Goal: Task Accomplishment & Management: Complete application form

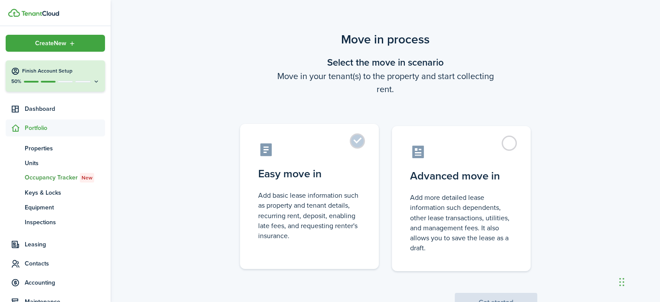
click at [356, 144] on label "Easy move in Add basic lease information such as property and tenant details, r…" at bounding box center [309, 196] width 139 height 145
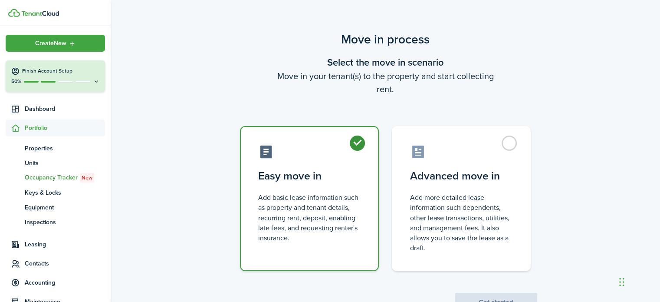
radio input "true"
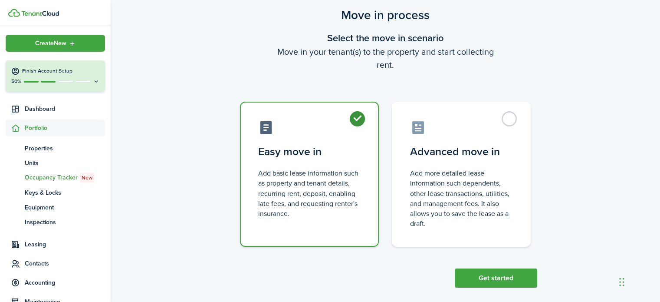
scroll to position [33, 0]
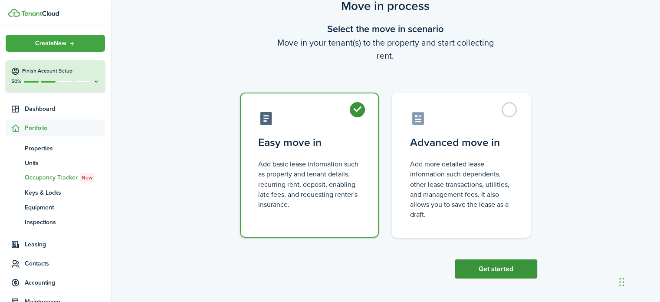
click at [505, 267] on button "Get started" at bounding box center [496, 268] width 82 height 19
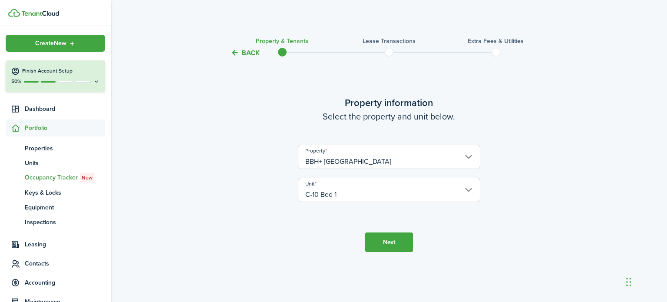
click at [385, 246] on button "Next" at bounding box center [389, 242] width 48 height 20
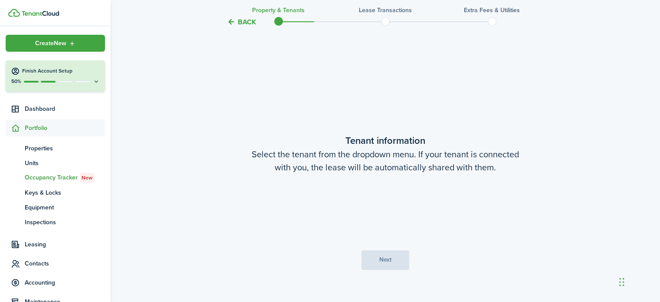
scroll to position [244, 0]
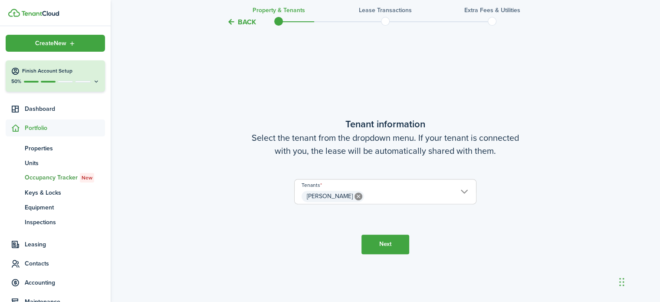
click at [387, 246] on button "Next" at bounding box center [386, 244] width 48 height 20
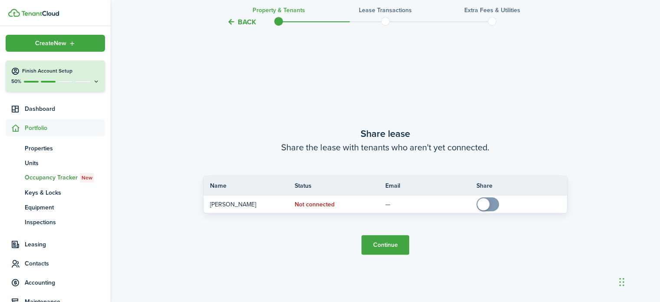
scroll to position [545, 0]
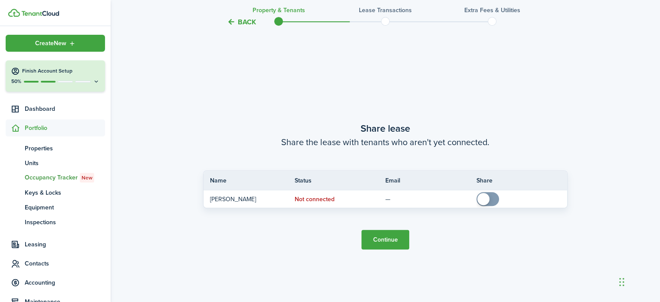
click at [386, 239] on button "Continue" at bounding box center [386, 240] width 48 height 20
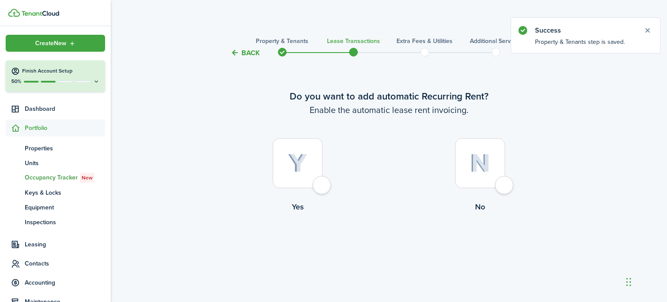
click at [323, 187] on div at bounding box center [298, 163] width 50 height 50
radio input "true"
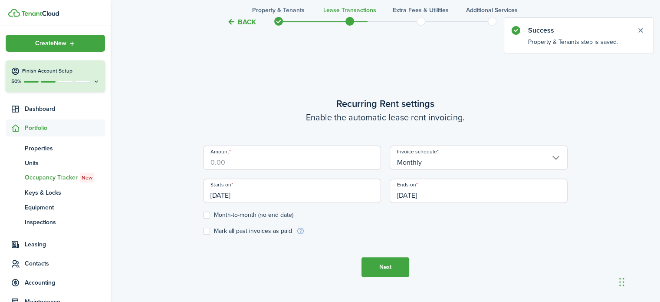
scroll to position [244, 0]
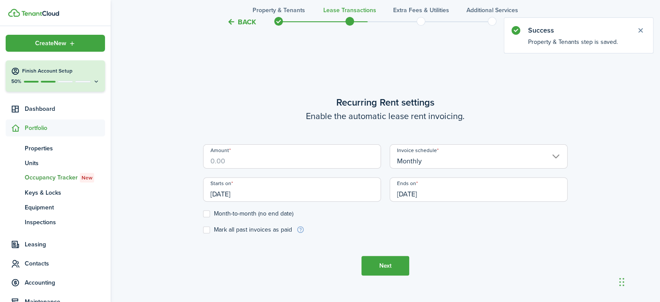
click at [290, 160] on input "Amount" at bounding box center [292, 156] width 178 height 24
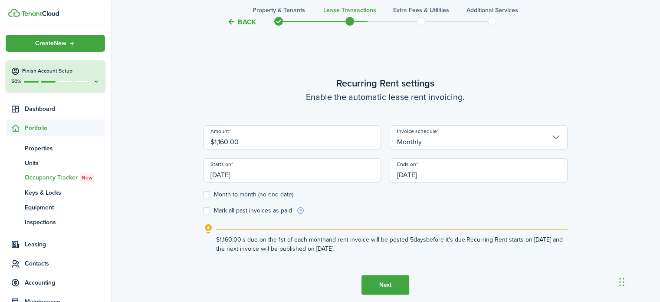
click at [417, 176] on input "[DATE]" at bounding box center [479, 170] width 178 height 24
type input "$1,160.00"
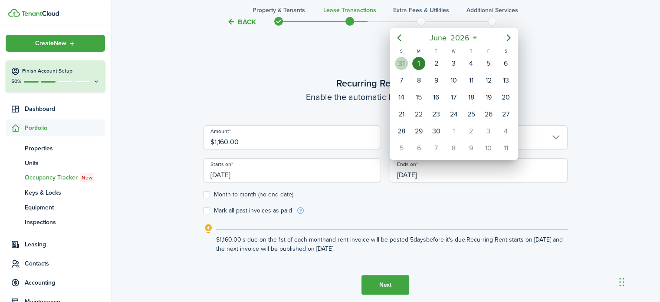
click at [401, 67] on div "31" at bounding box center [401, 63] width 13 height 13
type input "[DATE]"
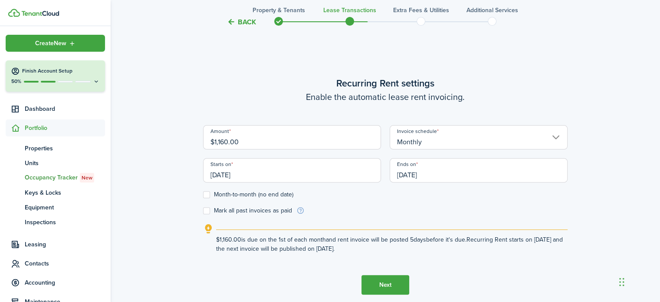
click at [388, 290] on button "Next" at bounding box center [386, 285] width 48 height 20
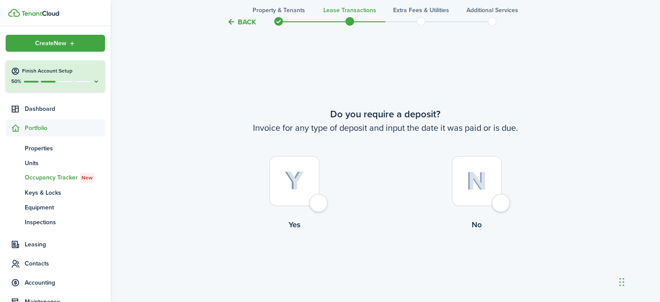
scroll to position [545, 0]
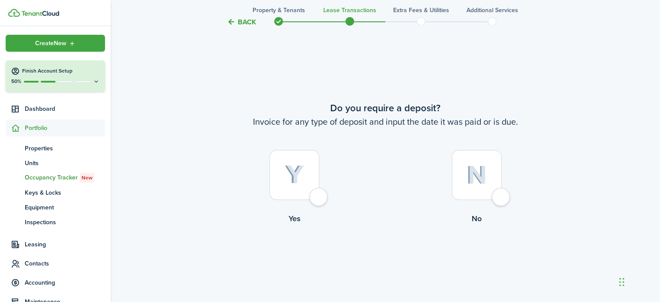
click at [500, 200] on div at bounding box center [477, 175] width 50 height 50
radio input "true"
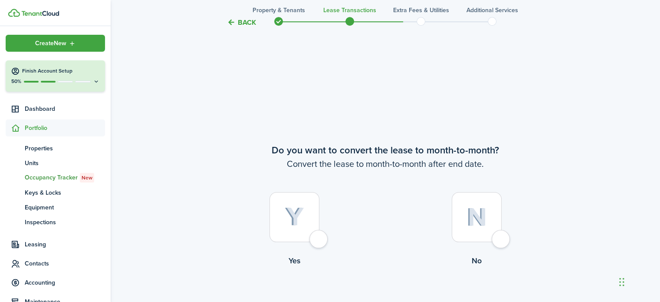
scroll to position [847, 0]
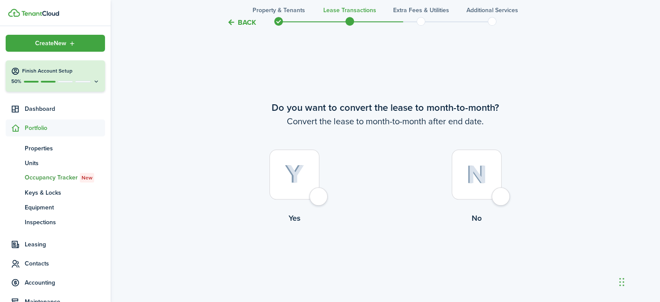
click at [502, 198] on div at bounding box center [477, 174] width 50 height 50
radio input "true"
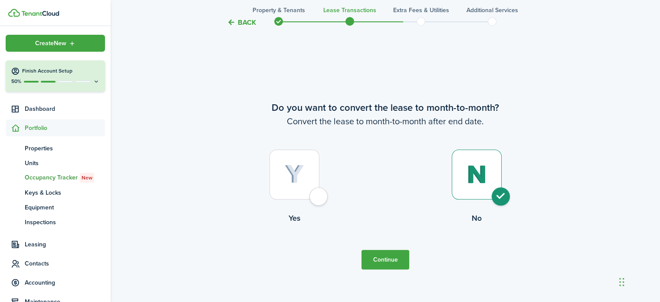
click at [394, 257] on button "Continue" at bounding box center [386, 260] width 48 height 20
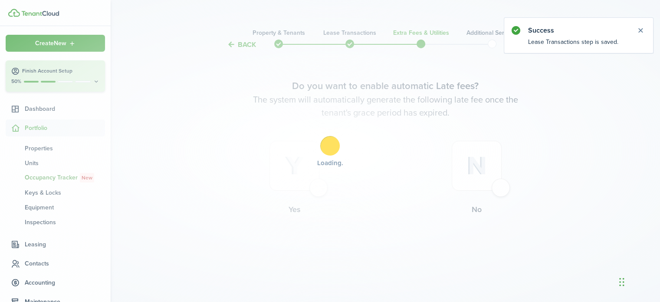
scroll to position [0, 0]
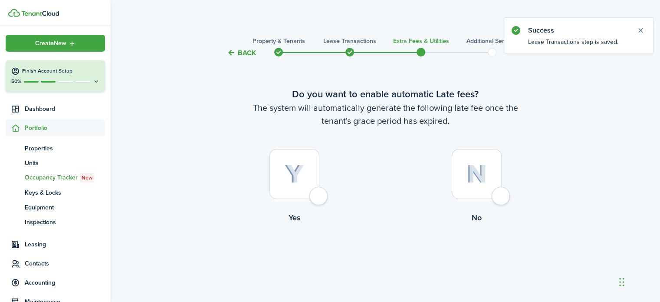
click at [501, 197] on div at bounding box center [477, 174] width 50 height 50
radio input "true"
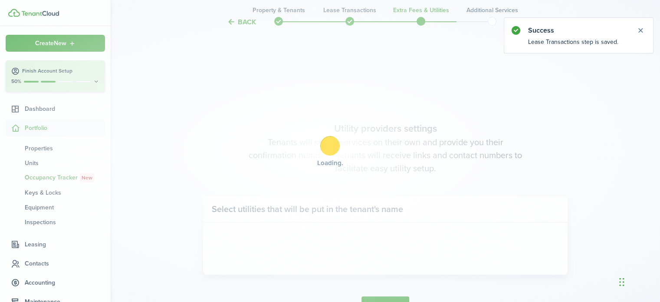
scroll to position [252, 0]
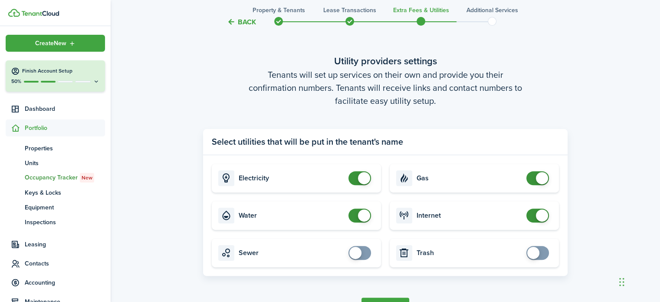
checkbox input "false"
click at [357, 178] on span at bounding box center [359, 178] width 9 height 14
checkbox input "false"
click at [356, 214] on span at bounding box center [359, 215] width 9 height 14
checkbox input "false"
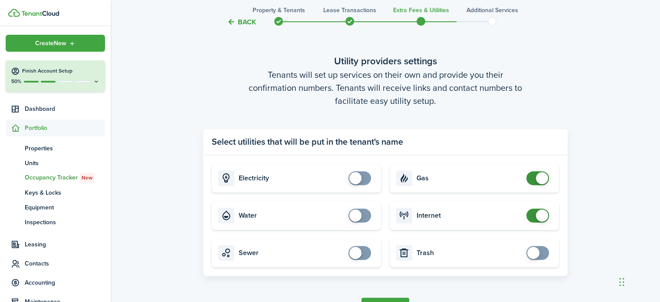
click at [533, 181] on span at bounding box center [537, 178] width 9 height 14
checkbox input "false"
click at [535, 215] on span at bounding box center [537, 215] width 9 height 14
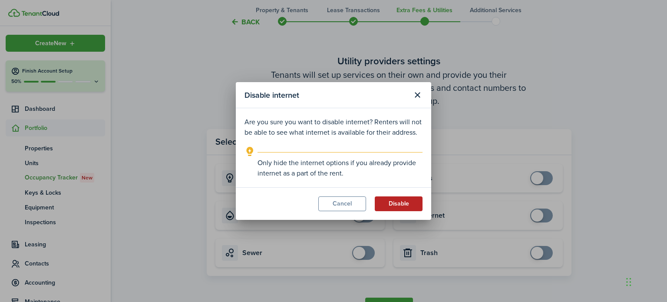
click at [396, 201] on button "Disable" at bounding box center [399, 203] width 48 height 15
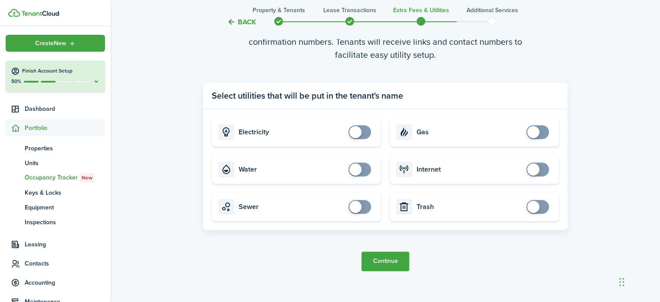
scroll to position [310, 0]
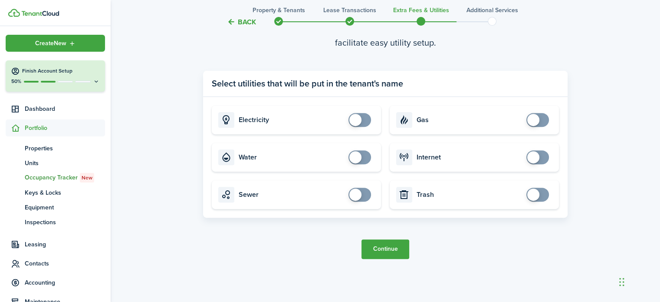
click at [388, 250] on button "Continue" at bounding box center [386, 249] width 48 height 20
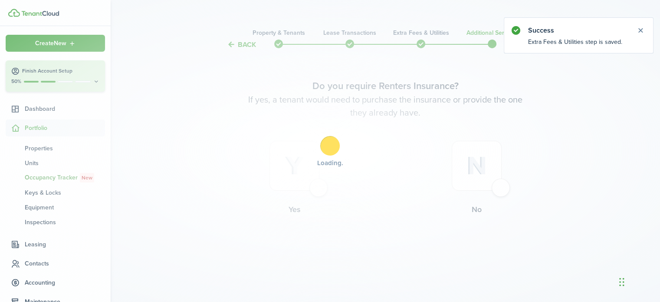
scroll to position [0, 0]
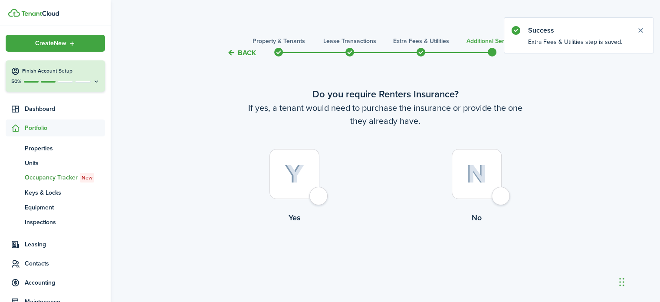
click at [502, 193] on div at bounding box center [477, 174] width 50 height 50
radio input "true"
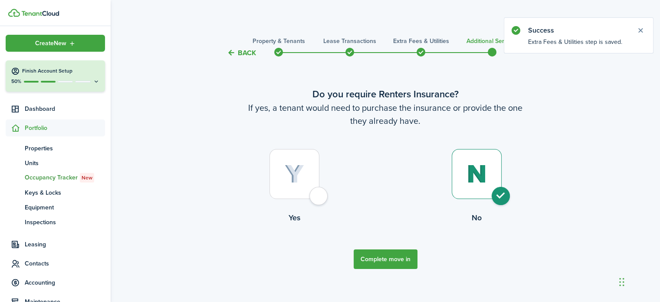
click at [394, 258] on button "Complete move in" at bounding box center [386, 259] width 64 height 20
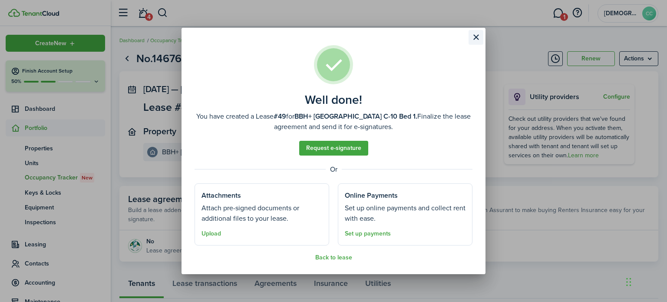
click at [477, 35] on button "Close modal" at bounding box center [475, 37] width 15 height 15
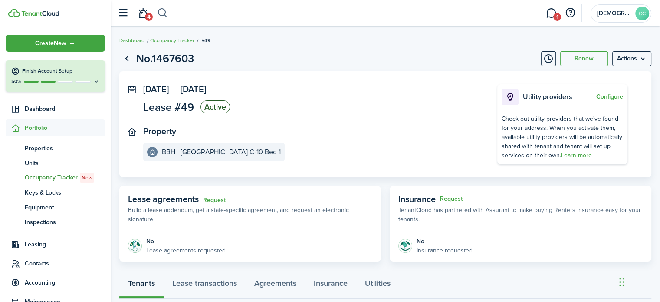
click at [162, 13] on button "button" at bounding box center [162, 13] width 11 height 15
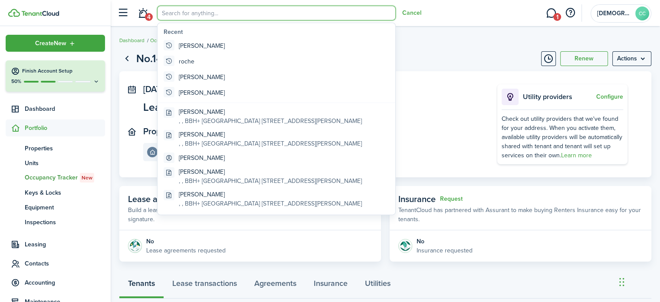
click at [39, 129] on span "Portfolio" at bounding box center [65, 127] width 80 height 9
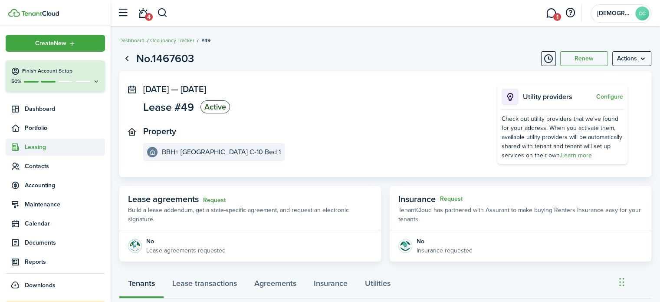
click at [36, 149] on span "Leasing" at bounding box center [65, 146] width 80 height 9
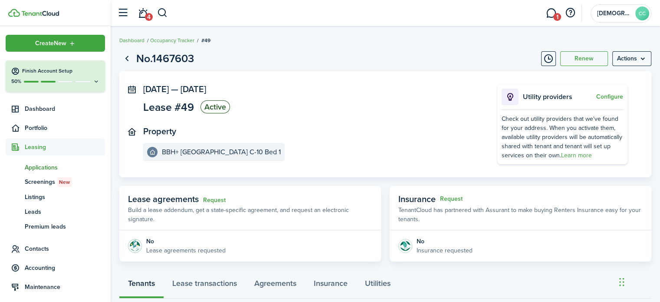
click at [39, 165] on span "Applications" at bounding box center [65, 167] width 80 height 9
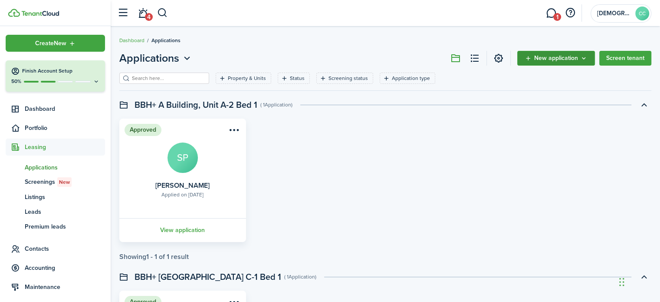
click at [552, 61] on span "New application" at bounding box center [556, 58] width 44 height 6
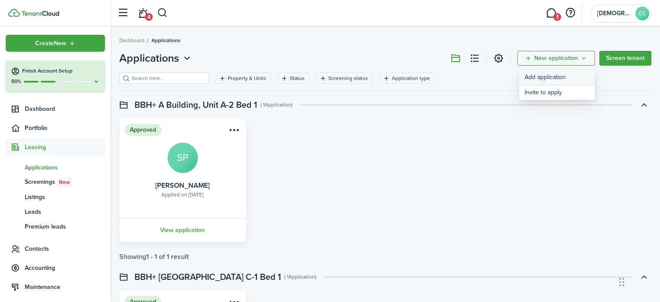
click at [543, 79] on link "Add application" at bounding box center [557, 77] width 76 height 15
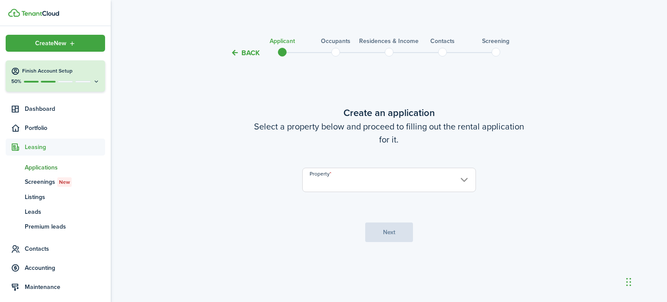
click at [415, 177] on input "Property" at bounding box center [389, 180] width 174 height 24
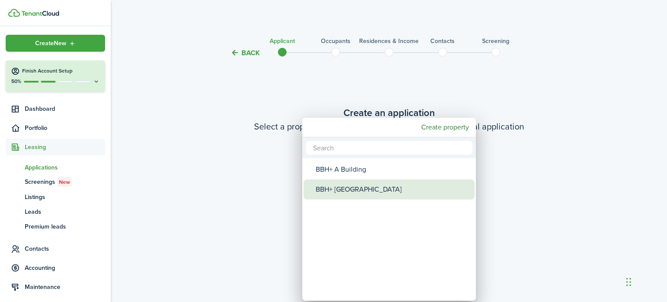
click at [360, 191] on div "BBH+ [GEOGRAPHIC_DATA]" at bounding box center [393, 189] width 154 height 20
type input "BBH+ [GEOGRAPHIC_DATA]"
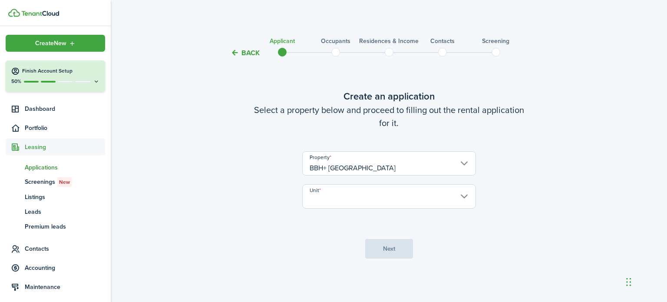
click at [342, 202] on input "Unit" at bounding box center [389, 196] width 174 height 24
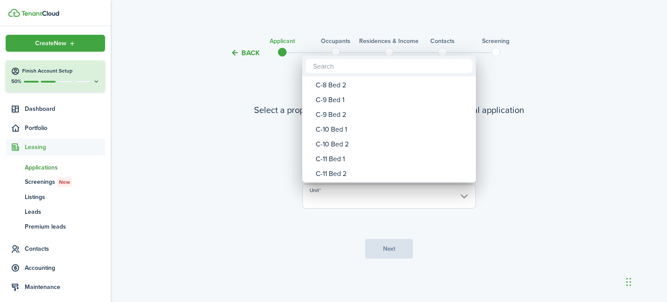
click at [331, 160] on div "C-11 Bed 1" at bounding box center [393, 158] width 154 height 15
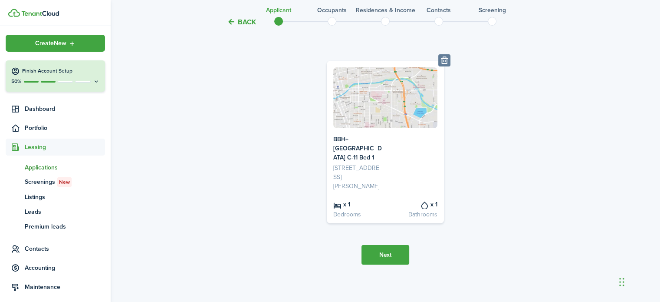
scroll to position [92, 0]
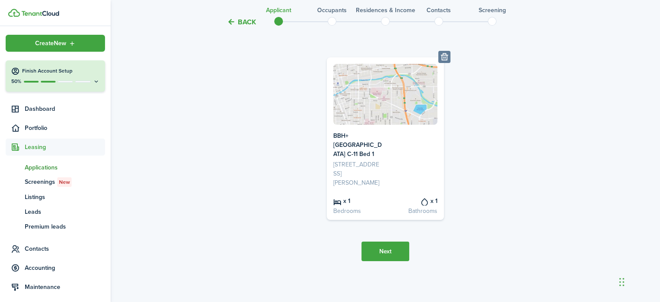
click at [380, 250] on button "Next" at bounding box center [386, 251] width 48 height 20
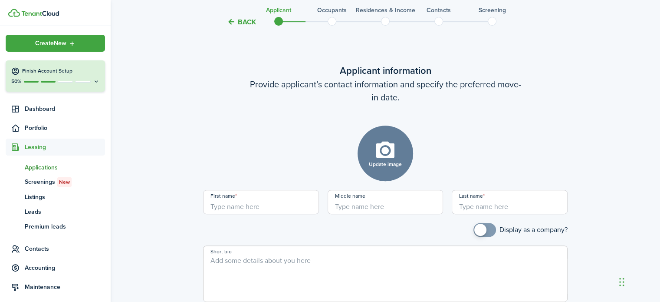
scroll to position [335, 0]
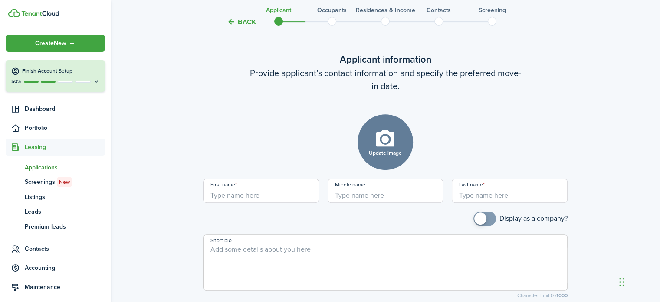
click at [252, 193] on input "First name" at bounding box center [261, 190] width 116 height 24
type input "[PERSON_NAME]"
click at [501, 196] on input "[PERSON_NAME]" at bounding box center [510, 190] width 116 height 24
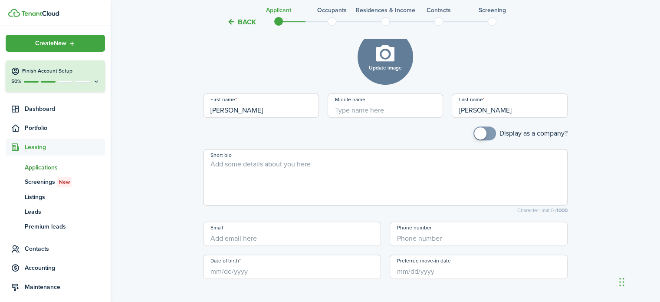
scroll to position [484, 0]
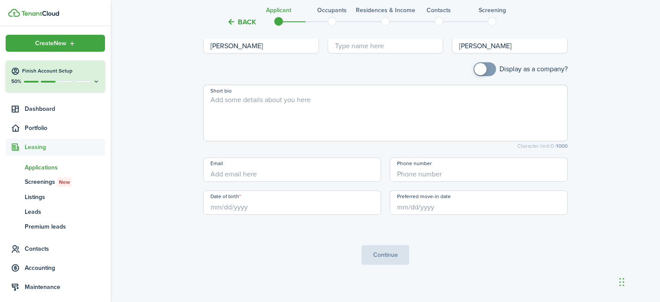
click at [245, 208] on input "Date of birth" at bounding box center [292, 202] width 178 height 24
type input "[PERSON_NAME]"
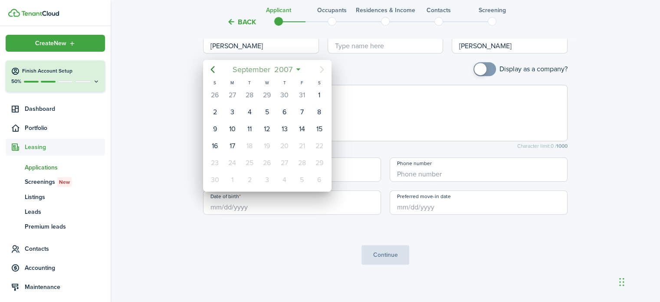
click at [285, 69] on span "2007" at bounding box center [284, 70] width 22 height 16
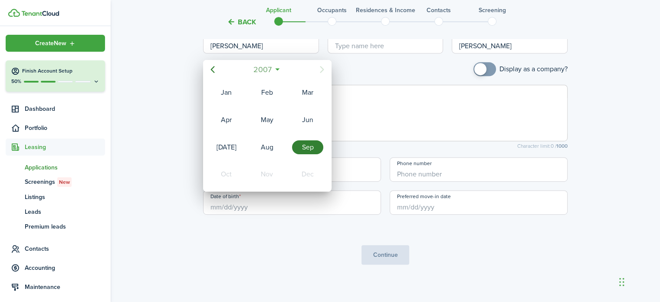
click at [249, 71] on mbsc-button "2007" at bounding box center [262, 70] width 29 height 16
click at [215, 71] on icon "Previous page" at bounding box center [212, 69] width 10 height 10
click at [227, 173] on div "1991" at bounding box center [226, 174] width 31 height 14
click at [273, 146] on div "Aug" at bounding box center [266, 147] width 31 height 14
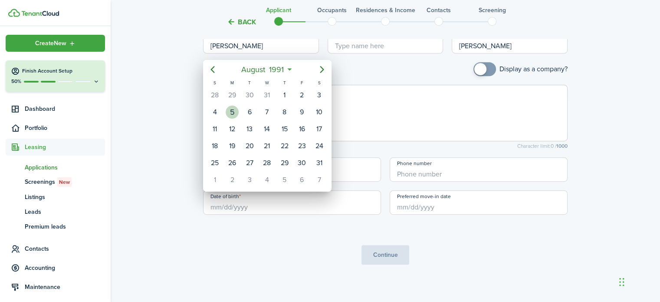
click at [236, 113] on div "5" at bounding box center [232, 111] width 13 height 13
type input "[DATE]"
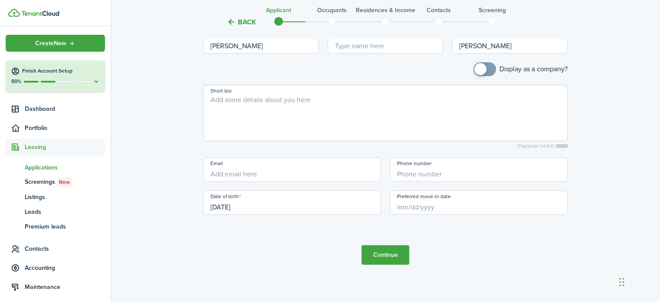
click at [439, 211] on input "Preferred move-in date" at bounding box center [479, 202] width 178 height 24
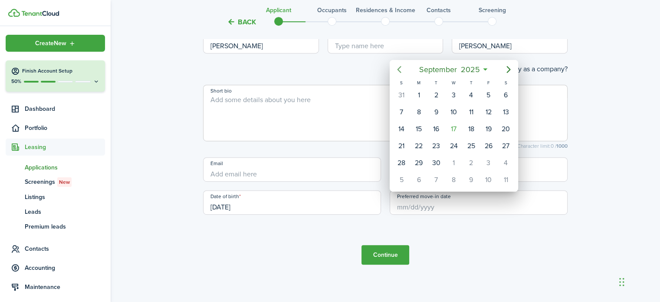
click at [398, 70] on icon "Previous page" at bounding box center [399, 69] width 10 height 10
click at [406, 93] on div "1" at bounding box center [401, 95] width 13 height 13
type input "[DATE]"
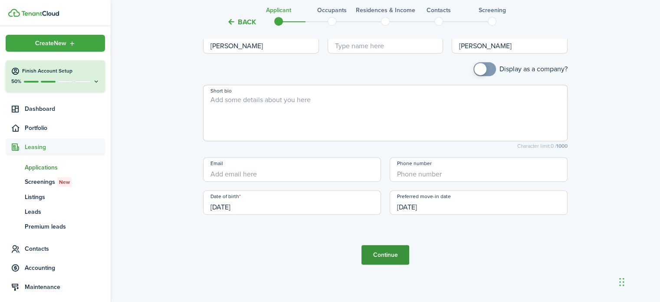
click at [385, 257] on button "Continue" at bounding box center [386, 255] width 48 height 20
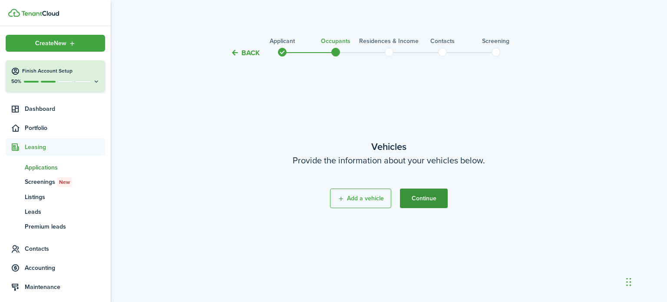
click at [423, 197] on button "Continue" at bounding box center [424, 198] width 48 height 20
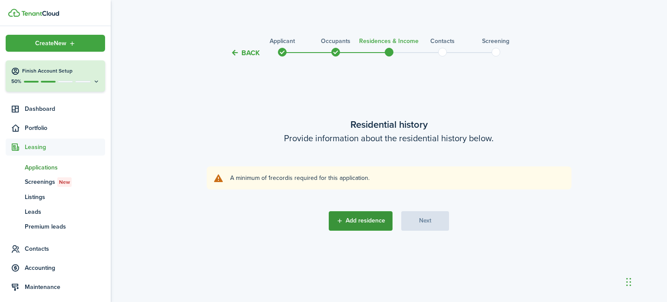
click at [359, 222] on button "Add residence" at bounding box center [361, 221] width 64 height 20
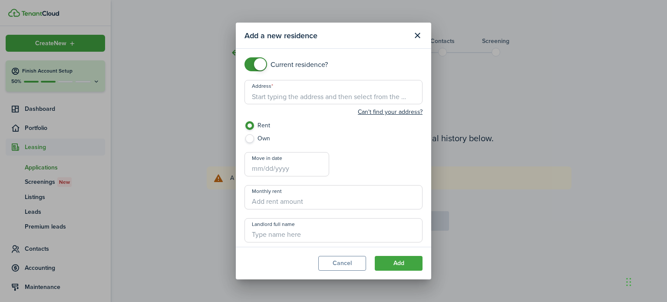
checkbox input "false"
click at [252, 58] on span at bounding box center [255, 64] width 9 height 14
click at [264, 98] on input "Address" at bounding box center [333, 92] width 178 height 24
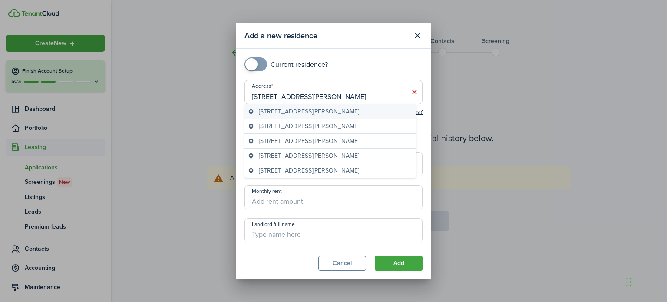
click at [298, 109] on span "[STREET_ADDRESS][PERSON_NAME]" at bounding box center [309, 111] width 100 height 9
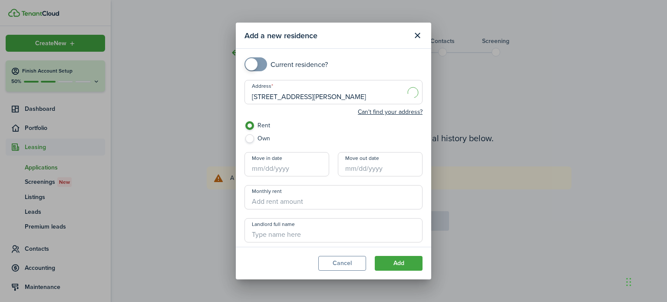
type input "[STREET_ADDRESS][PERSON_NAME]"
click at [399, 268] on button "Add" at bounding box center [399, 263] width 48 height 15
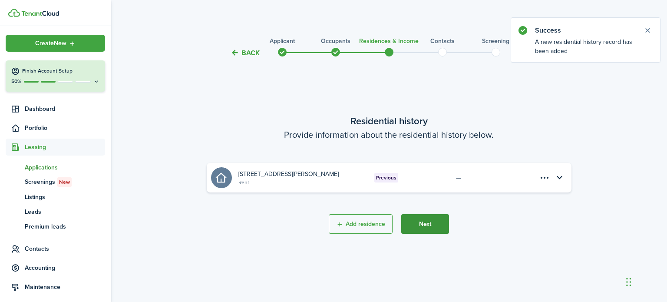
click at [431, 226] on button "Next" at bounding box center [425, 224] width 48 height 20
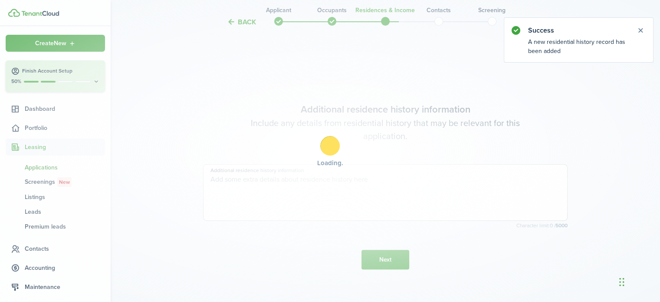
scroll to position [244, 0]
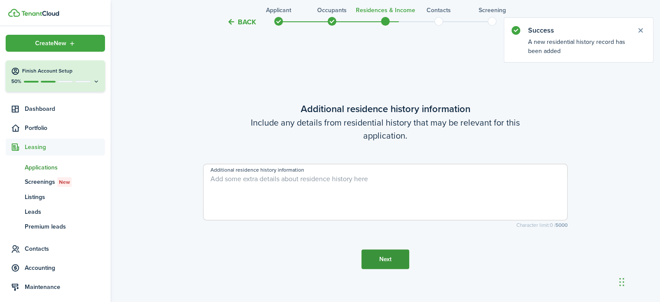
click at [389, 266] on button "Next" at bounding box center [386, 259] width 48 height 20
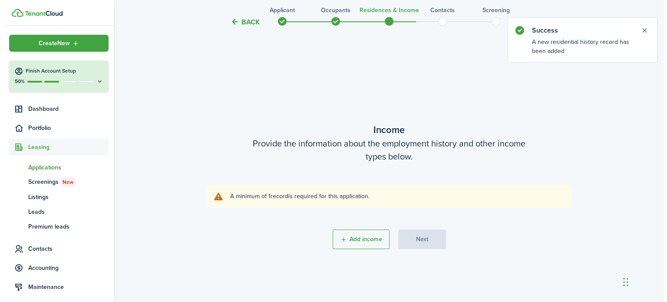
scroll to position [545, 0]
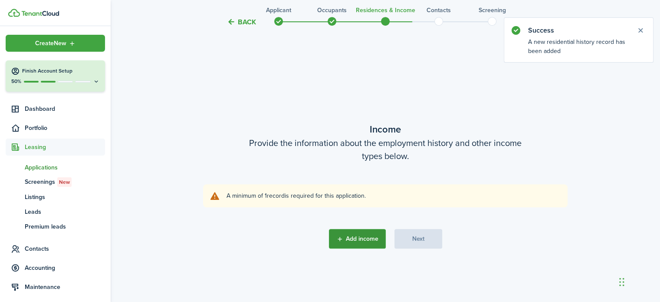
click at [375, 234] on button "Add income" at bounding box center [357, 239] width 57 height 20
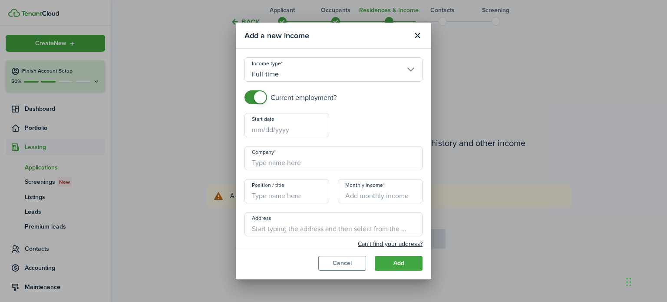
click at [286, 73] on input "Full-time" at bounding box center [333, 69] width 178 height 24
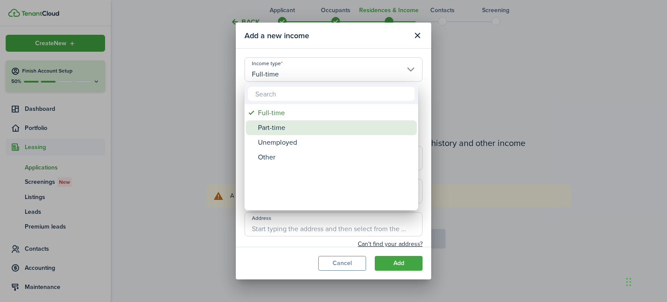
click at [271, 123] on div "Part-time" at bounding box center [335, 127] width 154 height 15
type input "Part-time"
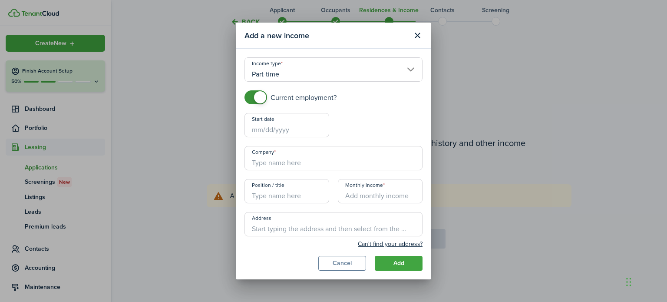
click at [263, 127] on input "Start date" at bounding box center [286, 125] width 85 height 24
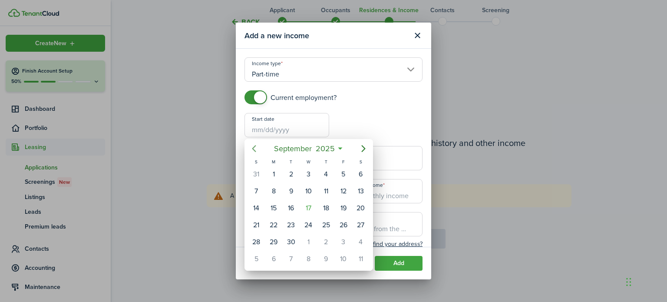
click at [254, 147] on icon "Previous page" at bounding box center [254, 148] width 4 height 7
click at [343, 218] on div "25" at bounding box center [343, 224] width 13 height 13
type input "[DATE]"
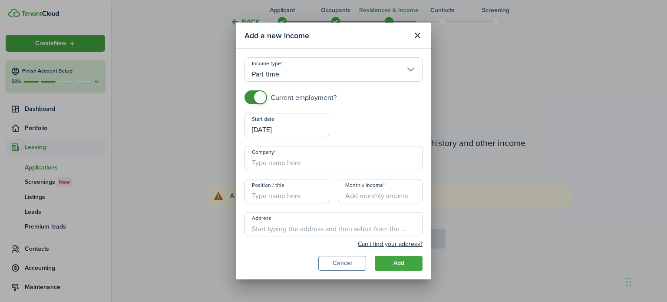
click at [314, 159] on input "Company" at bounding box center [333, 158] width 178 height 24
type input "[DEMOGRAPHIC_DATA] Charities of [GEOGRAPHIC_DATA][US_STATE]"
type input "[STREET_ADDRESS]"
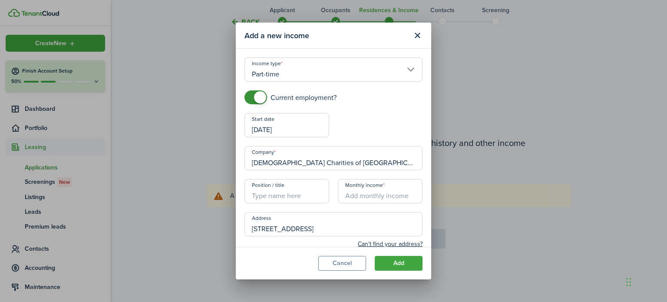
type input "[PHONE_NUMBER]"
type input "[PERSON_NAME]"
type input "[EMAIL_ADDRESS][DOMAIN_NAME]"
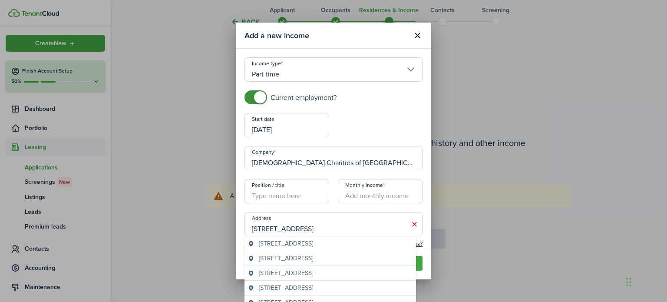
click at [294, 201] on input "Position / title" at bounding box center [286, 191] width 85 height 24
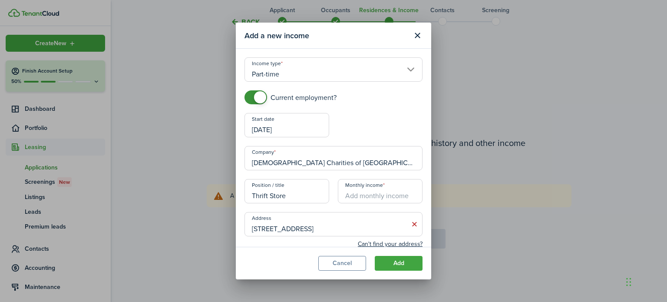
type input "Thrift Store"
type input "$1,040.00"
click at [398, 267] on button "Add" at bounding box center [399, 263] width 48 height 15
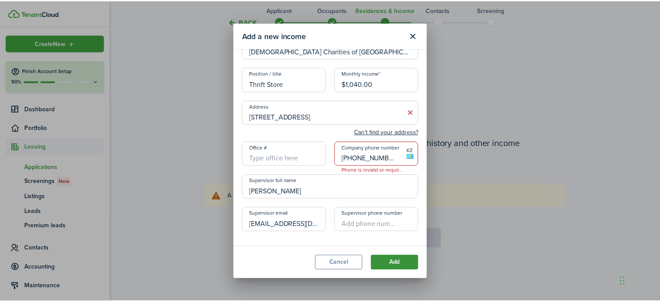
scroll to position [114, 0]
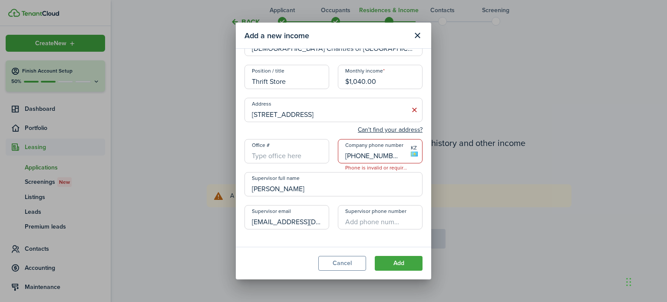
click at [392, 155] on input "[PHONE_NUMBER]" at bounding box center [380, 151] width 85 height 24
type input "+7"
click at [283, 160] on input "Office #" at bounding box center [286, 151] width 85 height 24
type input "+1"
click at [350, 156] on input "+1" at bounding box center [380, 151] width 85 height 24
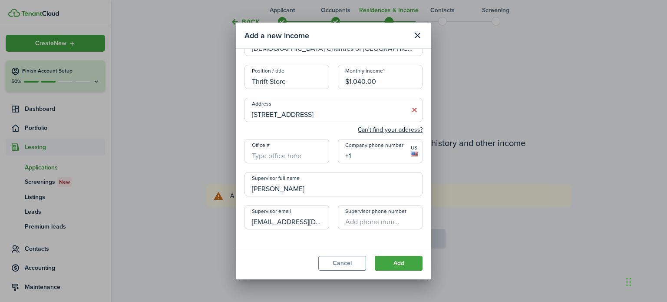
click at [312, 191] on input "[PERSON_NAME]" at bounding box center [333, 184] width 178 height 24
type input "M"
click at [411, 264] on button "Add" at bounding box center [399, 263] width 48 height 15
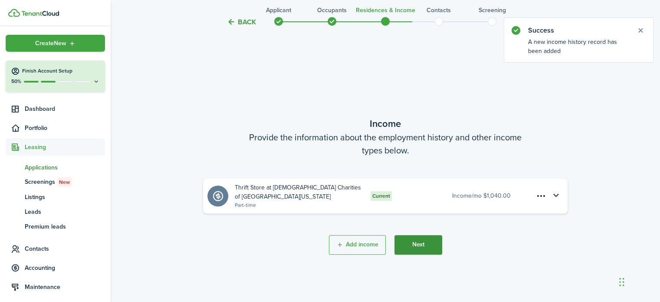
click at [419, 250] on button "Next" at bounding box center [419, 245] width 48 height 20
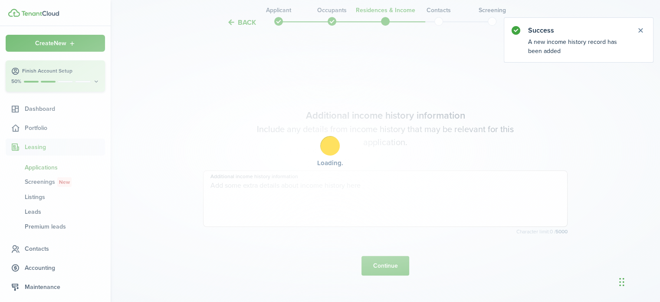
scroll to position [847, 0]
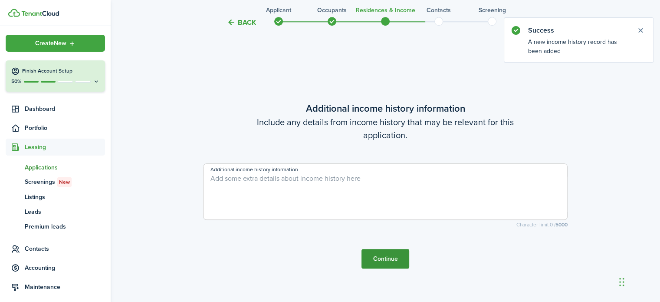
click at [385, 256] on button "Continue" at bounding box center [386, 259] width 48 height 20
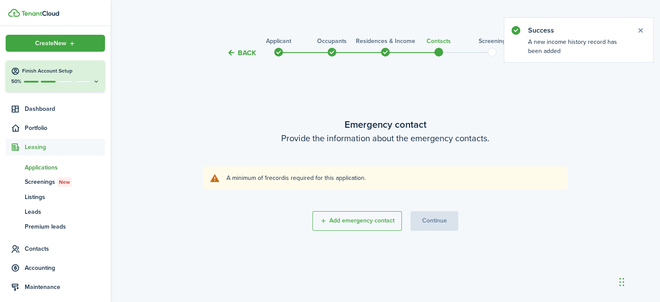
scroll to position [0, 0]
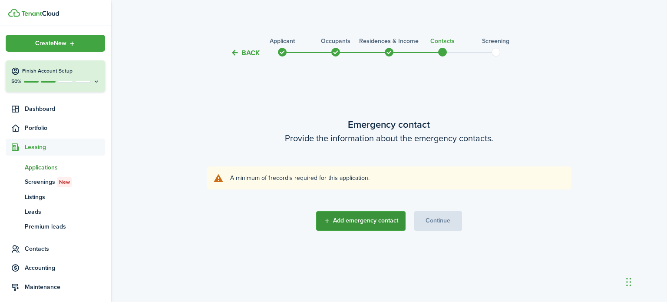
click at [386, 220] on button "Add emergency contact" at bounding box center [360, 221] width 89 height 20
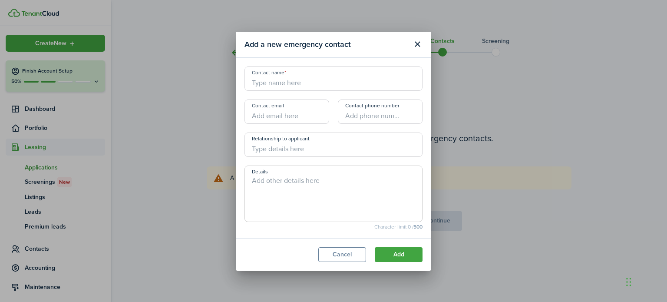
click at [306, 83] on input "Contact name" at bounding box center [333, 78] width 178 height 24
click at [306, 83] on input "B" at bounding box center [333, 78] width 178 height 24
type input "BBH+ Staff"
click at [405, 256] on button "Add" at bounding box center [399, 254] width 48 height 15
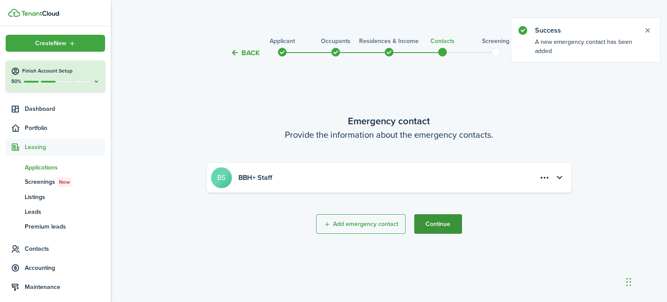
click at [428, 224] on button "Continue" at bounding box center [438, 224] width 48 height 20
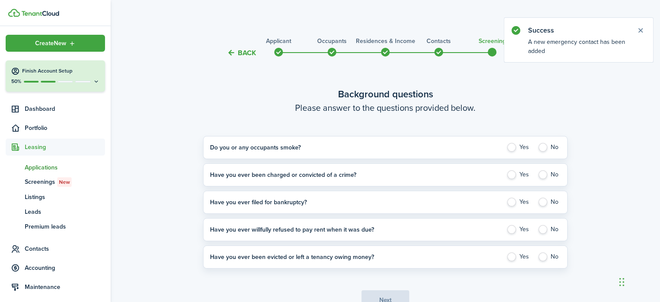
click at [545, 148] on label "No" at bounding box center [549, 147] width 23 height 9
radio input "true"
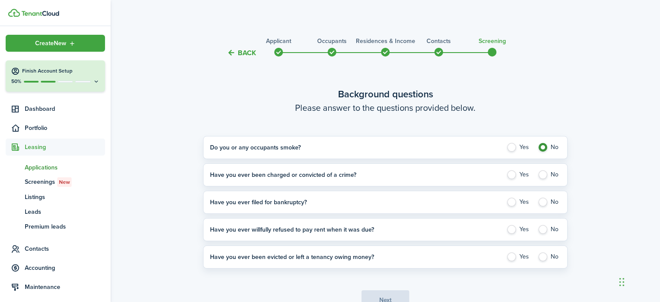
click at [515, 171] on label "Yes" at bounding box center [519, 174] width 25 height 9
radio input "true"
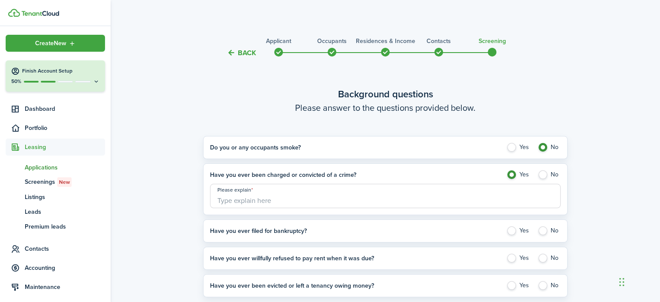
click at [455, 199] on input "Please explain" at bounding box center [385, 196] width 351 height 24
type input "Not Stated"
click at [540, 230] on label "No" at bounding box center [549, 230] width 23 height 9
radio input "true"
click at [543, 255] on label "No" at bounding box center [549, 257] width 23 height 9
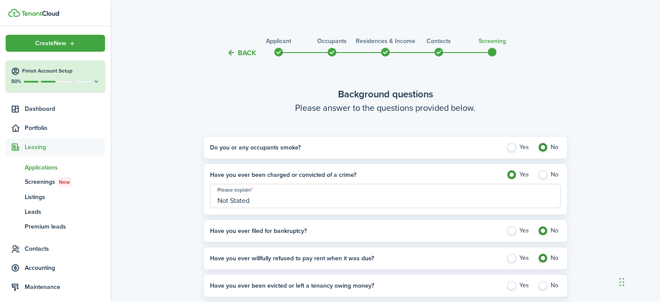
radio input "true"
click at [542, 285] on label "No" at bounding box center [549, 285] width 23 height 9
radio input "true"
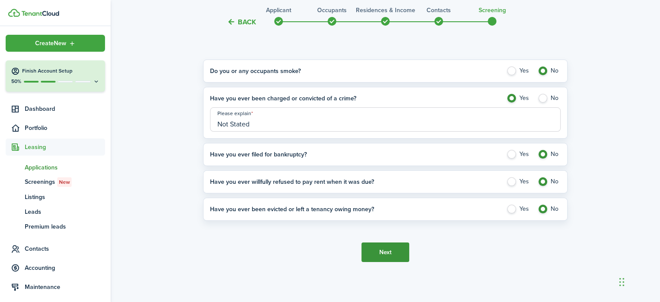
click at [396, 257] on button "Next" at bounding box center [386, 252] width 48 height 20
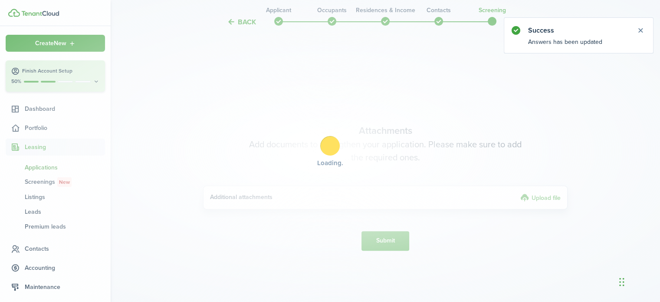
scroll to position [320, 0]
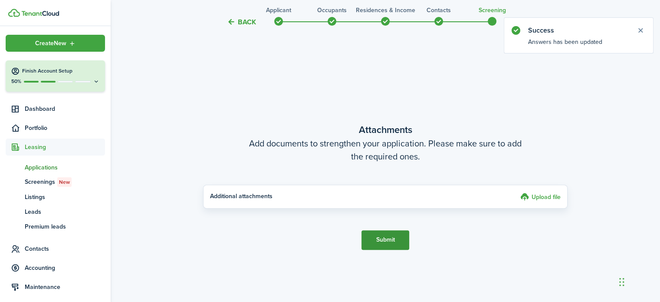
click at [394, 240] on button "Submit" at bounding box center [386, 240] width 48 height 20
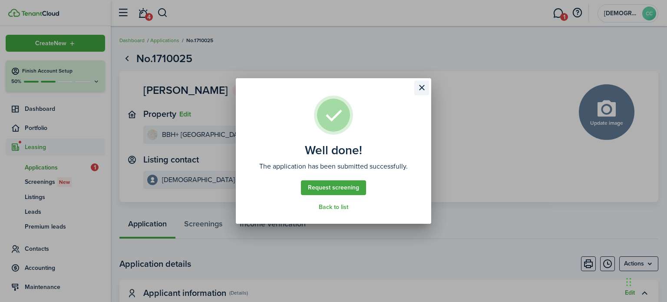
click at [423, 88] on button "Close modal" at bounding box center [421, 87] width 15 height 15
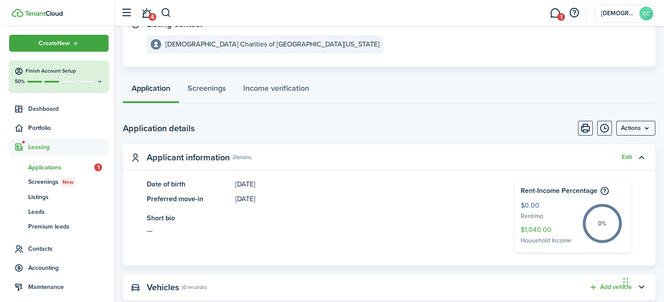
scroll to position [148, 0]
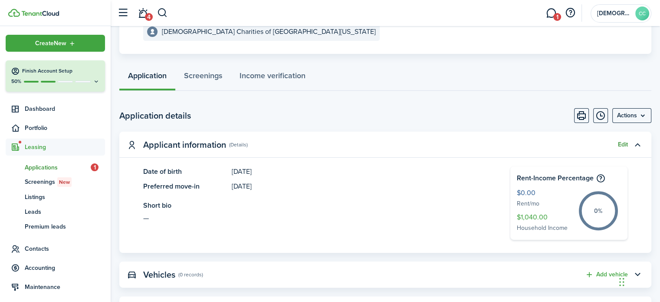
click at [622, 145] on button "Edit" at bounding box center [623, 144] width 10 height 7
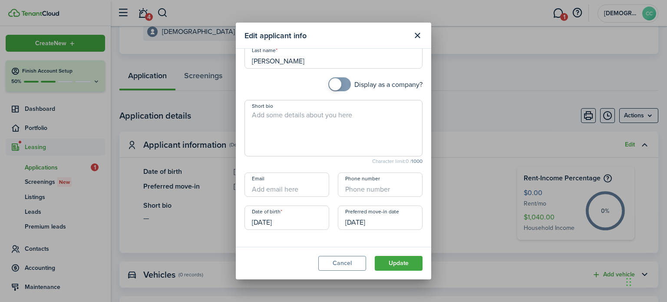
scroll to position [0, 0]
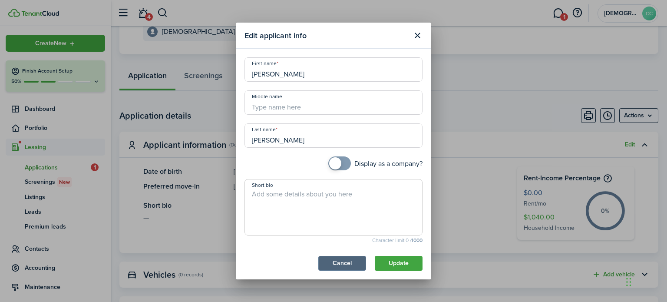
click at [337, 260] on button "Cancel" at bounding box center [342, 263] width 48 height 15
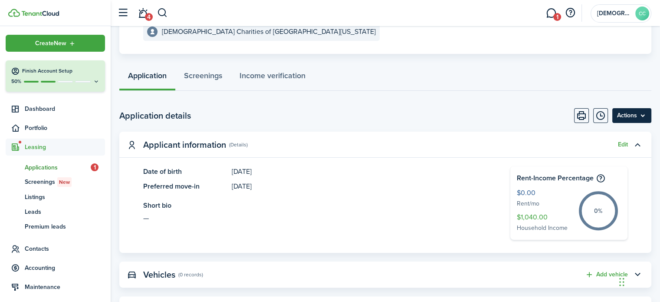
click at [629, 115] on menu-btn "Actions" at bounding box center [631, 115] width 39 height 15
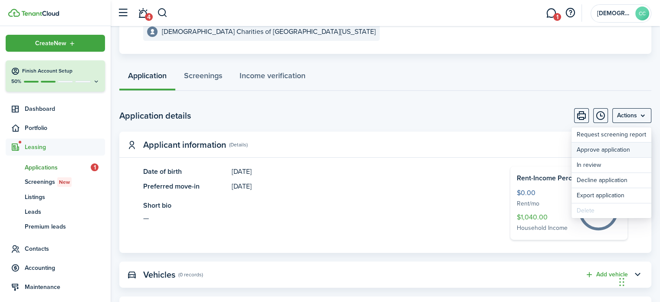
click at [598, 149] on button "Approve application" at bounding box center [612, 149] width 80 height 15
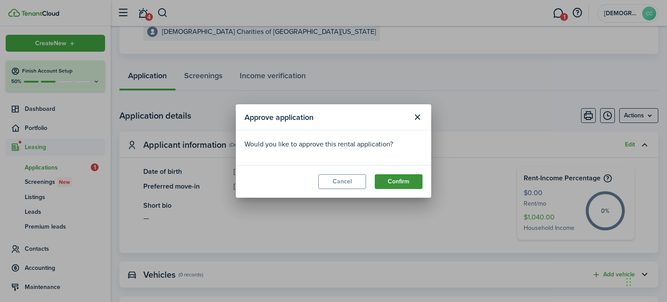
click at [390, 184] on button "Confirm" at bounding box center [399, 181] width 48 height 15
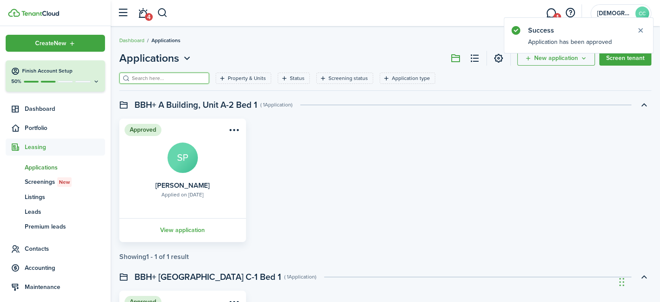
click at [161, 76] on input "search" at bounding box center [168, 78] width 76 height 8
type input "ANgel"
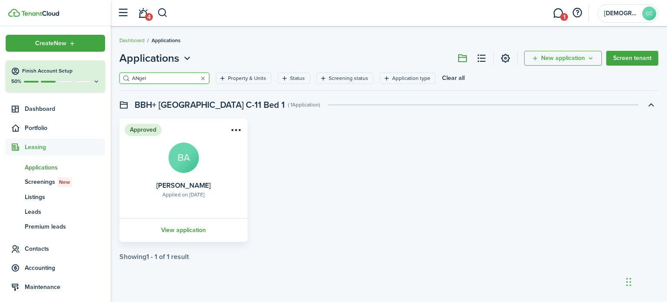
click at [181, 232] on link "View application" at bounding box center [183, 230] width 131 height 24
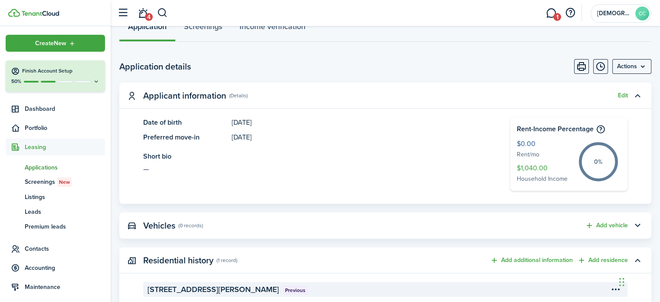
scroll to position [202, 0]
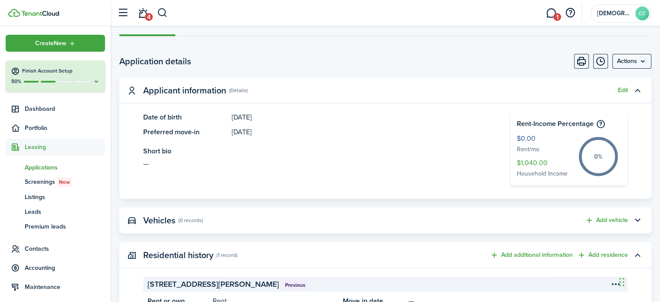
drag, startPoint x: 660, startPoint y: 91, endPoint x: 660, endPoint y: 111, distance: 20.4
click at [629, 61] on menu-btn "Actions" at bounding box center [631, 61] width 39 height 15
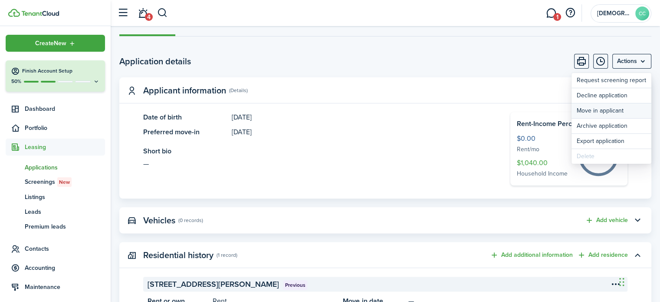
click at [594, 112] on button "Move in applicant" at bounding box center [612, 110] width 80 height 15
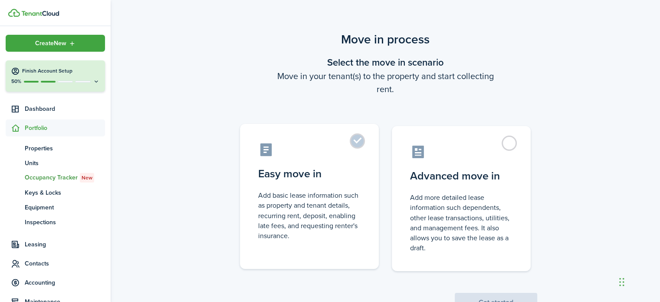
click at [359, 141] on label "Easy move in Add basic lease information such as property and tenant details, r…" at bounding box center [309, 196] width 139 height 145
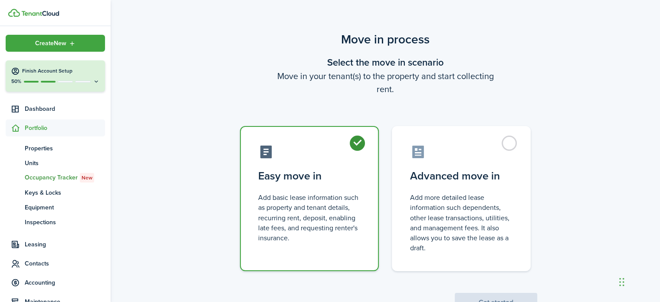
radio input "true"
click at [484, 297] on button "Get started" at bounding box center [496, 302] width 82 height 19
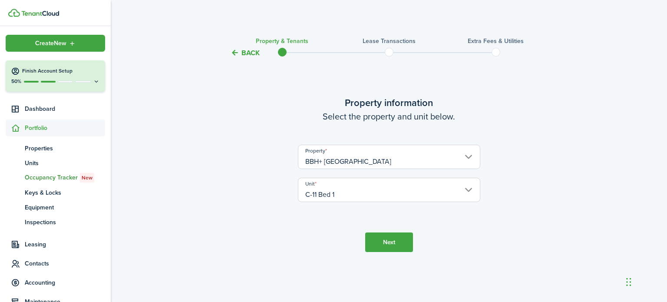
click at [392, 246] on button "Next" at bounding box center [389, 242] width 48 height 20
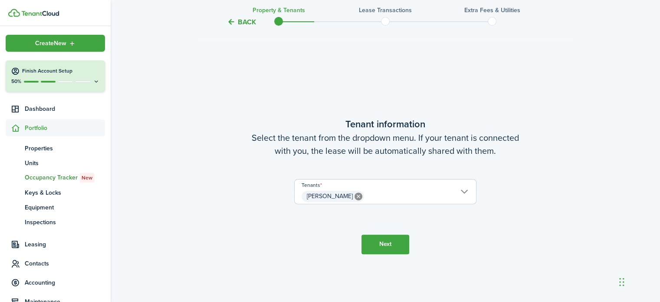
click at [392, 246] on button "Next" at bounding box center [386, 244] width 48 height 20
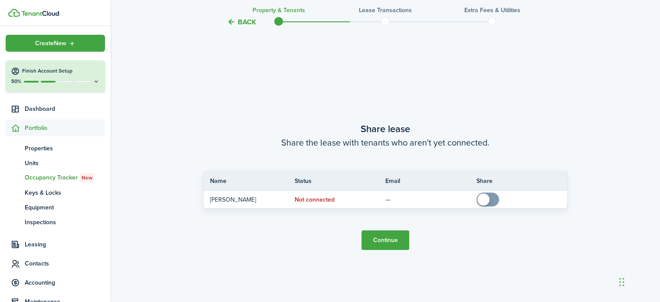
scroll to position [545, 0]
click at [392, 246] on button "Continue" at bounding box center [386, 240] width 48 height 20
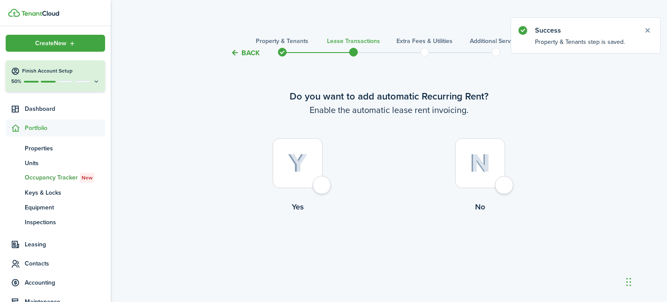
click at [322, 187] on div at bounding box center [298, 163] width 50 height 50
radio input "true"
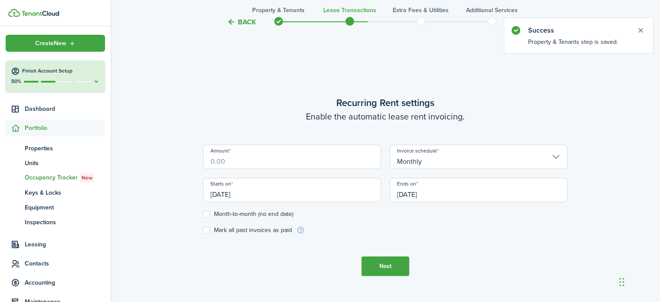
scroll to position [244, 0]
click at [276, 161] on input "Amount" at bounding box center [292, 156] width 178 height 24
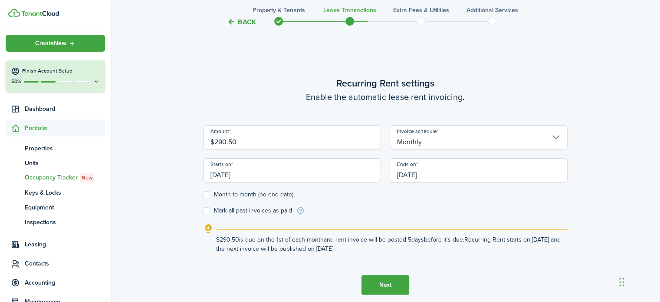
click at [439, 175] on input "[DATE]" at bounding box center [479, 170] width 178 height 24
type input "$290.50"
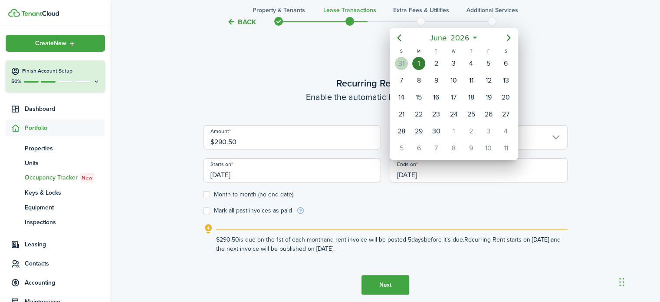
click at [400, 63] on div "31" at bounding box center [401, 63] width 13 height 13
type input "[DATE]"
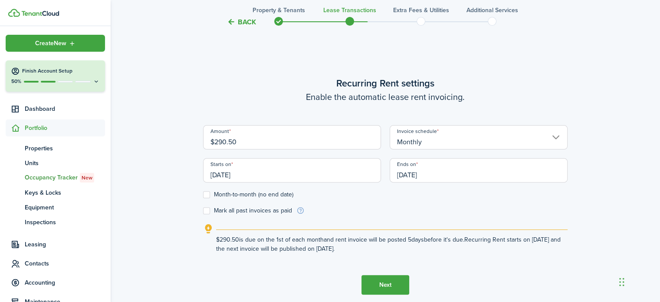
click at [386, 284] on button "Next" at bounding box center [386, 285] width 48 height 20
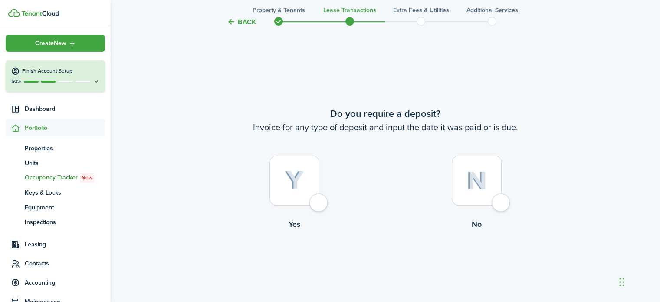
scroll to position [545, 0]
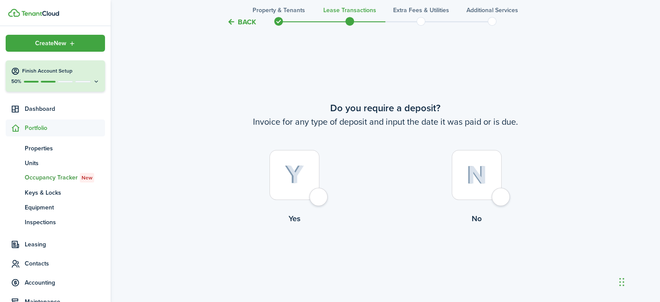
click at [496, 195] on div at bounding box center [477, 175] width 50 height 50
radio input "true"
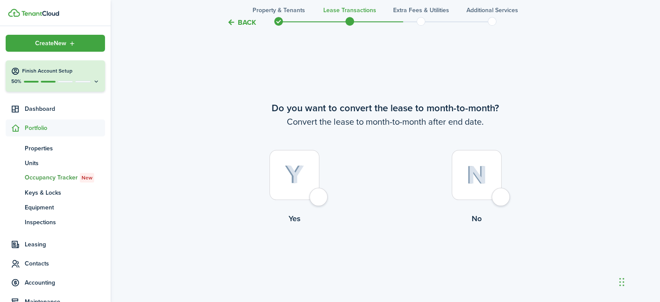
scroll to position [847, 0]
click at [502, 194] on div at bounding box center [477, 174] width 50 height 50
radio input "true"
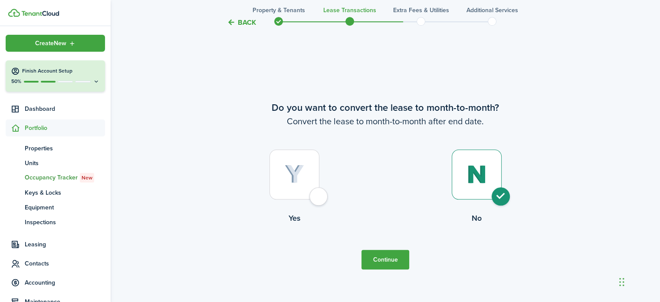
click at [395, 257] on button "Continue" at bounding box center [386, 260] width 48 height 20
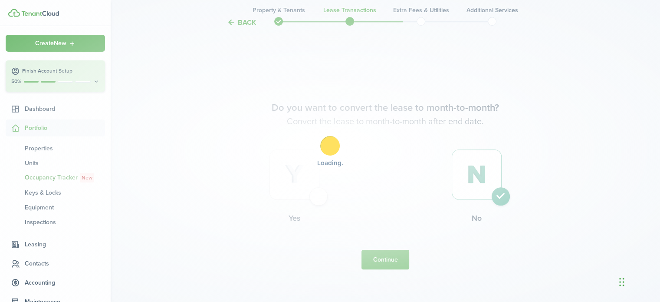
scroll to position [0, 0]
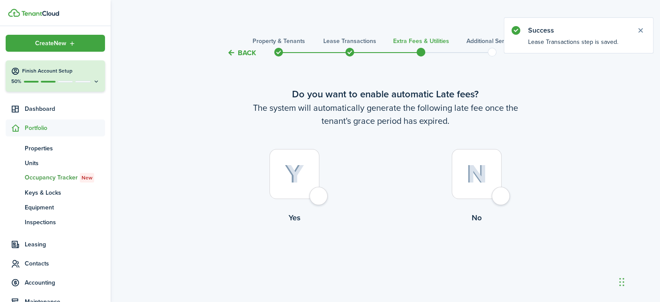
click at [502, 196] on div at bounding box center [477, 174] width 50 height 50
radio input "true"
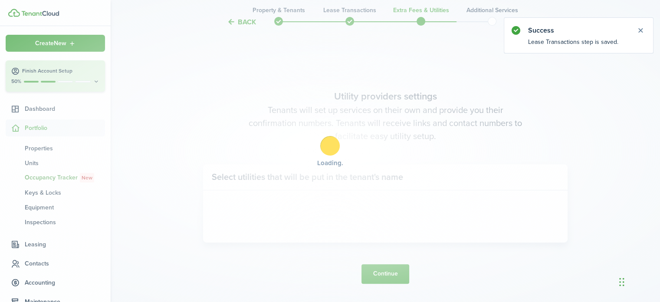
scroll to position [252, 0]
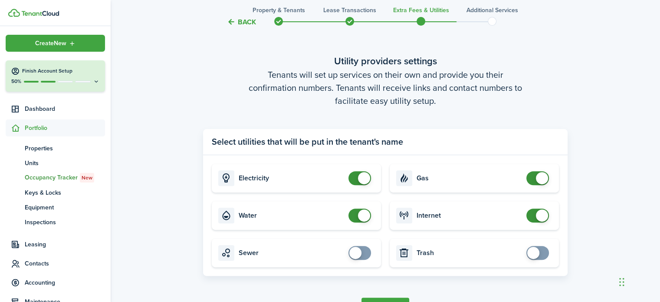
checkbox input "false"
click at [355, 180] on span at bounding box center [359, 178] width 9 height 14
checkbox input "false"
click at [355, 212] on span at bounding box center [359, 215] width 9 height 14
checkbox input "false"
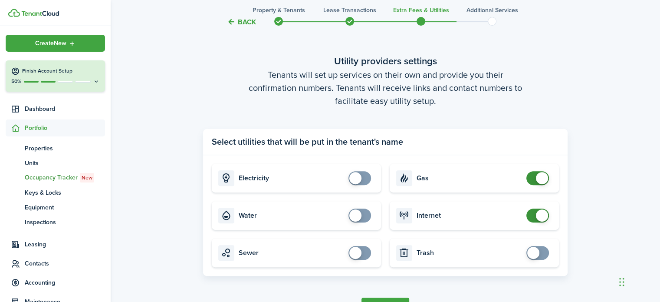
click at [533, 177] on span at bounding box center [537, 178] width 9 height 14
checkbox input "false"
click at [533, 216] on span at bounding box center [537, 215] width 9 height 14
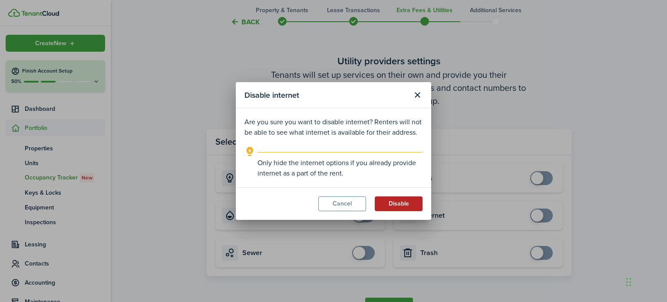
click at [400, 208] on button "Disable" at bounding box center [399, 203] width 48 height 15
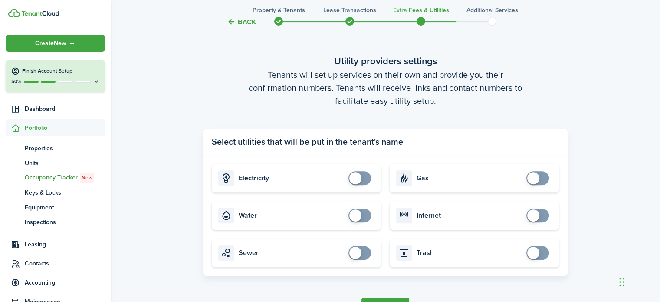
click at [390, 299] on button "Continue" at bounding box center [386, 307] width 48 height 20
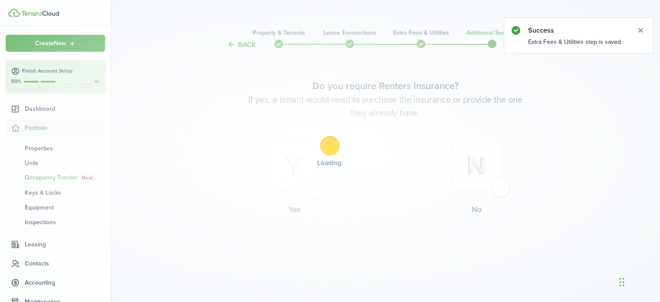
scroll to position [0, 0]
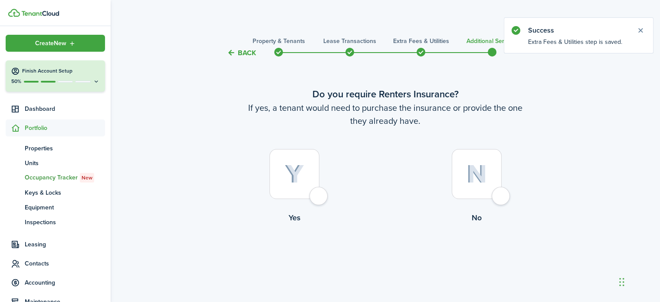
click at [500, 197] on div at bounding box center [477, 174] width 50 height 50
radio input "true"
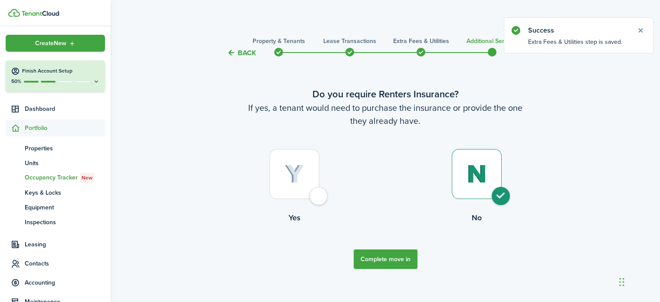
click at [380, 260] on button "Complete move in" at bounding box center [386, 259] width 64 height 20
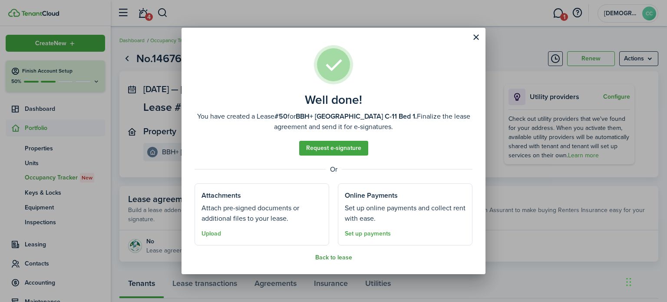
click at [346, 254] on button "Back to lease" at bounding box center [333, 257] width 37 height 7
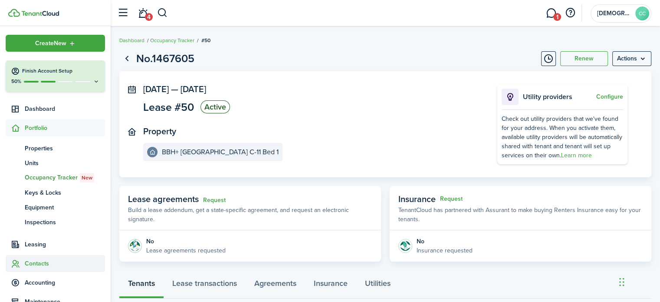
click at [43, 266] on span "Contacts" at bounding box center [65, 263] width 80 height 9
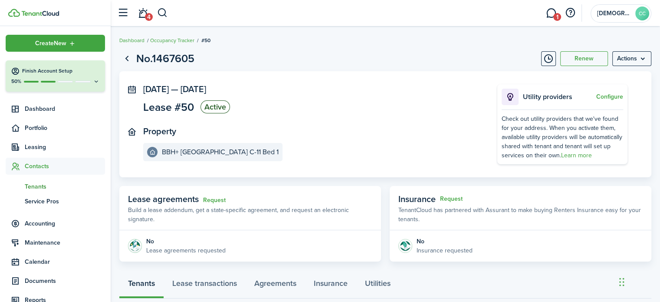
click at [42, 187] on span "Tenants" at bounding box center [65, 186] width 80 height 9
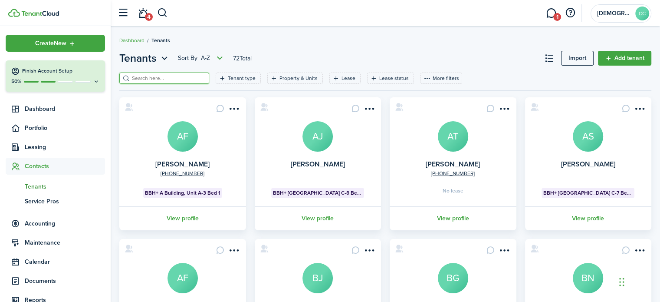
click at [154, 79] on input "search" at bounding box center [168, 78] width 76 height 8
type input "Angel"
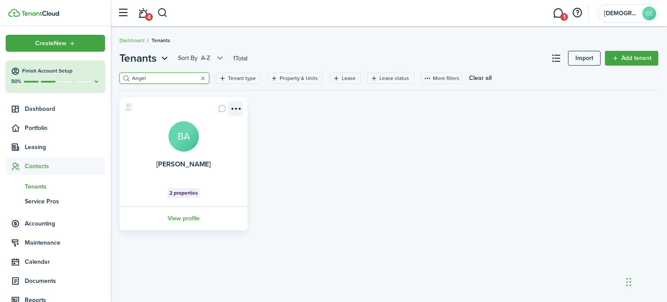
click at [233, 111] on menu-btn-icon "Open menu" at bounding box center [235, 108] width 15 height 15
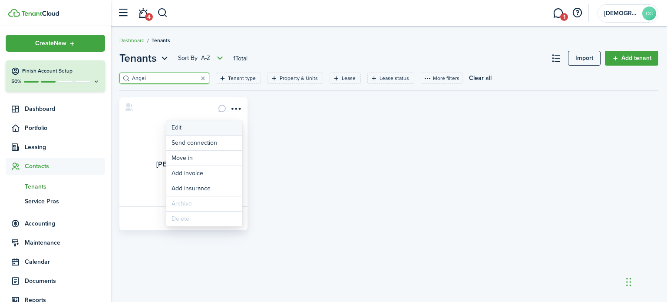
click at [194, 130] on link "Edit" at bounding box center [204, 127] width 76 height 15
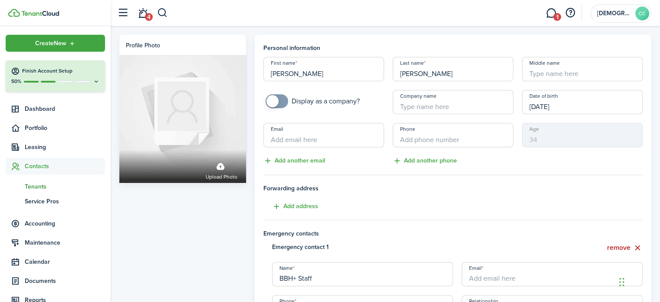
click at [413, 107] on input "Company name" at bounding box center [453, 102] width 121 height 24
paste input "AMI 30 612025"
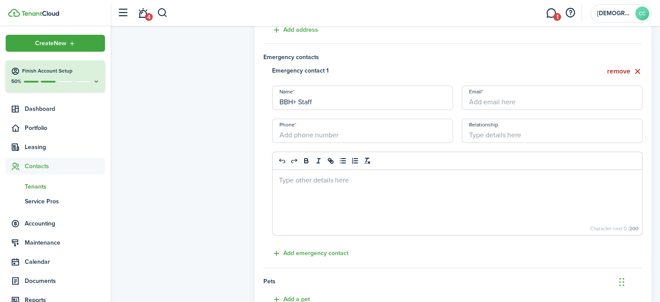
scroll to position [349, 0]
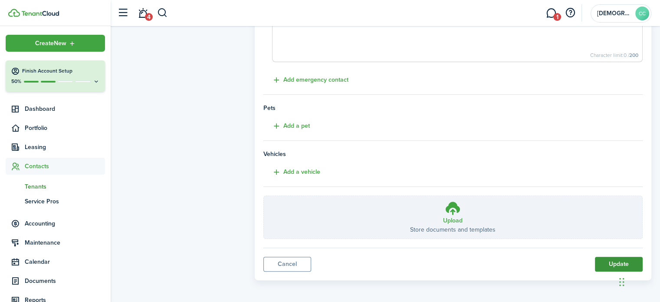
type input "AMI 30 612025"
click at [614, 267] on button "Update" at bounding box center [619, 264] width 48 height 15
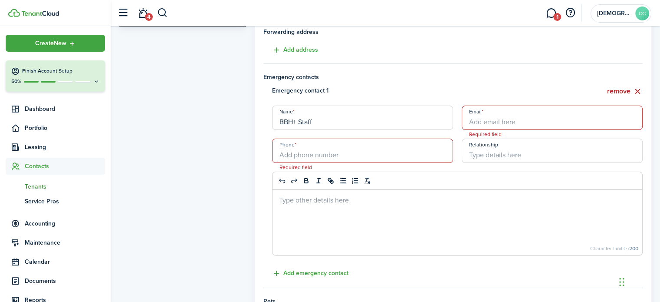
scroll to position [155, 0]
click at [623, 92] on button "remove" at bounding box center [625, 92] width 36 height 11
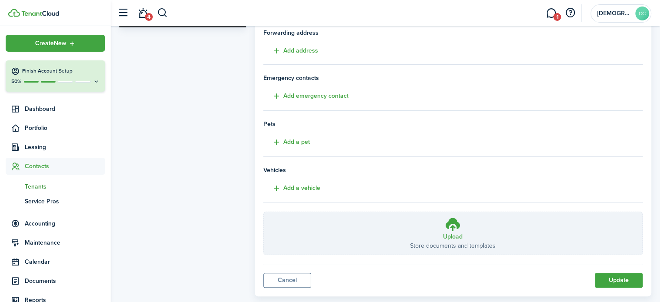
scroll to position [172, 0]
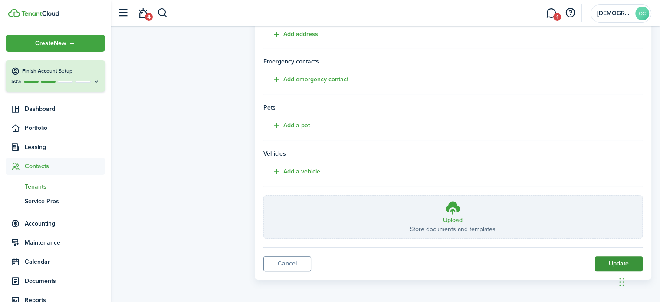
click at [604, 262] on button "Update" at bounding box center [619, 263] width 48 height 15
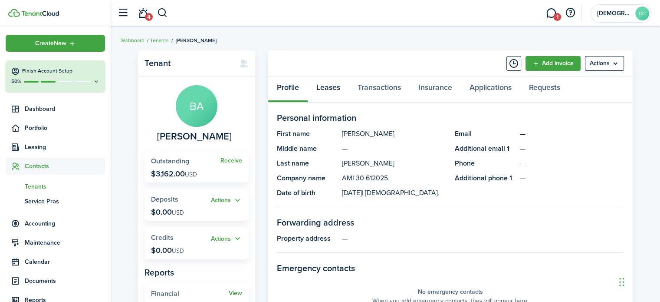
click at [330, 88] on link "Leases" at bounding box center [328, 89] width 41 height 26
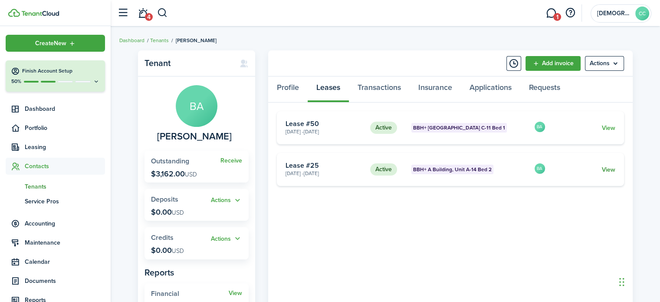
click at [608, 169] on link "View" at bounding box center [608, 169] width 13 height 9
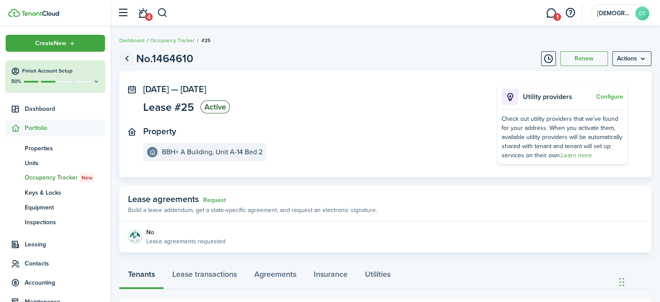
click at [129, 58] on link "Go back" at bounding box center [126, 58] width 15 height 15
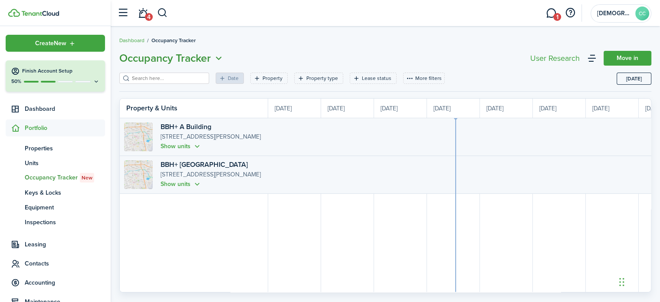
scroll to position [0, 159]
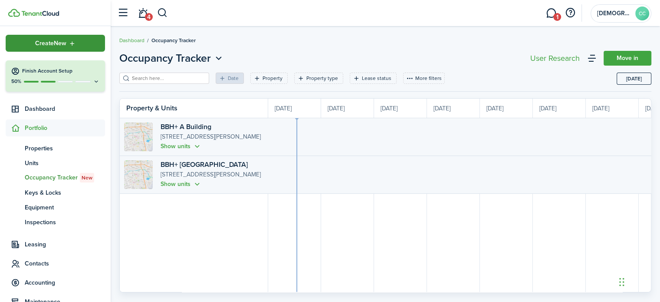
click at [39, 48] on div "Create New" at bounding box center [55, 43] width 99 height 17
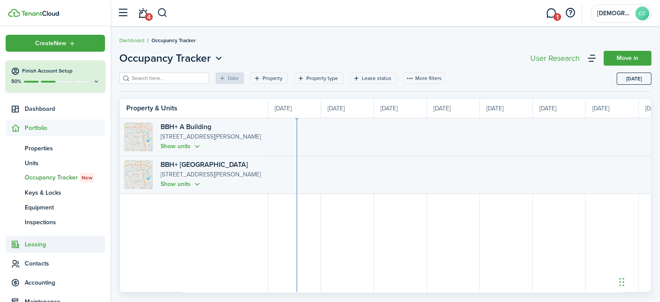
click at [32, 245] on span "Leasing" at bounding box center [65, 244] width 80 height 9
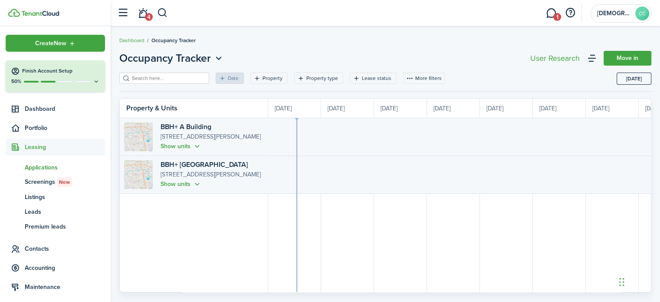
click at [50, 168] on span "Applications" at bounding box center [65, 167] width 80 height 9
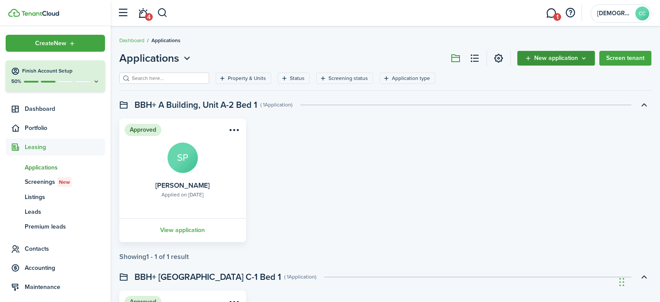
click at [555, 61] on span "New application" at bounding box center [556, 58] width 44 height 6
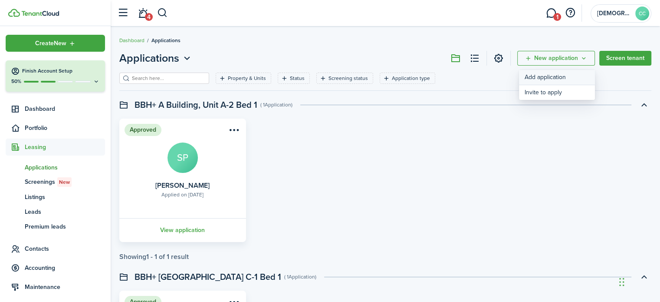
click at [545, 77] on link "Add application" at bounding box center [557, 77] width 76 height 15
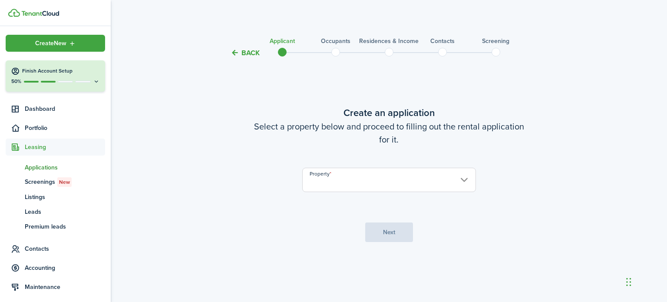
click at [433, 181] on input "Property" at bounding box center [389, 180] width 174 height 24
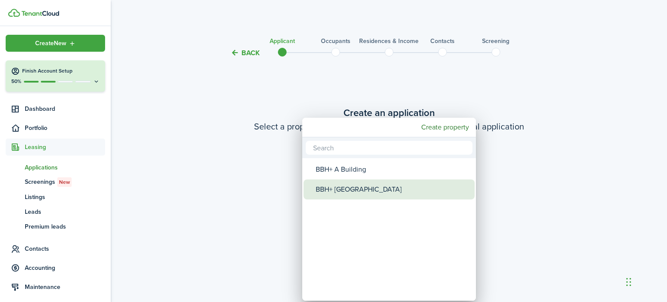
click at [380, 194] on div "BBH+ [GEOGRAPHIC_DATA]" at bounding box center [393, 189] width 154 height 20
type input "BBH+ [GEOGRAPHIC_DATA]"
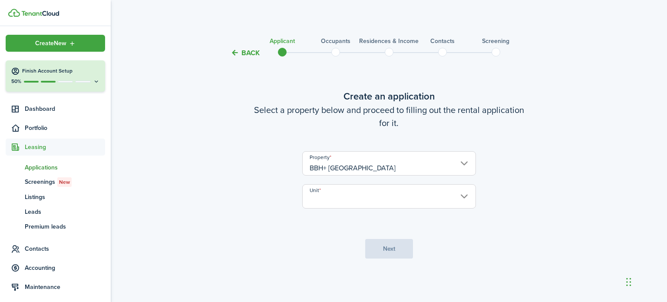
click at [356, 200] on input "Unit" at bounding box center [389, 196] width 174 height 24
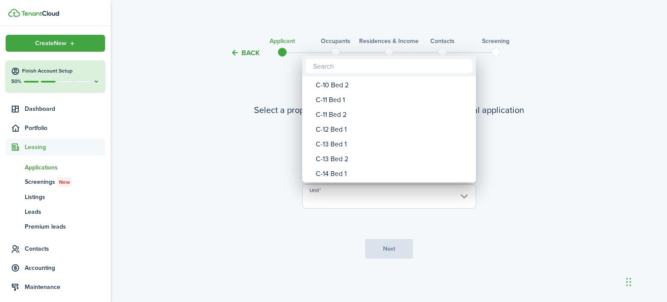
click at [335, 131] on div "C-12 Bed 1" at bounding box center [393, 129] width 154 height 15
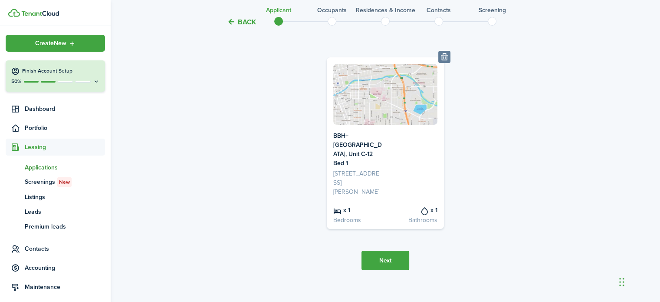
click at [390, 253] on button "Next" at bounding box center [386, 260] width 48 height 20
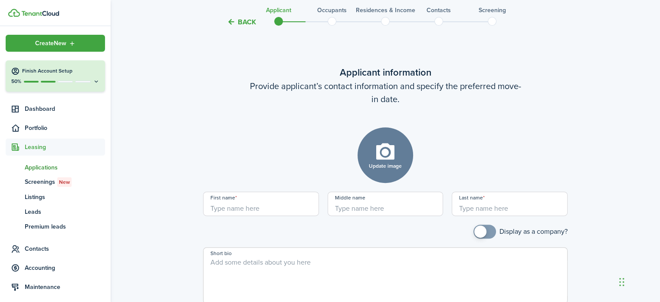
scroll to position [335, 0]
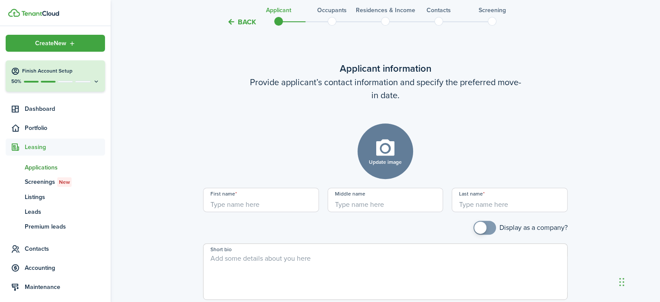
click at [269, 192] on input "First name" at bounding box center [261, 200] width 116 height 24
type input "[PERSON_NAME]"
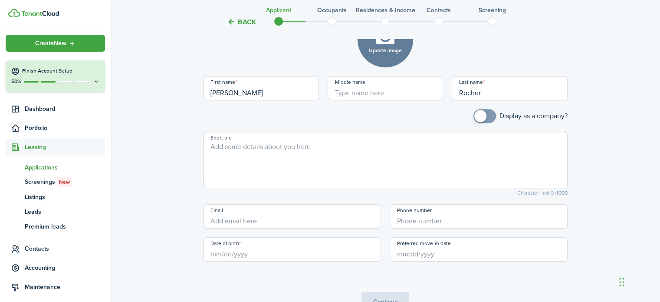
scroll to position [451, 0]
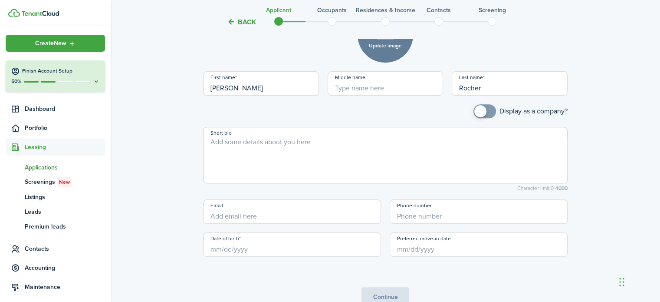
click at [287, 241] on input "Date of birth" at bounding box center [292, 244] width 178 height 24
type input "Rocher"
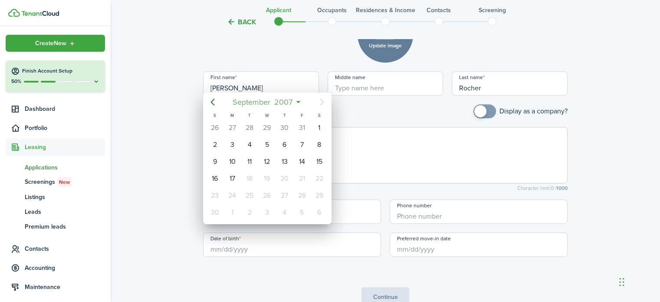
click at [288, 99] on span "2007" at bounding box center [284, 102] width 22 height 16
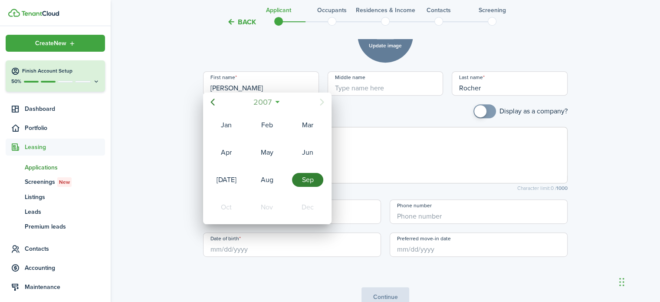
click at [268, 99] on span "2007" at bounding box center [263, 102] width 22 height 16
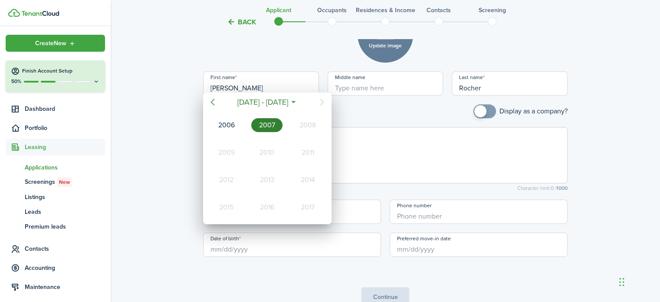
click at [213, 102] on icon "Previous page" at bounding box center [212, 102] width 10 height 10
click at [260, 125] on div "1983" at bounding box center [266, 125] width 31 height 14
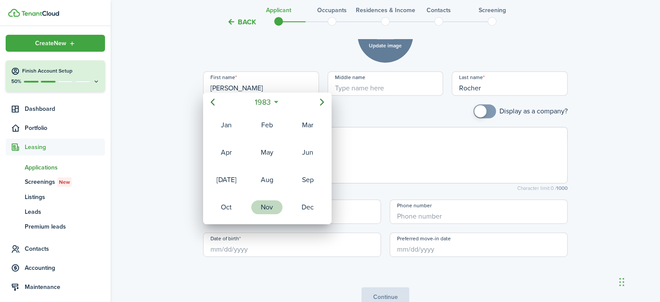
click at [267, 204] on div "Nov" at bounding box center [266, 207] width 31 height 14
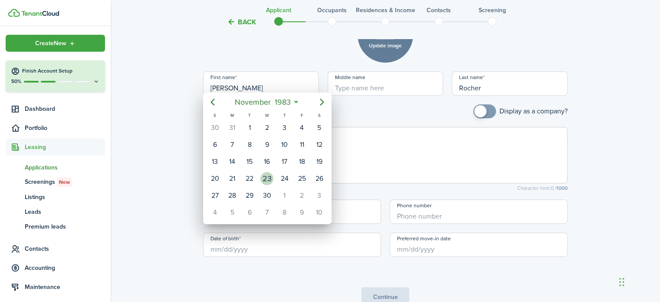
click at [270, 177] on div "23" at bounding box center [266, 178] width 13 height 13
type input "[DATE]"
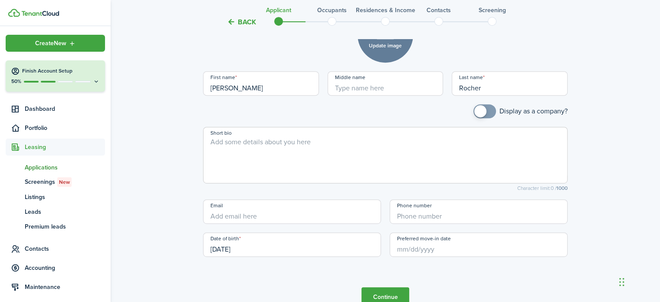
click at [422, 236] on input "Preferred move-in date" at bounding box center [479, 244] width 178 height 24
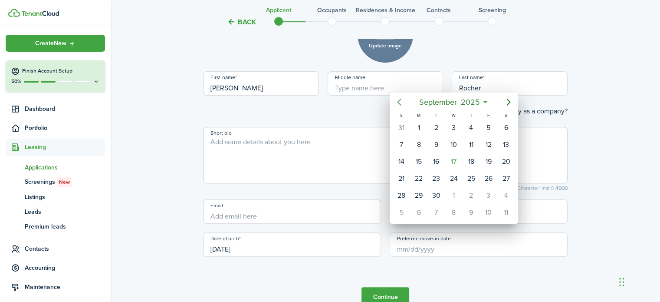
click at [400, 102] on icon "Previous page" at bounding box center [399, 102] width 10 height 10
click at [401, 123] on div "1" at bounding box center [401, 127] width 13 height 13
type input "[DATE]"
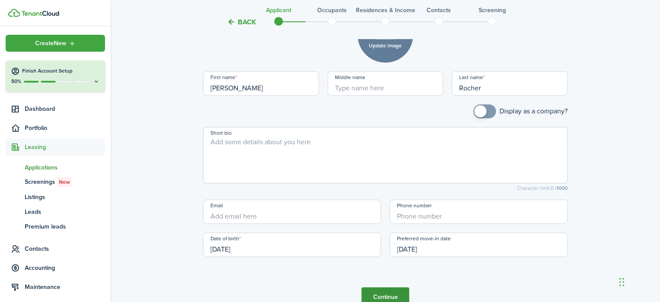
click at [385, 290] on button "Continue" at bounding box center [386, 297] width 48 height 20
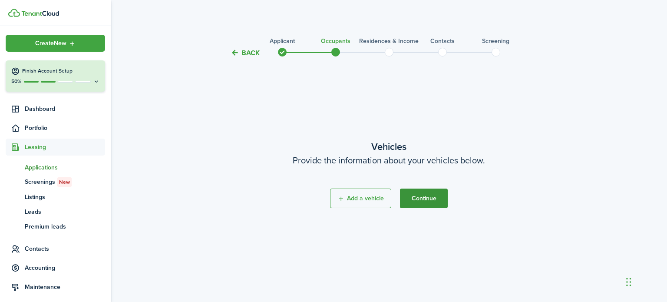
click at [427, 201] on button "Continue" at bounding box center [424, 198] width 48 height 20
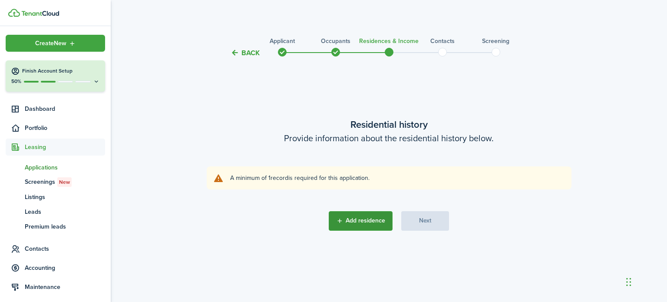
click at [369, 225] on button "Add residence" at bounding box center [361, 221] width 64 height 20
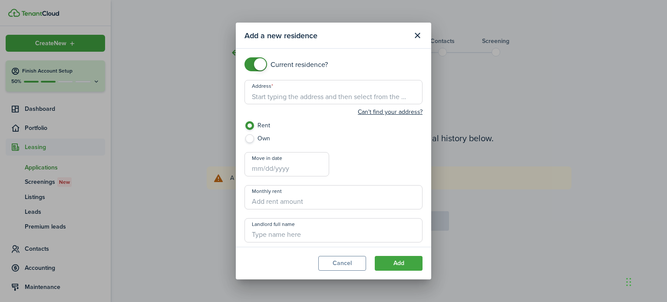
click at [286, 97] on input "Address" at bounding box center [333, 92] width 178 height 24
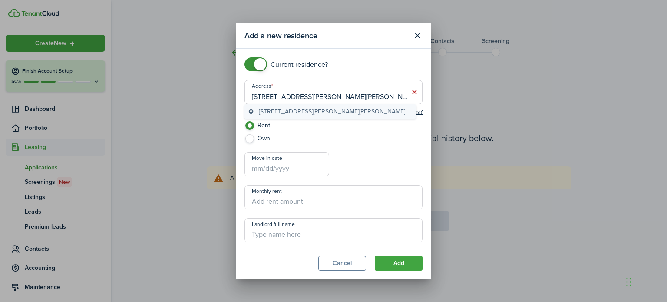
click at [289, 114] on span "[STREET_ADDRESS][PERSON_NAME][PERSON_NAME]" at bounding box center [332, 111] width 146 height 9
type input "[STREET_ADDRESS][PERSON_NAME][PERSON_NAME]"
checkbox input "false"
click at [251, 63] on span at bounding box center [255, 64] width 9 height 14
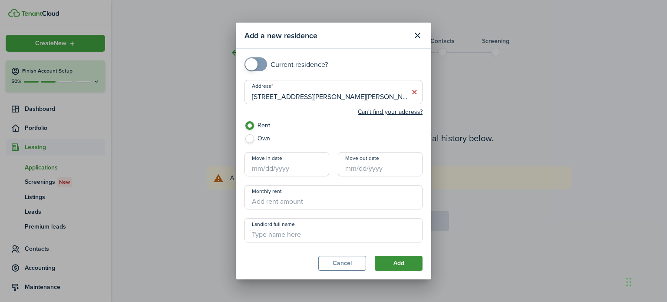
click at [400, 265] on button "Add" at bounding box center [399, 263] width 48 height 15
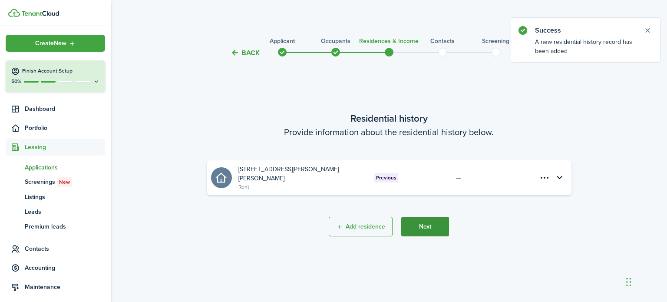
click at [428, 225] on button "Next" at bounding box center [425, 227] width 48 height 20
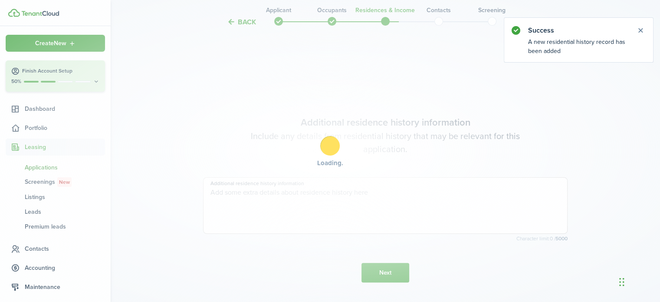
scroll to position [244, 0]
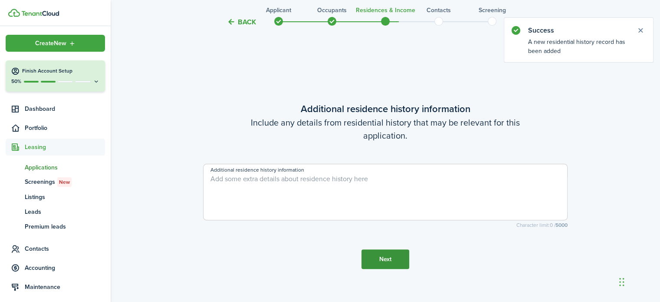
click at [384, 255] on button "Next" at bounding box center [386, 259] width 48 height 20
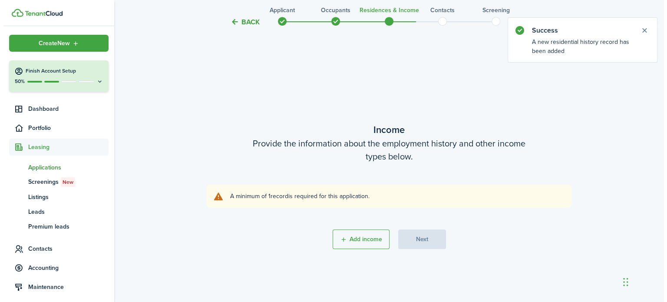
scroll to position [545, 0]
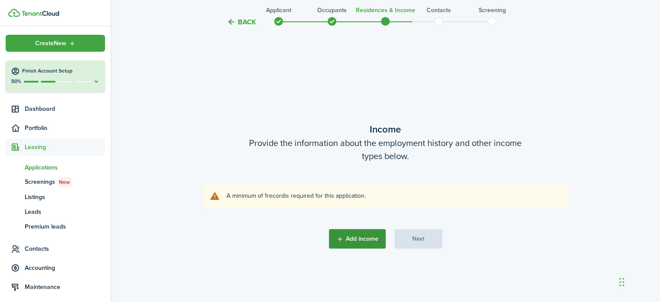
click at [365, 239] on button "Add income" at bounding box center [357, 239] width 57 height 20
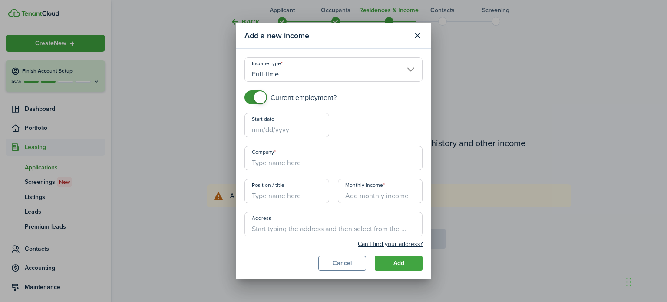
click at [280, 131] on input "Start date" at bounding box center [286, 125] width 85 height 24
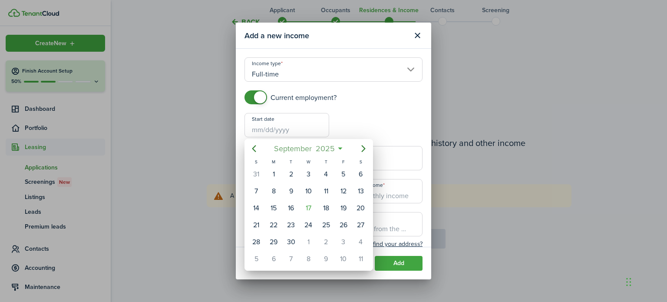
click at [328, 148] on span "2025" at bounding box center [324, 149] width 23 height 16
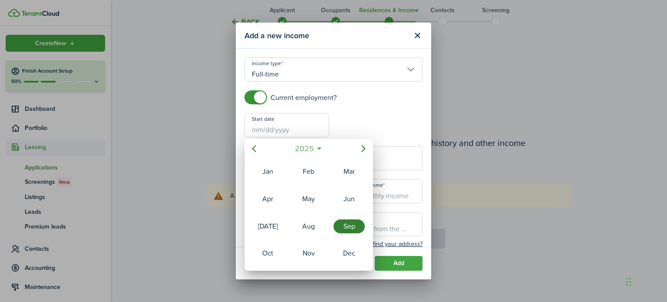
click at [307, 151] on span "2025" at bounding box center [304, 149] width 23 height 16
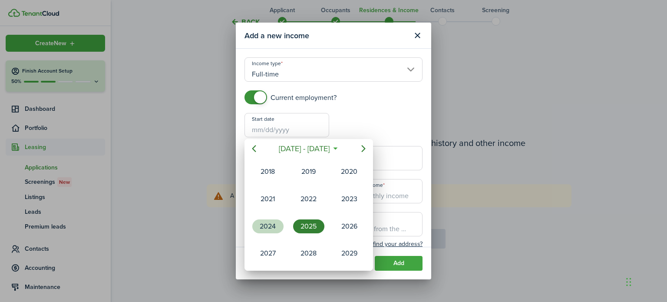
click at [269, 227] on div "2024" at bounding box center [267, 226] width 31 height 14
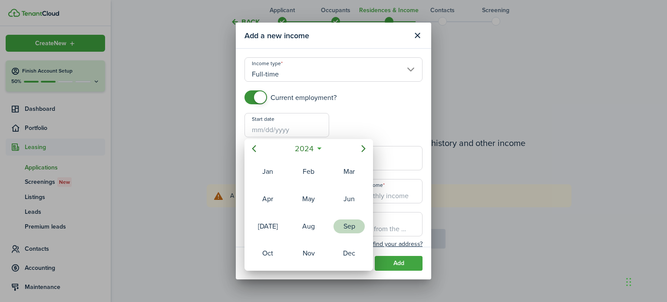
click at [347, 227] on div "Sep" at bounding box center [348, 226] width 31 height 14
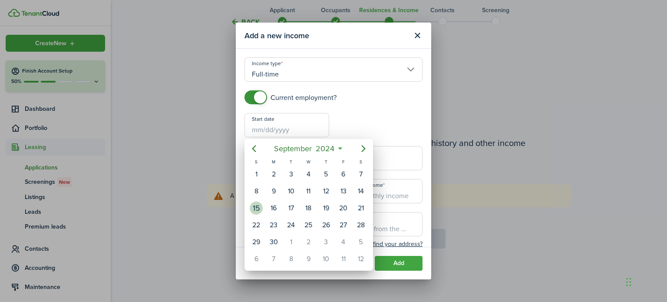
click at [259, 203] on div "15" at bounding box center [256, 207] width 13 height 13
type input "[DATE]"
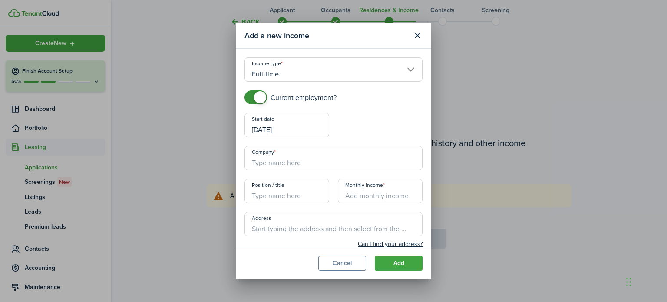
click at [280, 163] on input "Company" at bounding box center [333, 158] width 178 height 24
type input "[DEMOGRAPHIC_DATA] Charities of [GEOGRAPHIC_DATA][US_STATE]"
type input "[STREET_ADDRESS]"
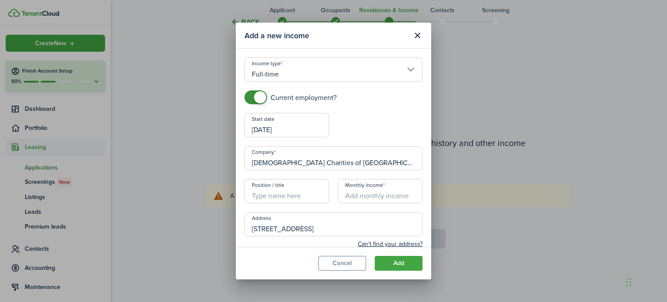
type input "[PHONE_NUMBER]"
type input "[PERSON_NAME]"
type input "[EMAIL_ADDRESS][DOMAIN_NAME]"
click at [290, 198] on input "Position / title" at bounding box center [286, 191] width 85 height 24
type input "Thrift Store"
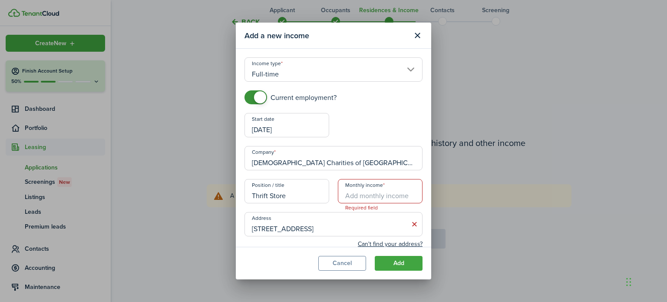
drag, startPoint x: 370, startPoint y: 162, endPoint x: 242, endPoint y: 164, distance: 127.6
click at [242, 164] on div "Company [DEMOGRAPHIC_DATA] Charities of [GEOGRAPHIC_DATA][US_STATE]" at bounding box center [333, 162] width 187 height 33
type input "[PERSON_NAME] Windows"
drag, startPoint x: 296, startPoint y: 196, endPoint x: 224, endPoint y: 194, distance: 72.1
click at [224, 194] on div "Add a new income Income type [DEMOGRAPHIC_DATA] Current employment? Start date …" at bounding box center [333, 151] width 667 height 302
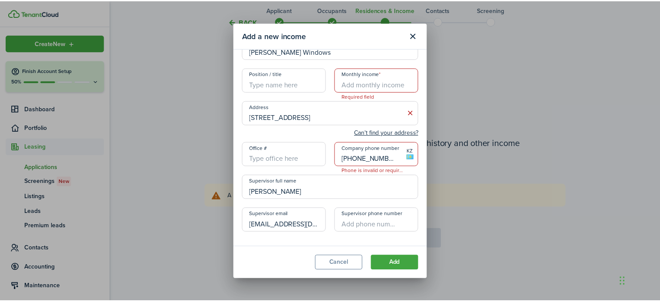
scroll to position [112, 0]
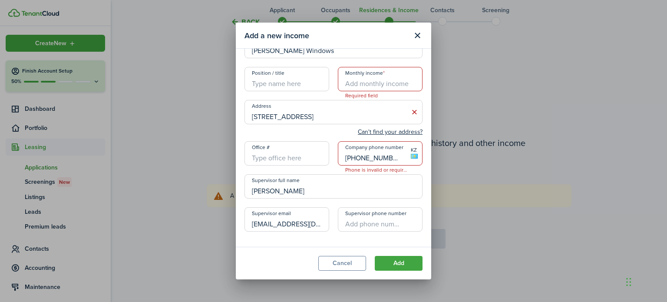
click at [390, 151] on input "[PHONE_NUMBER]" at bounding box center [380, 153] width 85 height 24
type input "+7"
click at [387, 153] on input "Company phone number" at bounding box center [380, 153] width 85 height 24
drag, startPoint x: 294, startPoint y: 159, endPoint x: 369, endPoint y: 155, distance: 74.3
click at [369, 155] on div "Current employment? Start date [DATE] End date Company [PERSON_NAME] Windows Po…" at bounding box center [333, 109] width 187 height 262
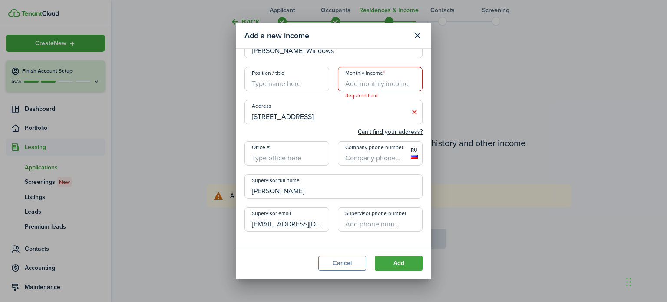
type input "+1"
click at [369, 155] on input "+1" at bounding box center [380, 153] width 85 height 24
click at [306, 189] on input "[PERSON_NAME]" at bounding box center [333, 186] width 178 height 24
type input "M"
click at [311, 229] on input "[EMAIL_ADDRESS][DOMAIN_NAME]" at bounding box center [286, 219] width 85 height 24
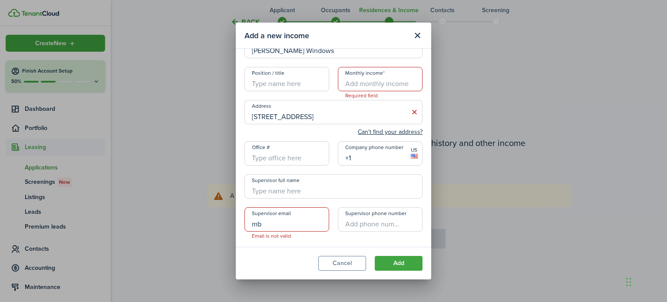
type input "m"
click at [373, 81] on input "Monthly income" at bounding box center [380, 79] width 85 height 24
click at [366, 81] on input "Monthly income" at bounding box center [380, 79] width 85 height 24
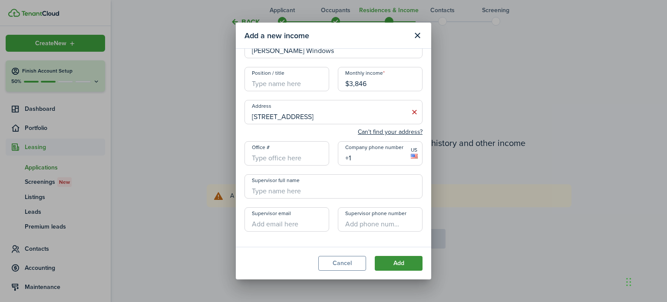
type input "$3,846.00"
click at [393, 262] on button "Add" at bounding box center [399, 263] width 48 height 15
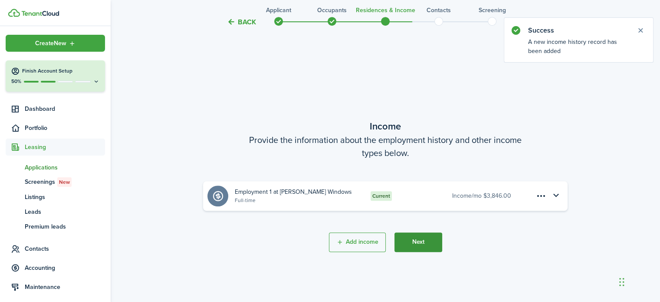
click at [418, 242] on button "Next" at bounding box center [419, 242] width 48 height 20
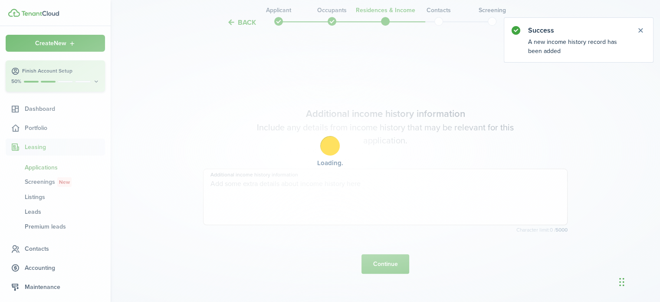
scroll to position [847, 0]
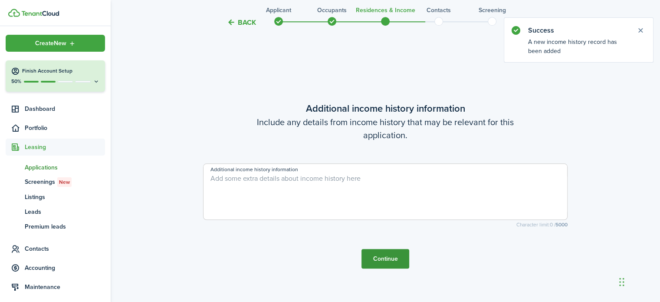
click at [385, 265] on button "Continue" at bounding box center [386, 259] width 48 height 20
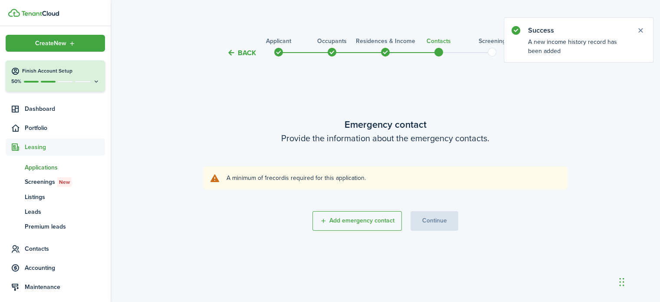
scroll to position [0, 0]
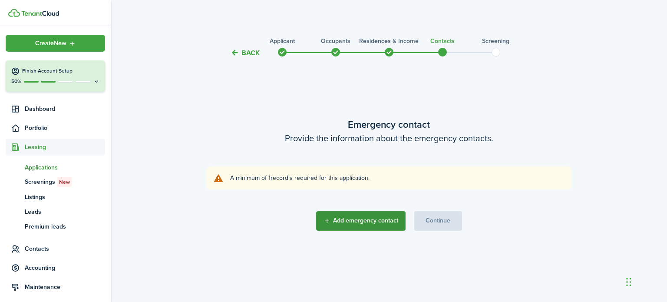
click at [373, 227] on button "Add emergency contact" at bounding box center [360, 221] width 89 height 20
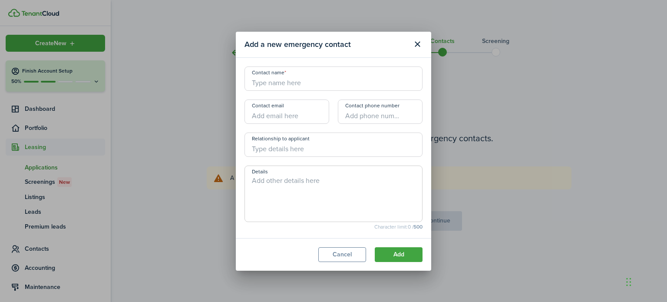
click at [303, 87] on input "Contact name" at bounding box center [333, 78] width 178 height 24
type input "BBH+ Staff"
click at [388, 257] on button "Add" at bounding box center [399, 254] width 48 height 15
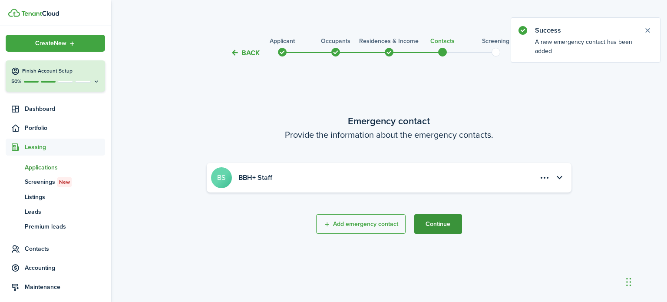
click at [443, 227] on button "Continue" at bounding box center [438, 224] width 48 height 20
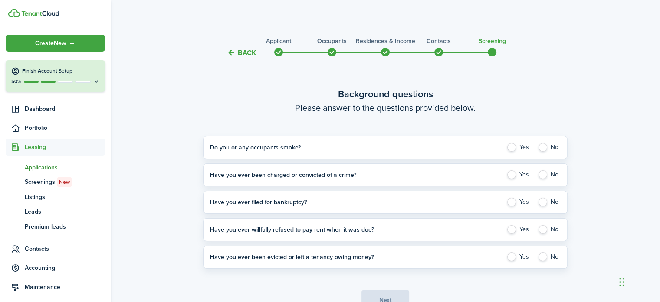
click at [540, 152] on application-answer-section "Do you or any occupants smoke? Yes No Please explain" at bounding box center [385, 147] width 365 height 23
click at [540, 149] on label "No" at bounding box center [549, 147] width 23 height 9
radio input "true"
click at [542, 173] on label "No" at bounding box center [549, 174] width 23 height 9
radio input "true"
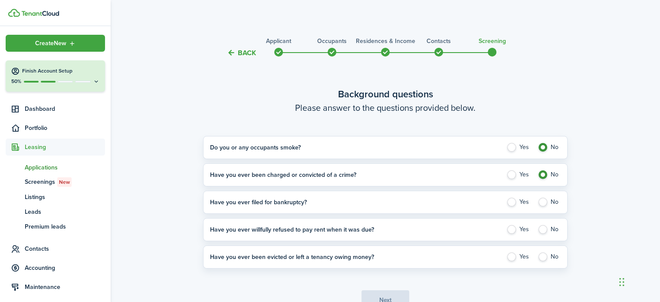
click at [543, 199] on label "No" at bounding box center [549, 201] width 23 height 9
radio input "true"
click at [542, 230] on label "No" at bounding box center [549, 229] width 23 height 9
radio input "true"
click at [542, 259] on label "No" at bounding box center [549, 256] width 23 height 9
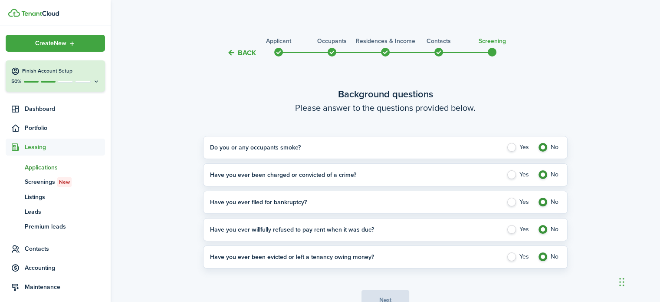
radio input "true"
click at [403, 293] on button "Next" at bounding box center [386, 300] width 48 height 20
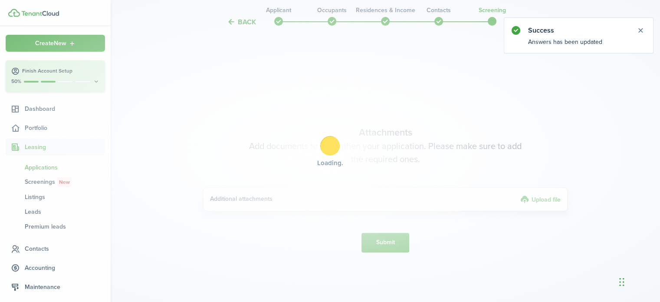
scroll to position [292, 0]
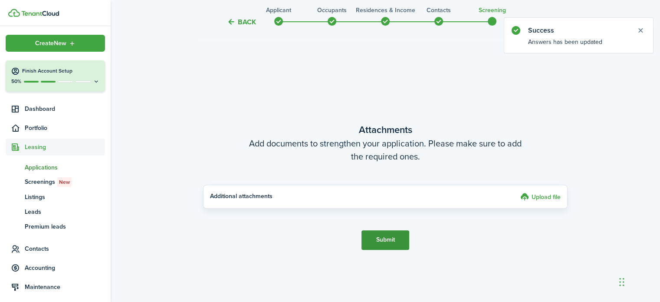
click at [393, 238] on button "Submit" at bounding box center [386, 240] width 48 height 20
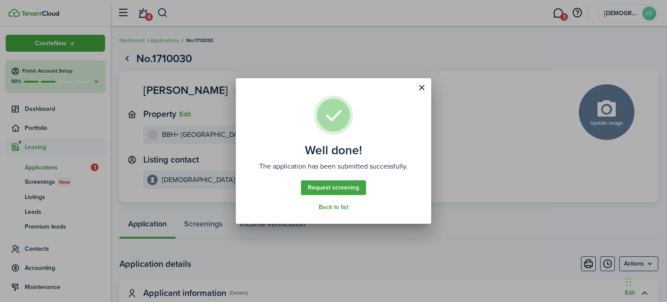
click at [332, 206] on link "Back to list" at bounding box center [334, 207] width 30 height 7
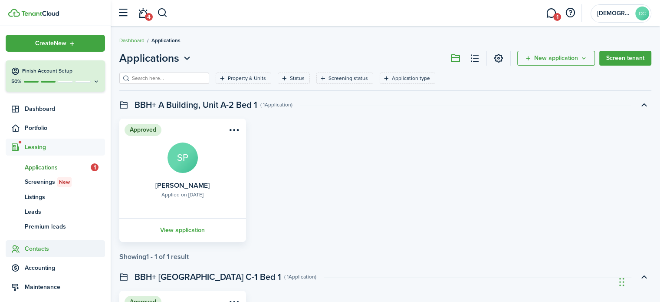
click at [40, 247] on span "Contacts" at bounding box center [65, 248] width 80 height 9
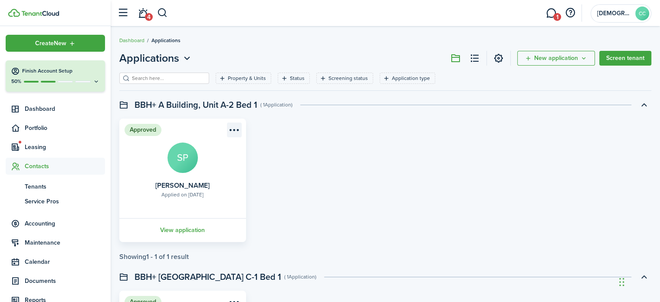
click at [234, 131] on menu-btn-icon "Open menu" at bounding box center [234, 129] width 15 height 15
click at [272, 169] on div "Approved Applied on [DATE] [PERSON_NAME] SP View application" at bounding box center [385, 179] width 541 height 123
click at [158, 78] on input "search" at bounding box center [168, 78] width 76 height 8
type input "[PERSON_NAME]"
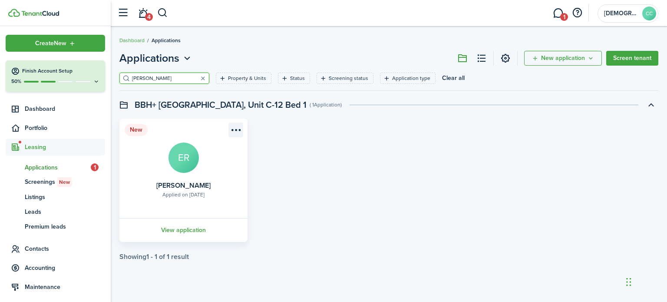
click at [241, 132] on menu-btn-icon "Open menu" at bounding box center [235, 129] width 15 height 15
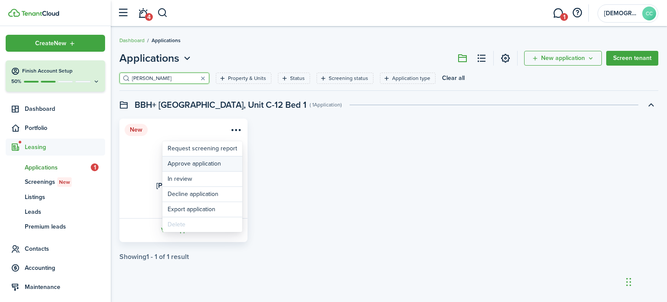
click at [215, 165] on button "Approve application" at bounding box center [202, 163] width 80 height 15
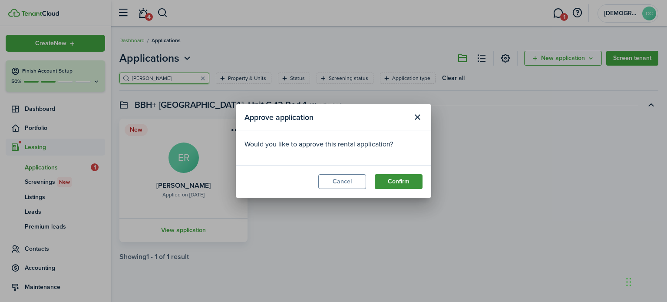
click at [404, 179] on button "Confirm" at bounding box center [399, 181] width 48 height 15
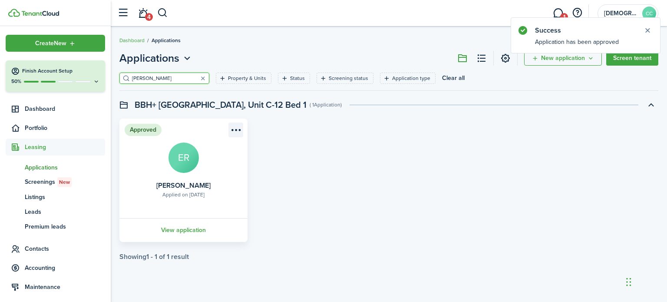
click at [237, 131] on menu-btn-icon "Open menu" at bounding box center [235, 129] width 15 height 15
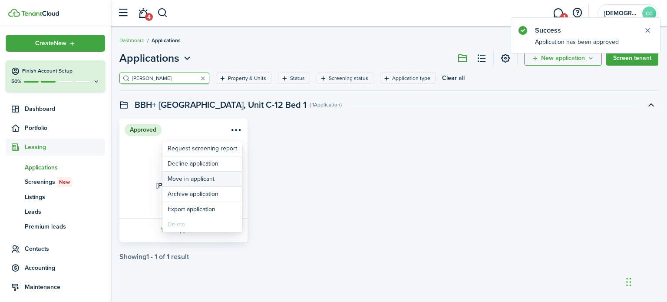
click at [204, 179] on button "Move in applicant" at bounding box center [202, 178] width 80 height 15
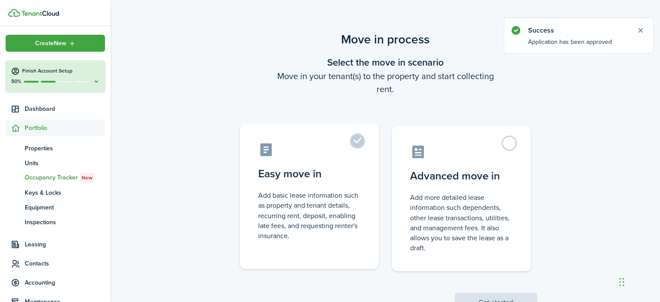
click at [359, 145] on label "Easy move in Add basic lease information such as property and tenant details, r…" at bounding box center [309, 196] width 139 height 145
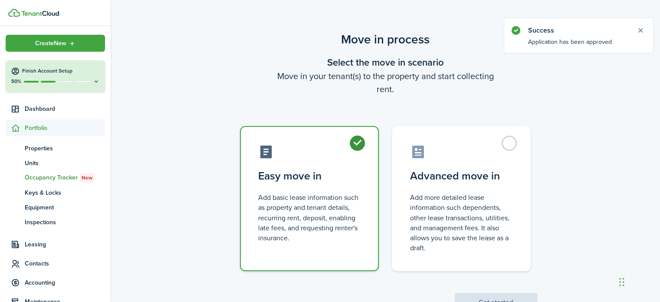
radio input "true"
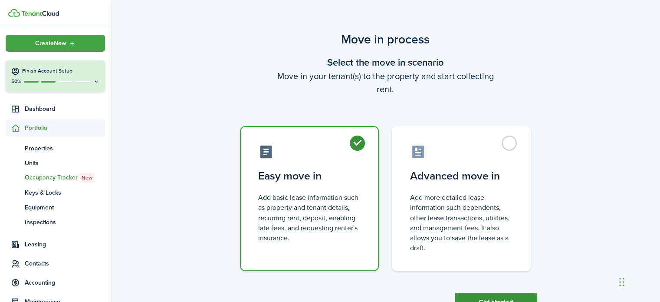
click at [478, 295] on button "Get started" at bounding box center [496, 302] width 82 height 19
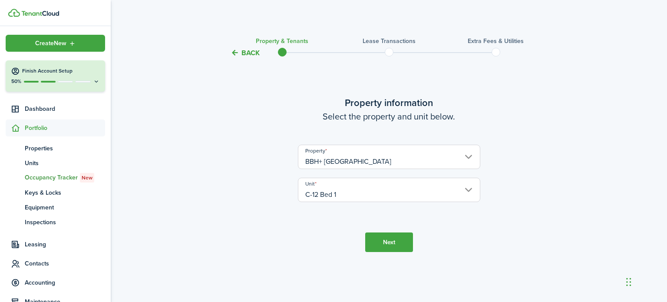
click at [387, 240] on button "Next" at bounding box center [389, 242] width 48 height 20
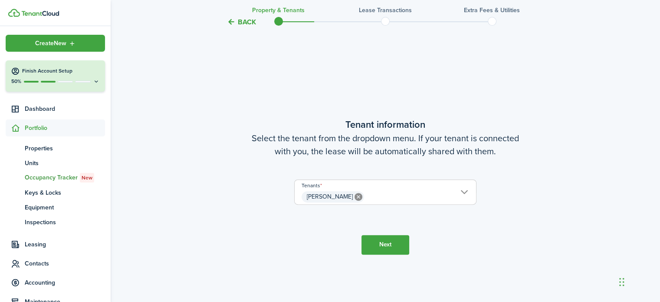
scroll to position [244, 0]
click at [376, 242] on button "Next" at bounding box center [386, 244] width 48 height 20
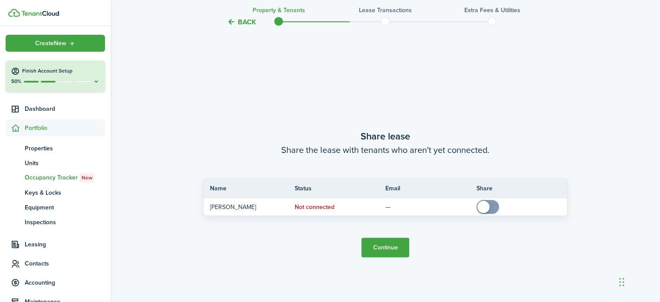
scroll to position [545, 0]
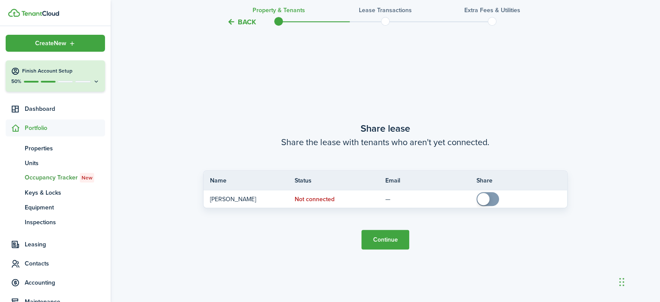
click at [377, 241] on button "Continue" at bounding box center [386, 240] width 48 height 20
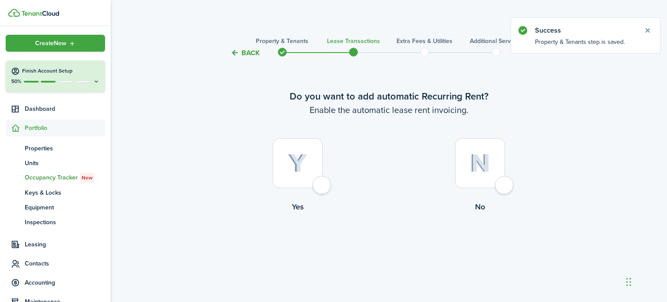
click at [330, 190] on label "Yes" at bounding box center [298, 177] width 182 height 79
radio input "true"
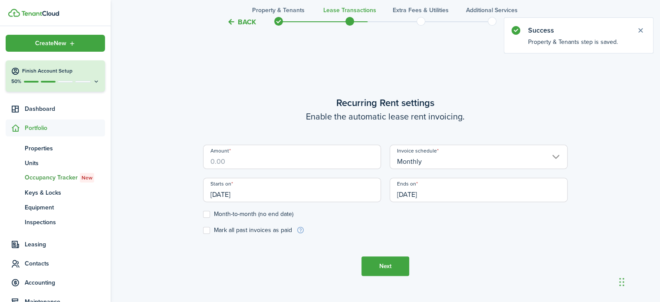
scroll to position [244, 0]
click at [284, 159] on input "Amount" at bounding box center [292, 156] width 178 height 24
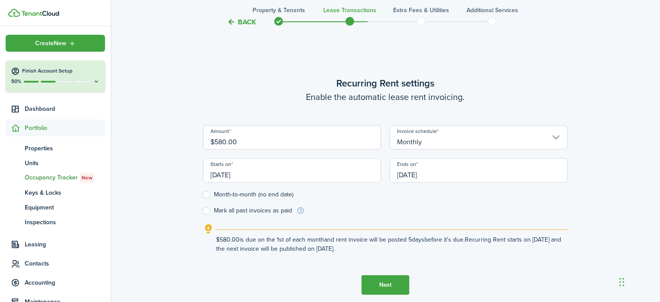
click at [398, 173] on input "[DATE]" at bounding box center [479, 170] width 178 height 24
type input "$580.00"
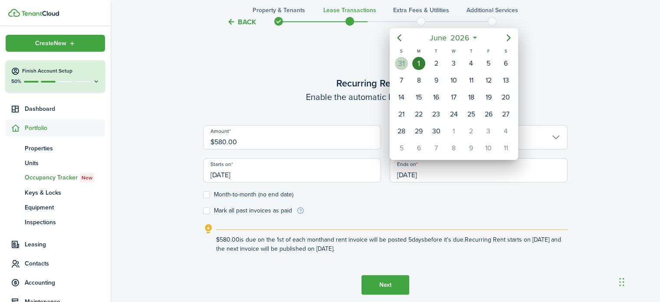
click at [400, 64] on div "31" at bounding box center [401, 63] width 13 height 13
type input "[DATE]"
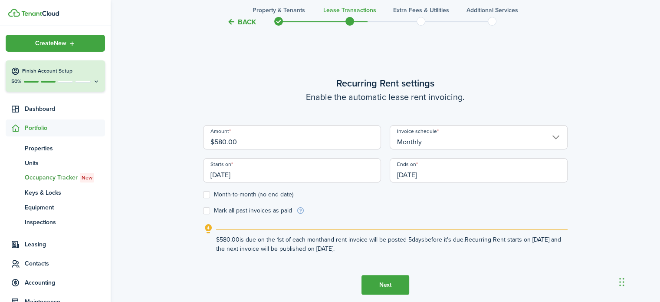
click at [377, 284] on button "Next" at bounding box center [386, 285] width 48 height 20
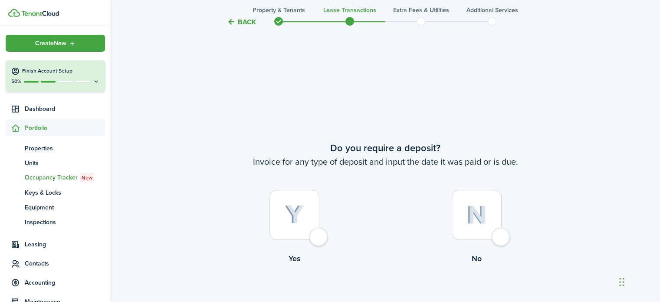
scroll to position [545, 0]
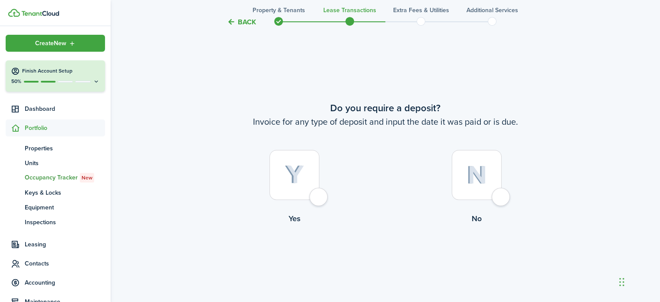
click at [498, 196] on div at bounding box center [477, 175] width 50 height 50
radio input "true"
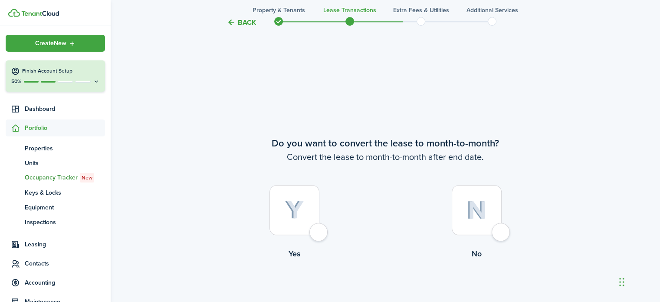
scroll to position [847, 0]
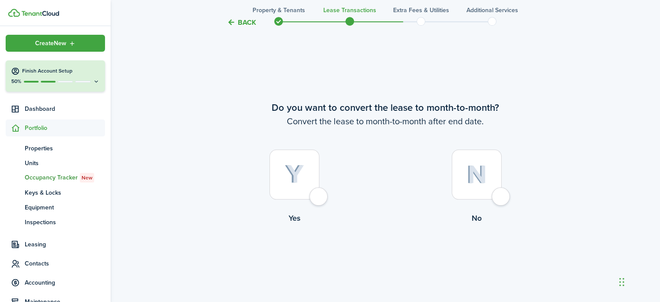
click at [498, 198] on div at bounding box center [477, 174] width 50 height 50
radio input "true"
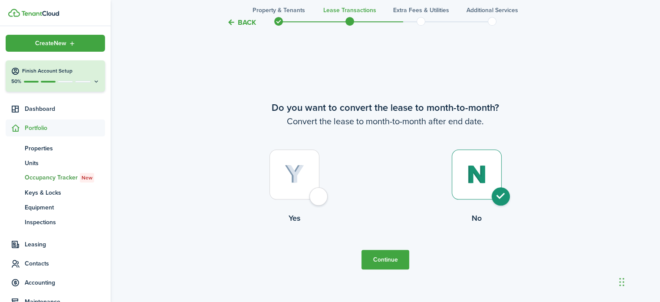
click at [387, 258] on button "Continue" at bounding box center [386, 260] width 48 height 20
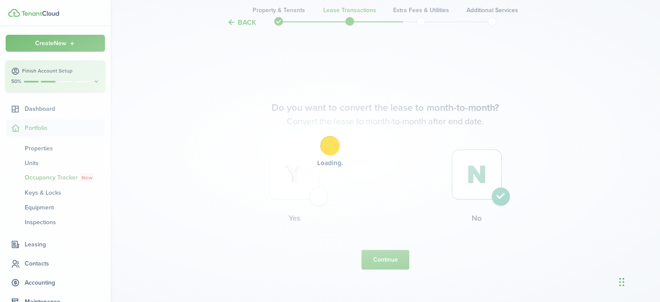
scroll to position [0, 0]
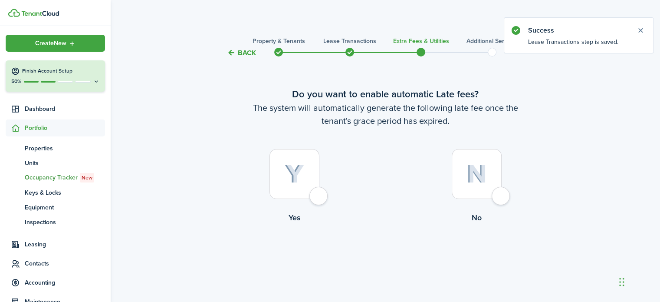
click at [502, 196] on div at bounding box center [477, 174] width 50 height 50
radio input "true"
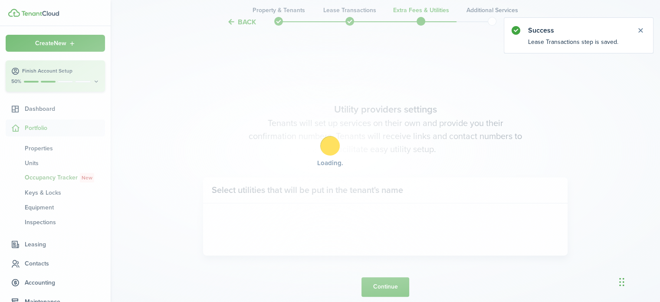
scroll to position [252, 0]
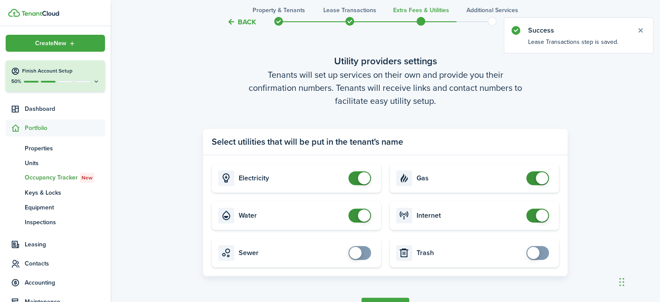
checkbox input "false"
click at [355, 176] on span at bounding box center [359, 178] width 9 height 14
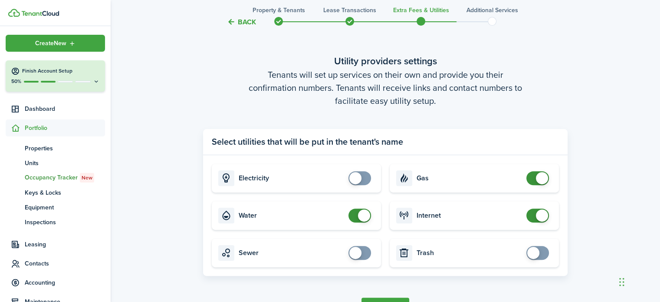
checkbox input "false"
click at [355, 213] on span at bounding box center [359, 215] width 9 height 14
checkbox input "false"
click at [533, 178] on span at bounding box center [537, 178] width 9 height 14
checkbox input "false"
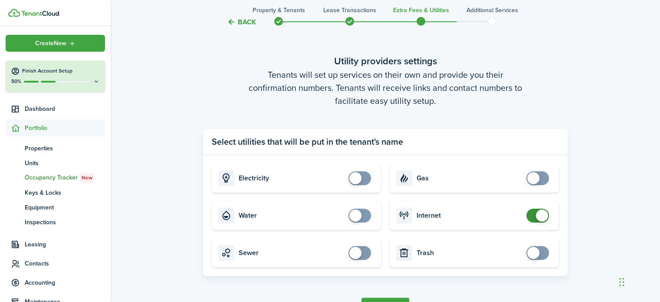
click at [533, 210] on span at bounding box center [537, 215] width 9 height 14
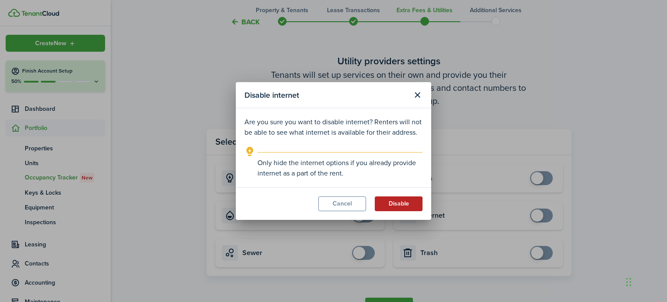
click at [404, 207] on button "Disable" at bounding box center [399, 203] width 48 height 15
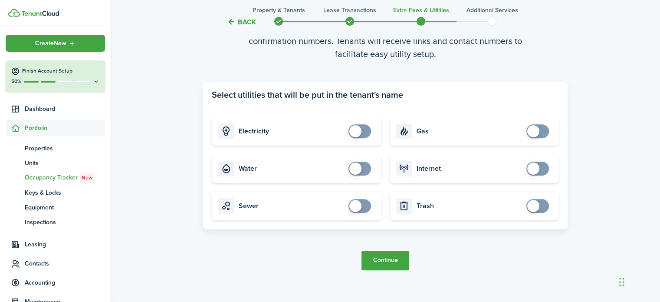
scroll to position [310, 0]
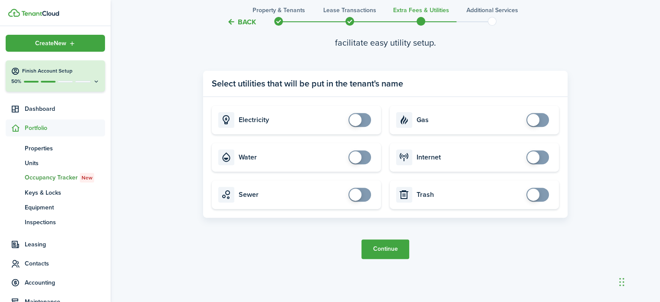
click at [392, 250] on button "Continue" at bounding box center [386, 249] width 48 height 20
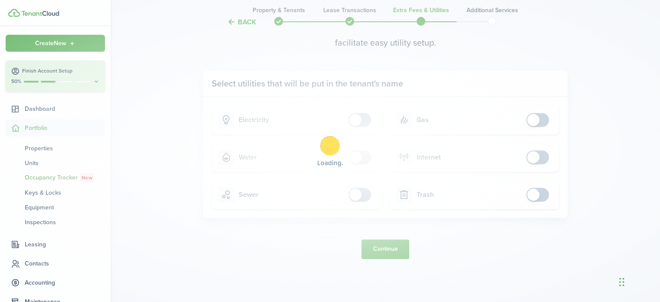
scroll to position [0, 0]
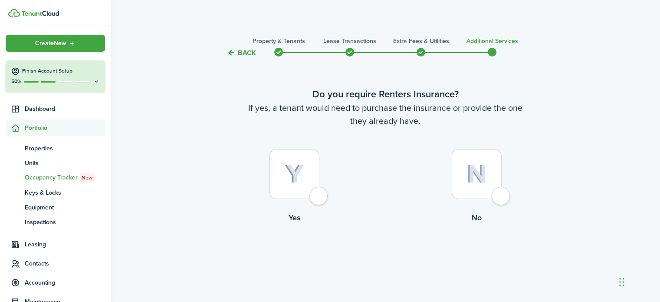
click at [502, 195] on div at bounding box center [477, 174] width 50 height 50
radio input "true"
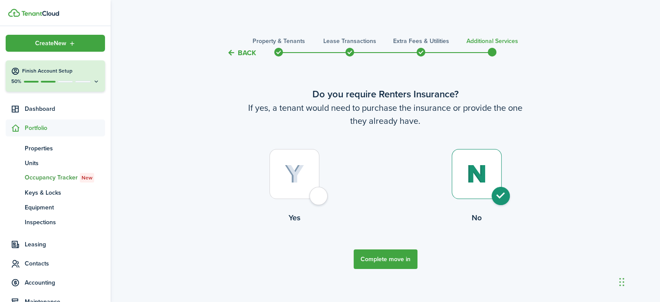
click at [401, 262] on button "Complete move in" at bounding box center [386, 259] width 64 height 20
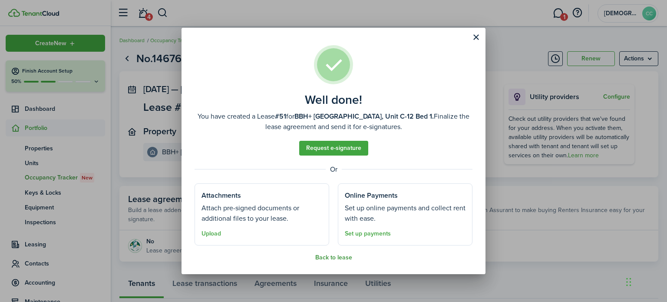
click at [335, 255] on button "Back to lease" at bounding box center [333, 257] width 37 height 7
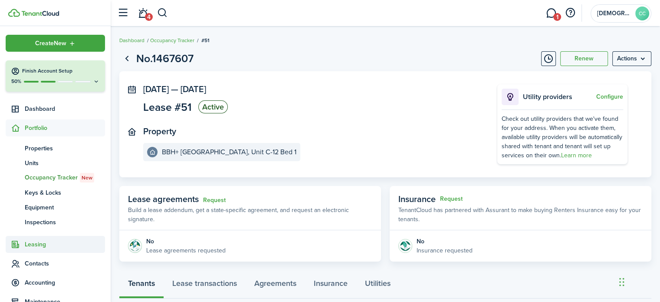
click at [29, 244] on span "Leasing" at bounding box center [65, 244] width 80 height 9
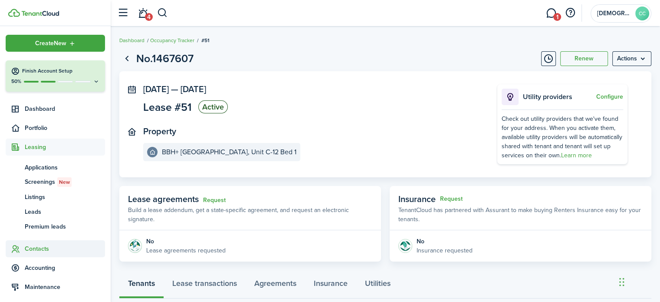
click at [37, 250] on span "Contacts" at bounding box center [65, 248] width 80 height 9
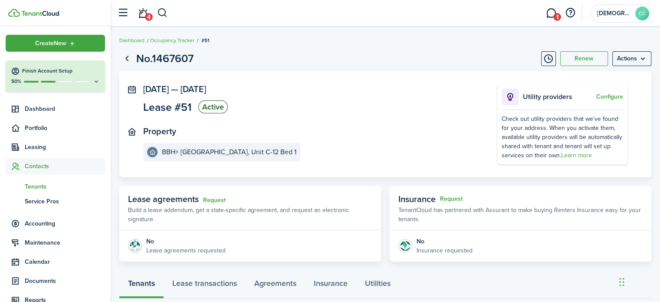
click at [43, 188] on span "Tenants" at bounding box center [65, 186] width 80 height 9
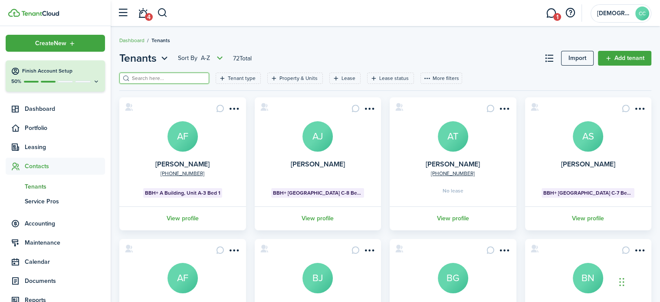
click at [146, 78] on input "search" at bounding box center [168, 78] width 76 height 8
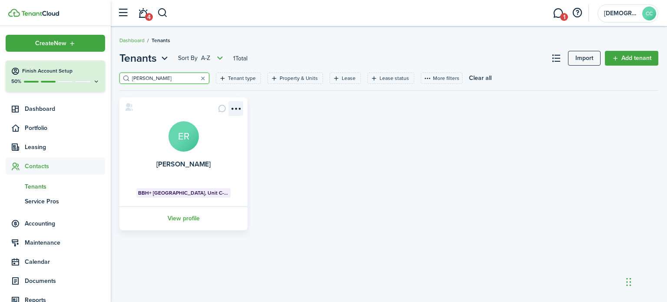
type input "[PERSON_NAME]"
click at [235, 112] on menu-btn-icon "Open menu" at bounding box center [235, 108] width 15 height 15
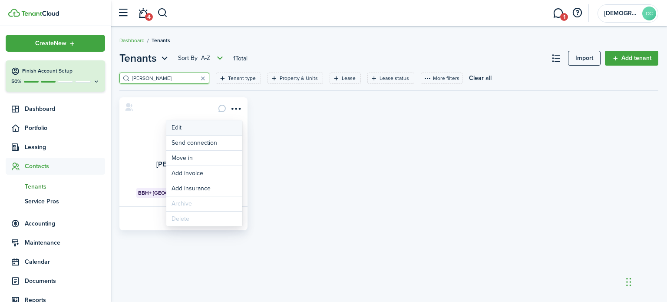
click at [185, 127] on link "Edit" at bounding box center [204, 127] width 76 height 15
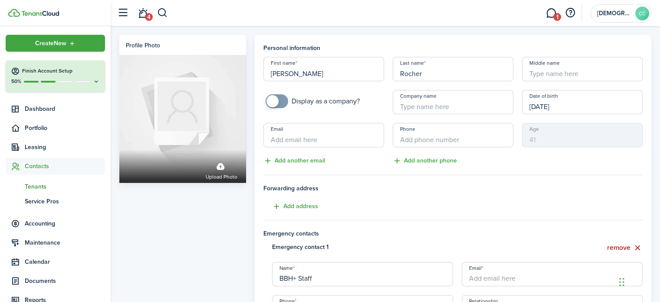
click at [404, 107] on input "Company name" at bounding box center [453, 102] width 121 height 24
paste input "AMI 30 612025"
click at [420, 105] on input "AMI 30 612025" at bounding box center [453, 102] width 121 height 24
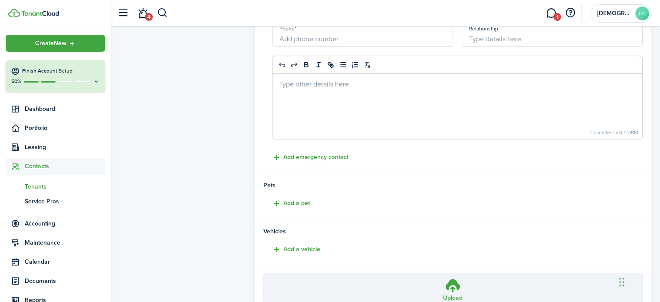
scroll to position [349, 0]
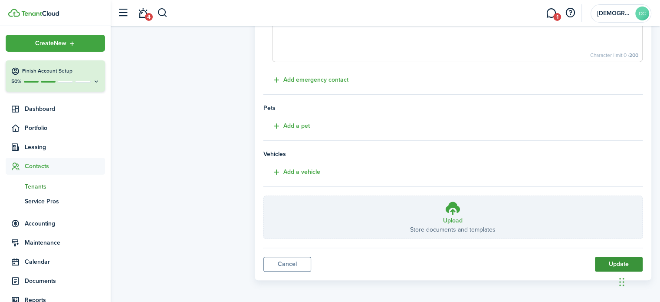
type input "AMI 60 612025"
click at [615, 267] on button "Update" at bounding box center [619, 264] width 48 height 15
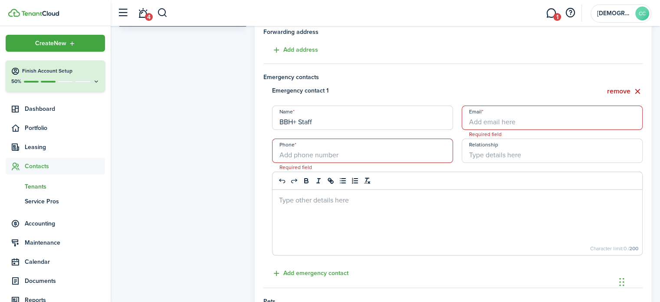
scroll to position [155, 0]
click at [623, 94] on button "remove" at bounding box center [625, 92] width 36 height 11
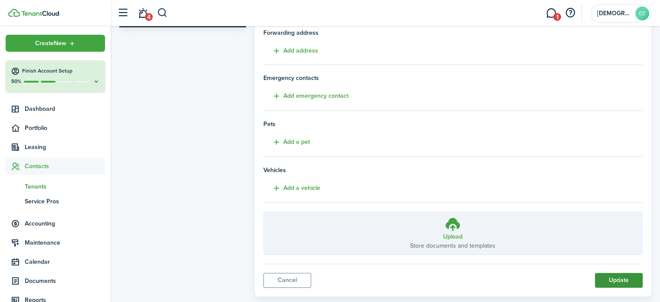
click at [610, 279] on button "Update" at bounding box center [619, 280] width 48 height 15
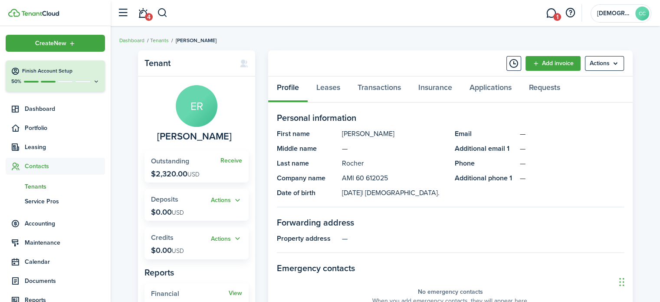
click at [40, 189] on span "Tenants" at bounding box center [65, 186] width 80 height 9
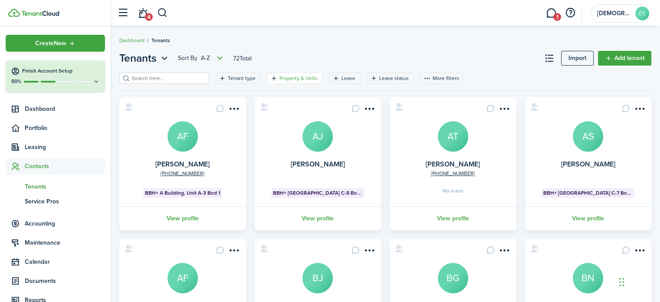
click at [280, 80] on filter-tag-label "Property & Units" at bounding box center [299, 78] width 38 height 8
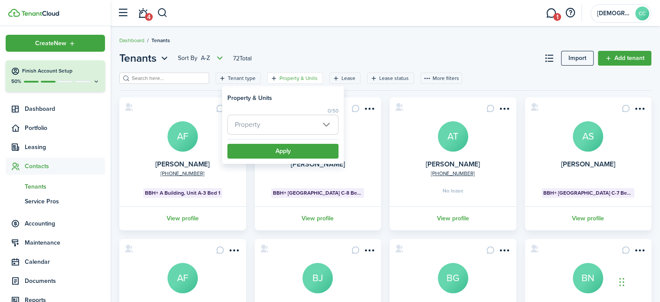
click at [258, 126] on span "Property" at bounding box center [248, 124] width 26 height 10
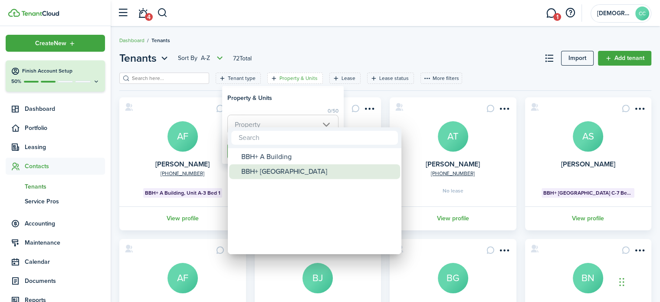
click at [258, 174] on div "BBH+ [GEOGRAPHIC_DATA]" at bounding box center [318, 171] width 154 height 15
type input "BBH+ [GEOGRAPHIC_DATA]"
click at [260, 173] on div "BBH+ [GEOGRAPHIC_DATA]" at bounding box center [318, 171] width 154 height 15
type input "BBH+ [GEOGRAPHIC_DATA]"
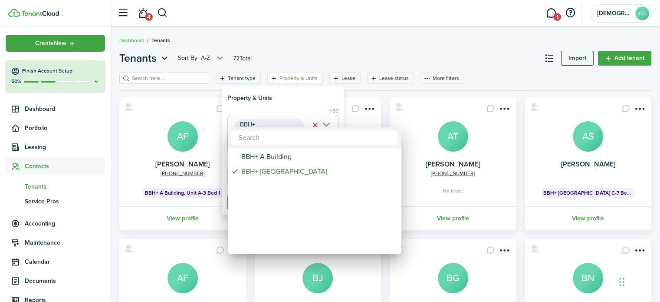
click at [316, 105] on div at bounding box center [330, 151] width 799 height 441
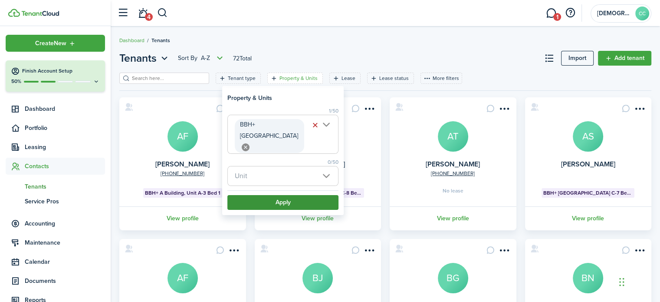
click at [289, 196] on button "Apply" at bounding box center [282, 202] width 111 height 15
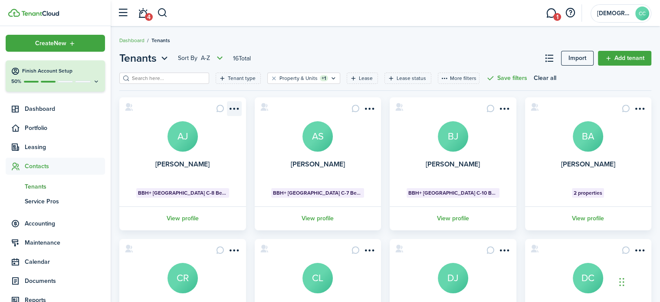
click at [234, 109] on menu-btn-icon "Open menu" at bounding box center [234, 108] width 15 height 15
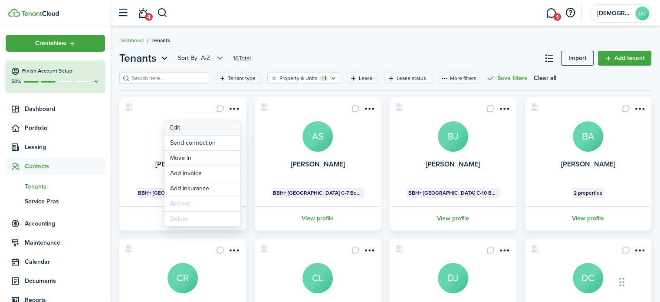
click at [183, 129] on link "Edit" at bounding box center [203, 127] width 76 height 15
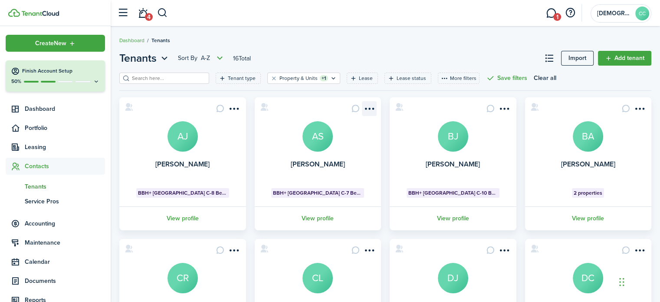
click at [371, 112] on menu-btn-icon "Open menu" at bounding box center [369, 108] width 15 height 15
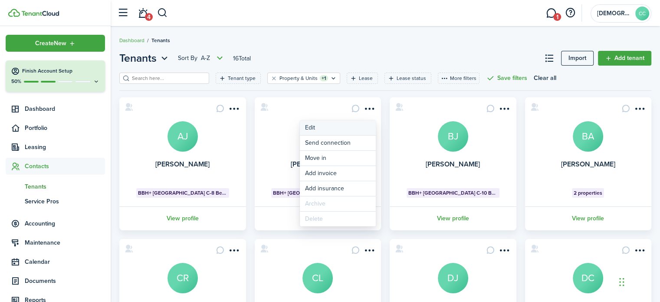
click at [319, 127] on link "Edit" at bounding box center [338, 127] width 76 height 15
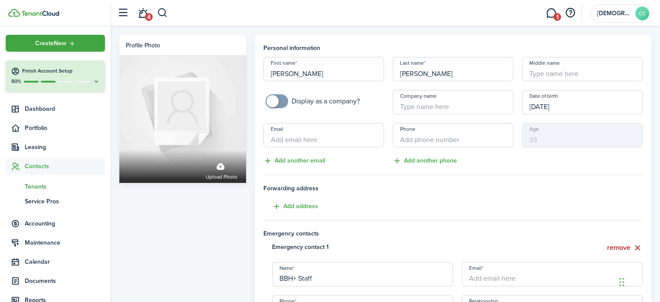
click at [410, 108] on input "Company name" at bounding box center [453, 102] width 121 height 24
paste input "AMI 30 612025"
type input "AMI 30 612025"
drag, startPoint x: 456, startPoint y: 106, endPoint x: 367, endPoint y: 100, distance: 88.8
click at [367, 100] on div "First name [PERSON_NAME] Last name [PERSON_NAME] Middle name Display as a compa…" at bounding box center [453, 111] width 388 height 109
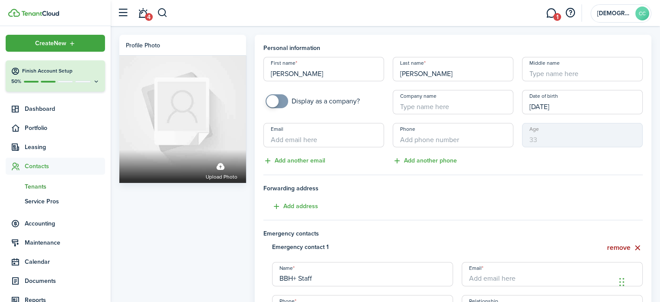
click at [616, 249] on button "remove" at bounding box center [625, 247] width 36 height 11
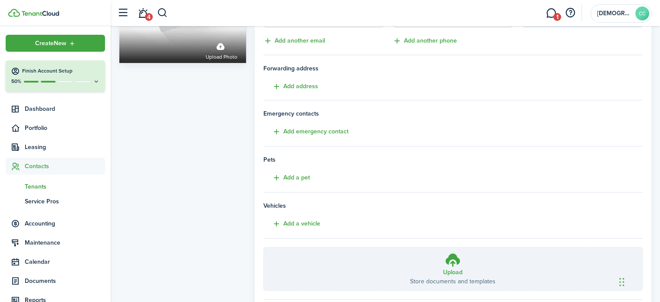
scroll to position [172, 0]
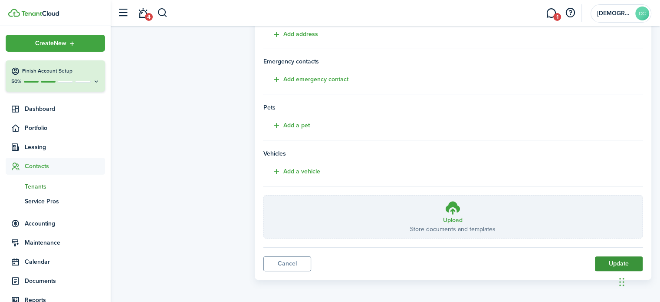
click at [611, 261] on button "Update" at bounding box center [619, 263] width 48 height 15
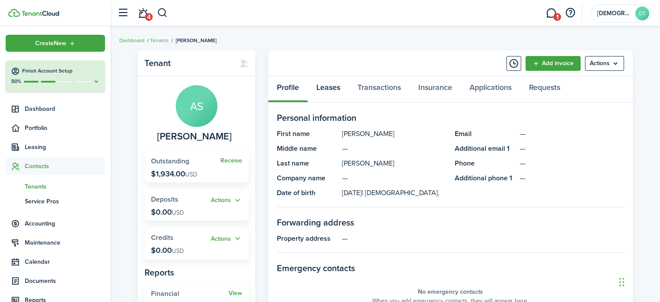
click at [330, 89] on link "Leases" at bounding box center [328, 89] width 41 height 26
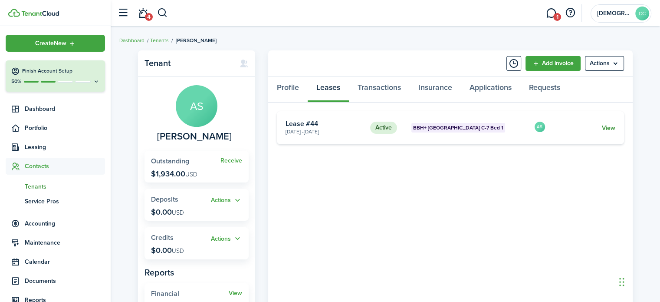
click at [612, 126] on link "View" at bounding box center [608, 127] width 13 height 9
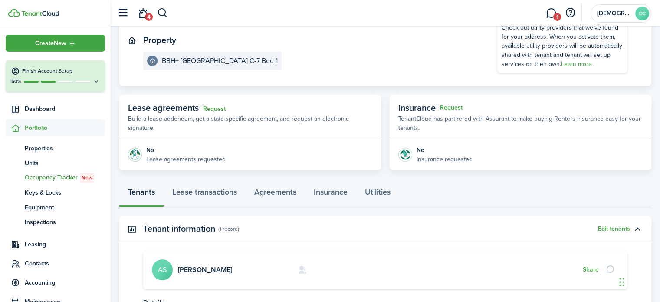
scroll to position [91, 0]
click at [219, 196] on link "Lease transactions" at bounding box center [205, 194] width 82 height 26
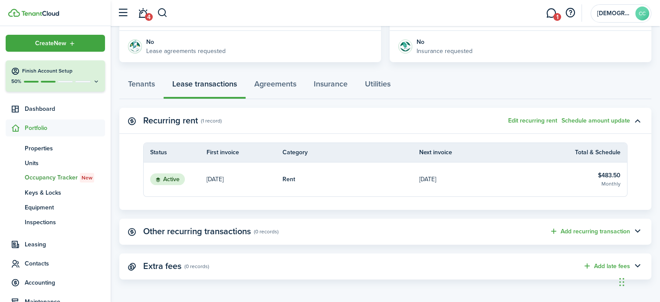
scroll to position [200, 0]
click at [170, 181] on status "Active" at bounding box center [167, 179] width 35 height 12
click at [613, 177] on table-info-title "$483.50" at bounding box center [609, 174] width 23 height 9
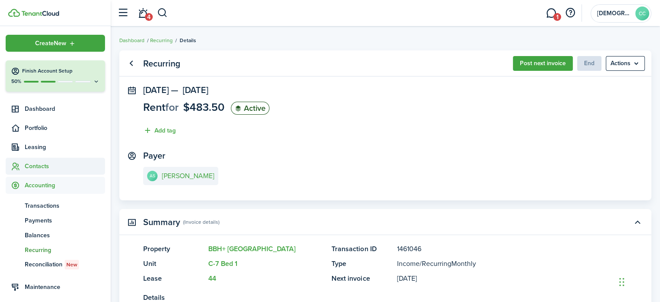
drag, startPoint x: 661, startPoint y: 114, endPoint x: 34, endPoint y: 168, distance: 629.1
click at [34, 168] on span "Contacts" at bounding box center [65, 165] width 80 height 9
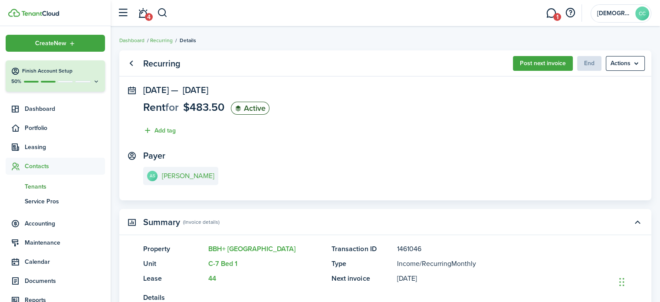
click at [40, 188] on span "Tenants" at bounding box center [65, 186] width 80 height 9
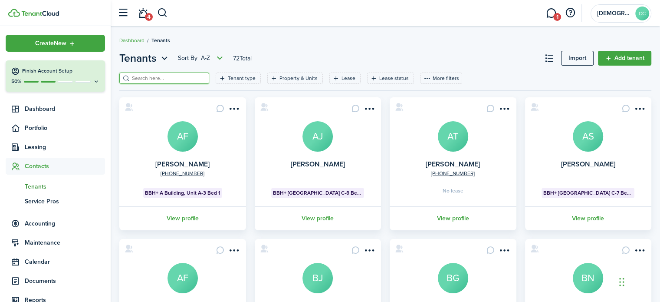
click at [165, 81] on input "search" at bounding box center [168, 78] width 76 height 8
type input "[PERSON_NAME]"
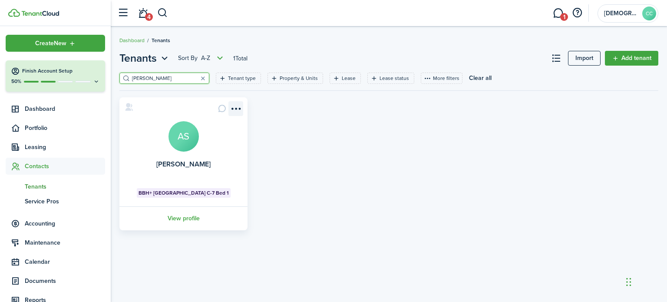
click at [242, 108] on menu-btn-icon "Open menu" at bounding box center [235, 108] width 15 height 15
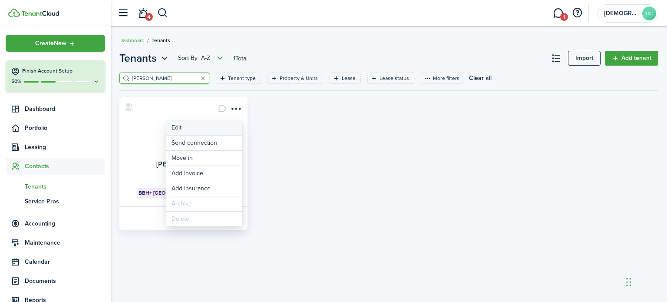
click at [189, 127] on link "Edit" at bounding box center [204, 127] width 76 height 15
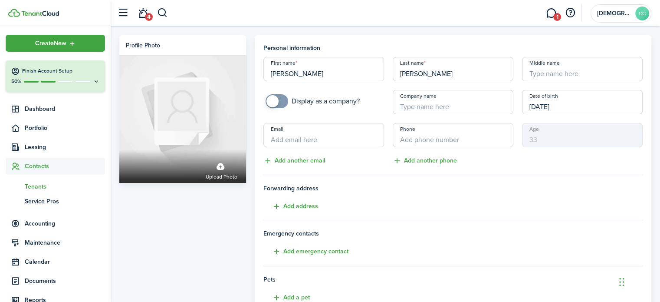
click at [417, 103] on input "Company name" at bounding box center [453, 102] width 121 height 24
paste input "AMI 30 612025"
click at [415, 105] on input "AMI 30 612025" at bounding box center [453, 102] width 121 height 24
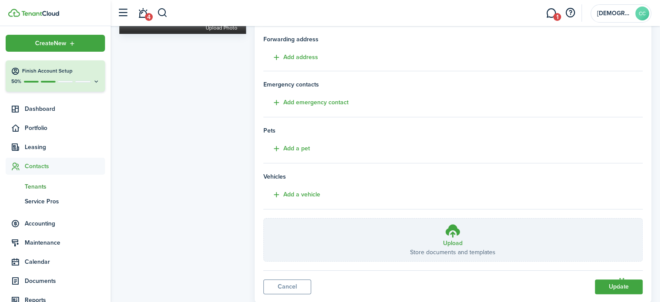
scroll to position [172, 0]
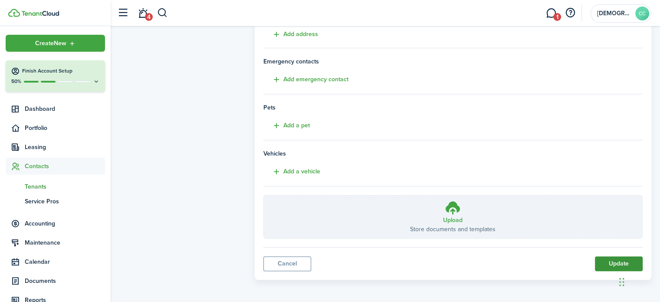
type input "AMI 50 612025"
click at [615, 267] on button "Update" at bounding box center [619, 263] width 48 height 15
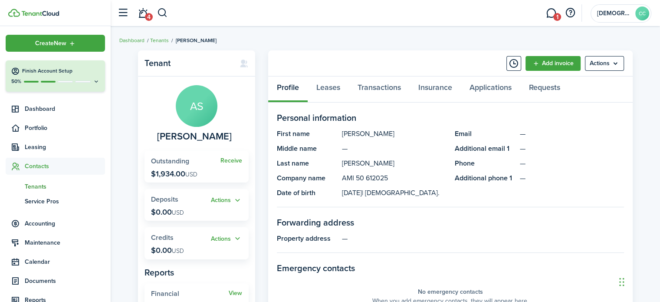
click at [47, 189] on span "Tenants" at bounding box center [65, 186] width 80 height 9
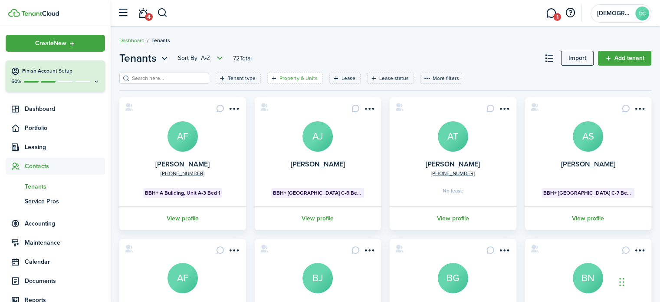
click at [293, 77] on filter-tag-label "Property & Units" at bounding box center [299, 78] width 38 height 8
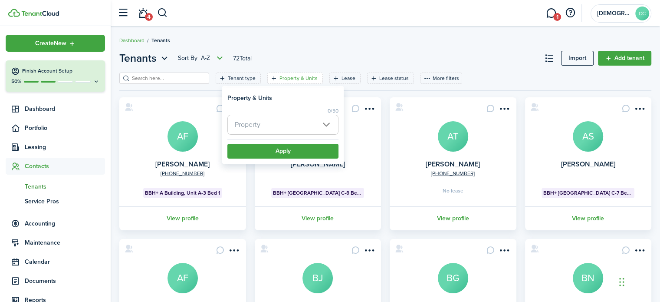
click at [272, 122] on span "Property" at bounding box center [283, 124] width 110 height 19
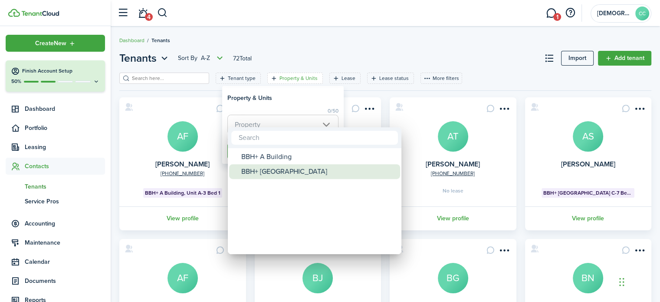
click at [269, 173] on div "BBH+ [GEOGRAPHIC_DATA]" at bounding box center [318, 171] width 154 height 15
type input "BBH+ [GEOGRAPHIC_DATA]"
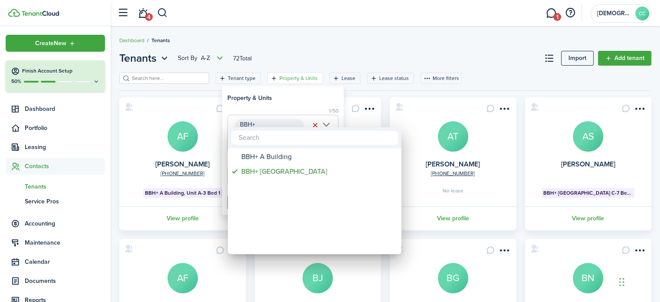
click at [301, 95] on div at bounding box center [330, 151] width 799 height 441
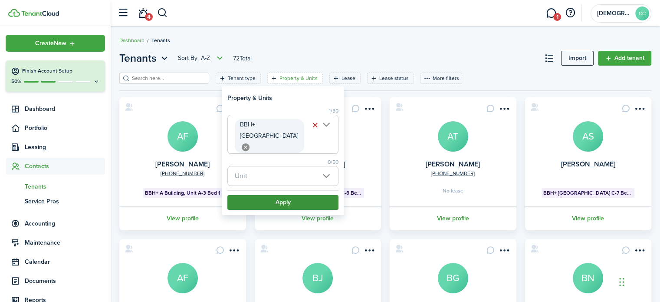
click at [290, 195] on button "Apply" at bounding box center [282, 202] width 111 height 15
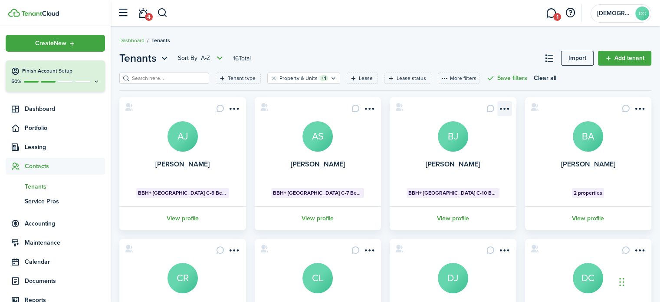
click at [504, 108] on menu-btn-icon "Open menu" at bounding box center [504, 108] width 15 height 15
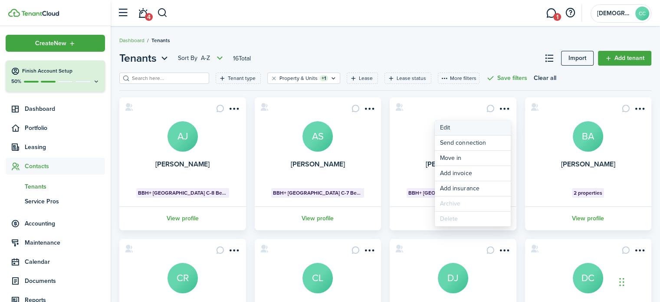
click at [448, 128] on link "Edit" at bounding box center [473, 127] width 76 height 15
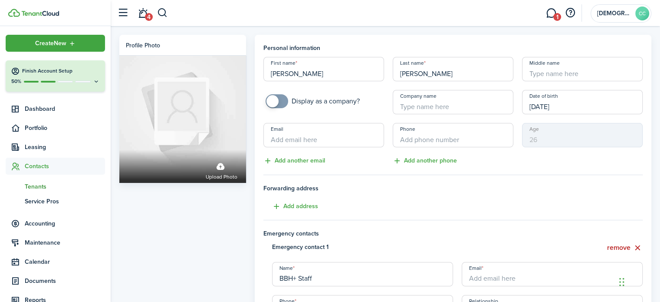
click at [434, 105] on input "Company name" at bounding box center [453, 102] width 121 height 24
click at [35, 152] on span "Leasing" at bounding box center [55, 146] width 99 height 17
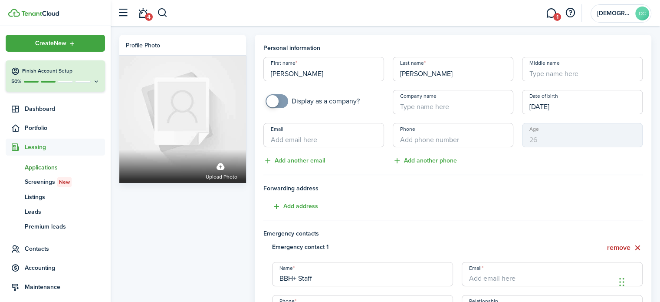
click at [36, 169] on span "Applications" at bounding box center [65, 167] width 80 height 9
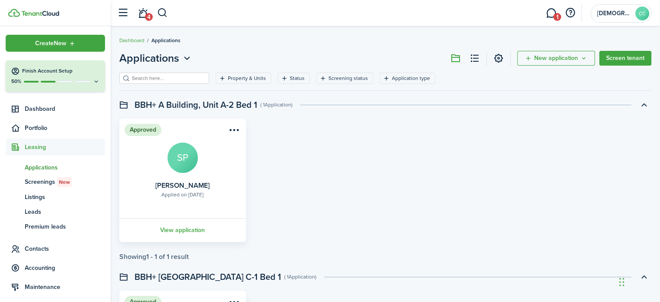
click at [43, 167] on span "Applications" at bounding box center [65, 167] width 80 height 9
click at [247, 78] on filter-tag-label "Property & Units" at bounding box center [247, 78] width 38 height 8
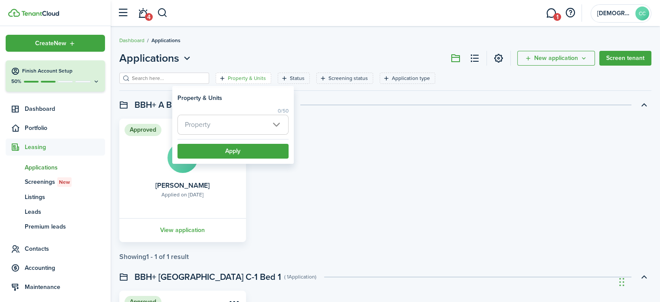
click at [233, 125] on span "Property" at bounding box center [233, 124] width 110 height 19
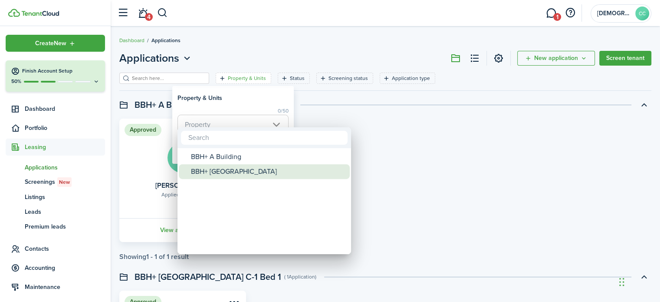
click at [228, 173] on div "BBH+ [GEOGRAPHIC_DATA]" at bounding box center [268, 171] width 154 height 15
type input "BBH+ [GEOGRAPHIC_DATA]"
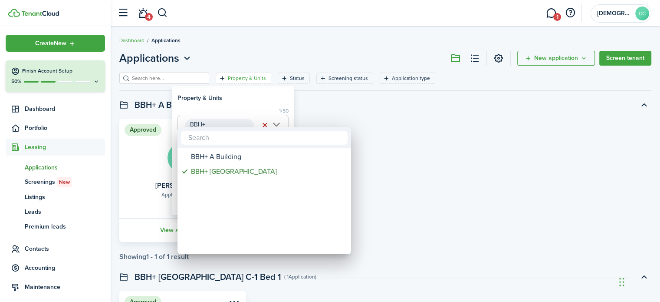
click at [326, 111] on div at bounding box center [330, 151] width 799 height 441
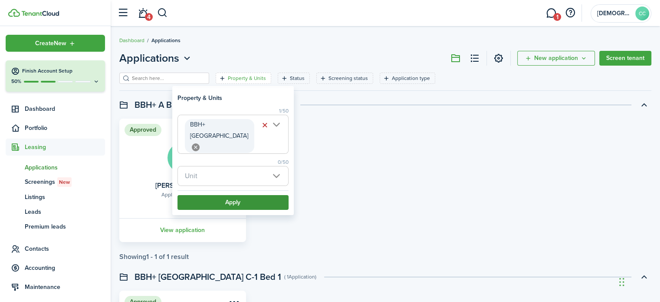
click at [220, 197] on button "Apply" at bounding box center [233, 202] width 111 height 15
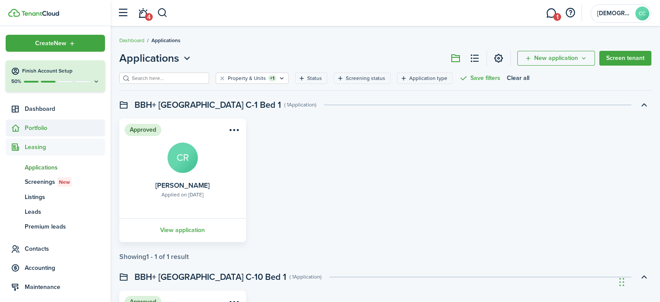
click at [37, 128] on span "Portfolio" at bounding box center [65, 127] width 80 height 9
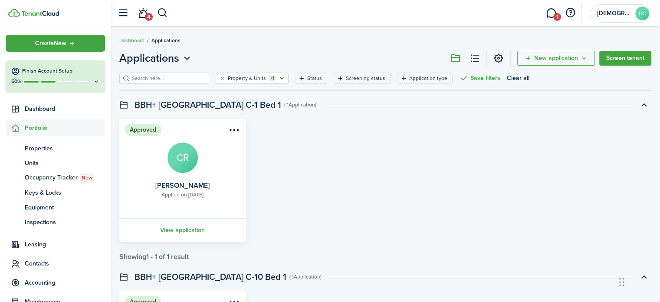
click at [37, 128] on span "Portfolio" at bounding box center [65, 127] width 80 height 9
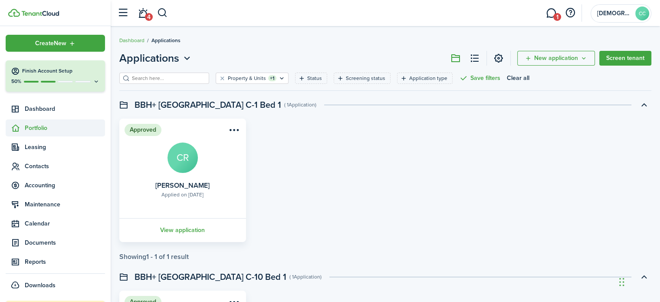
click at [37, 128] on span "Portfolio" at bounding box center [65, 127] width 80 height 9
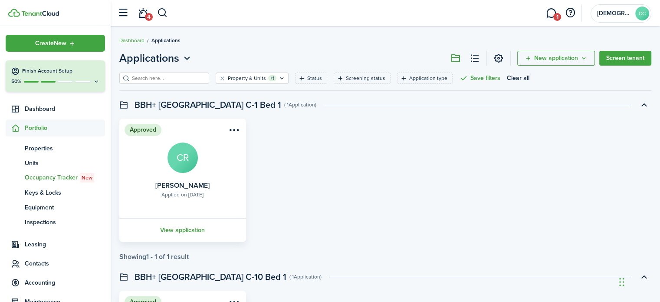
click at [43, 178] on span "Occupancy Tracker New" at bounding box center [65, 178] width 80 height 10
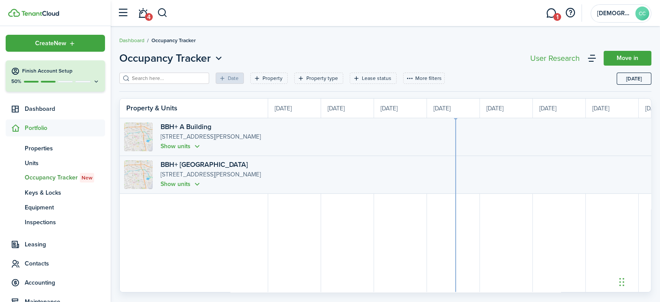
scroll to position [0, 159]
click at [181, 184] on button "Show units" at bounding box center [181, 184] width 41 height 10
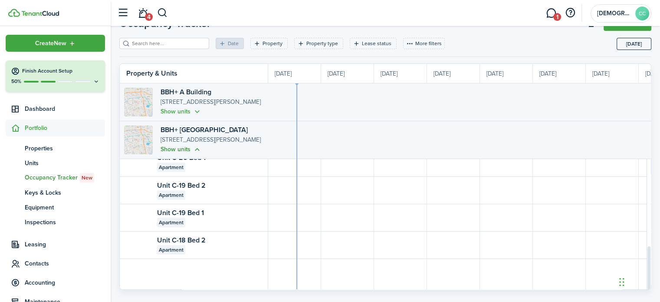
scroll to position [52, 0]
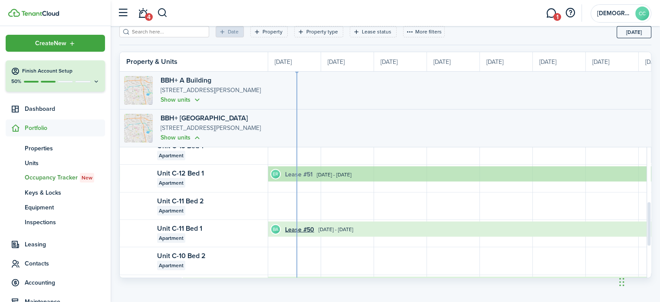
click at [301, 170] on link "Lease #51" at bounding box center [298, 174] width 27 height 9
